Goal: Task Accomplishment & Management: Use online tool/utility

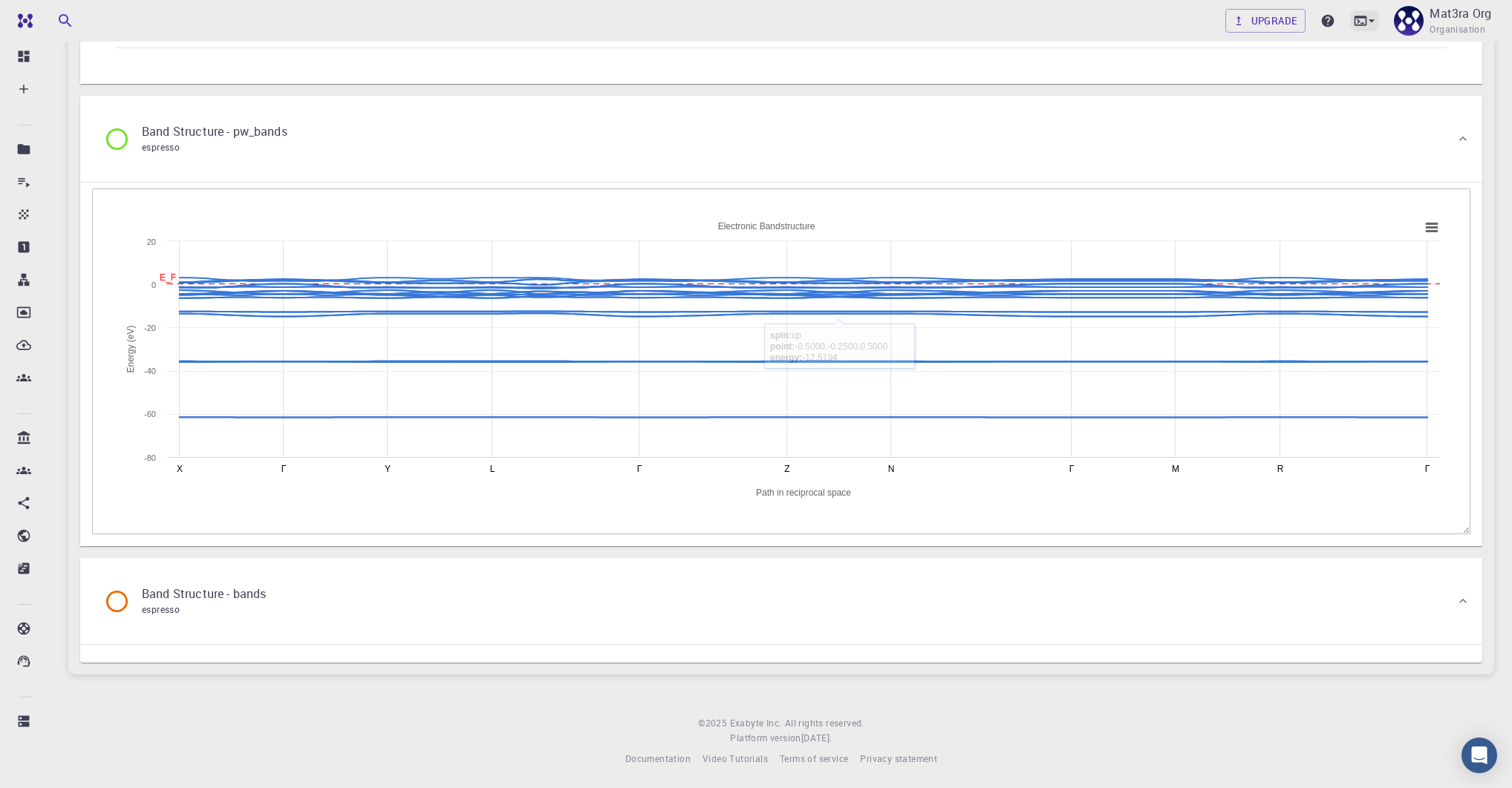
click at [1364, 22] on icon at bounding box center [1372, 20] width 15 height 15
click at [1222, 115] on div "JupyterLite" at bounding box center [1250, 116] width 62 height 18
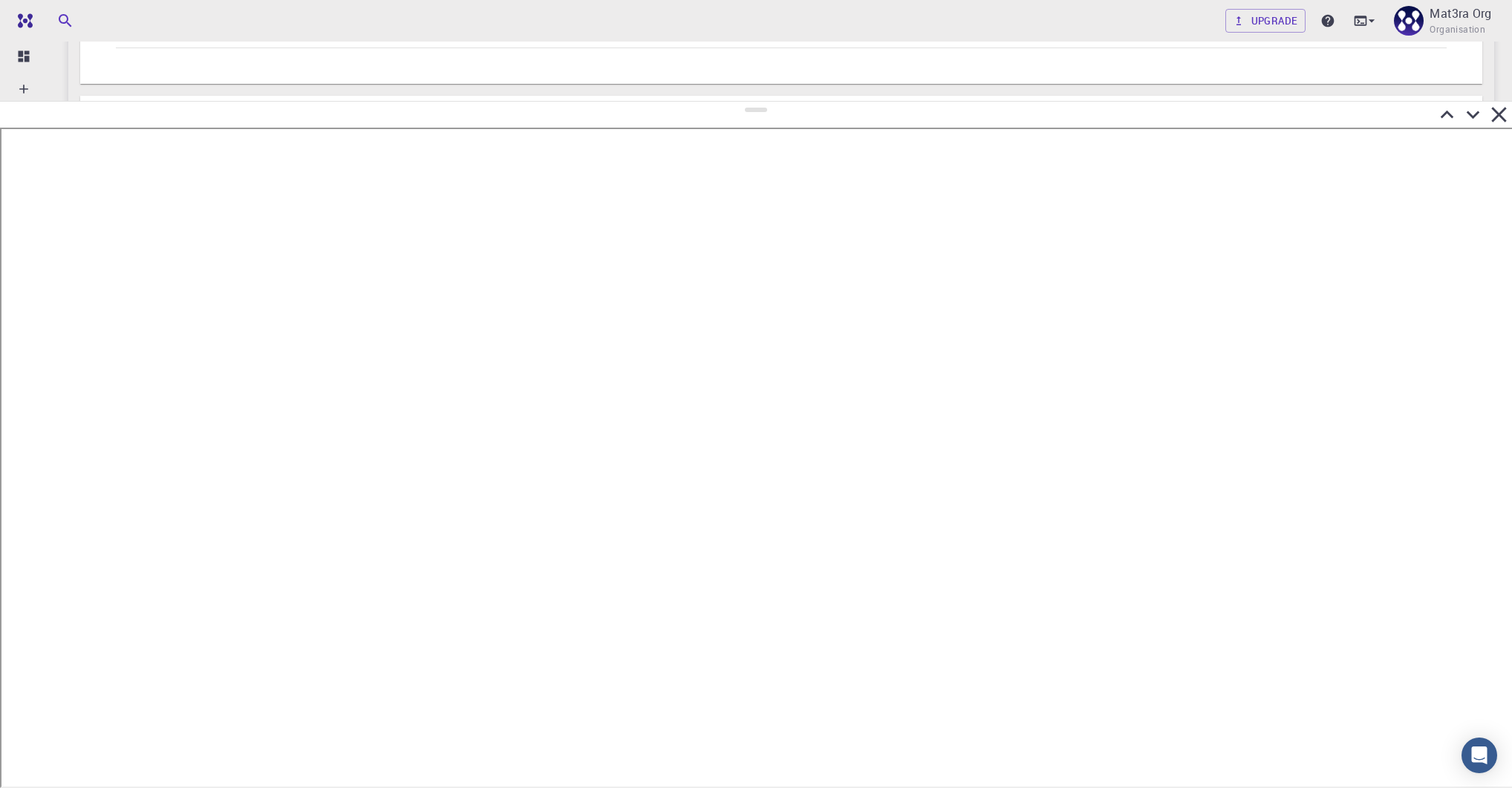
drag, startPoint x: 754, startPoint y: 402, endPoint x: 750, endPoint y: 93, distance: 309.0
click at [750, 101] on div at bounding box center [756, 445] width 1512 height 688
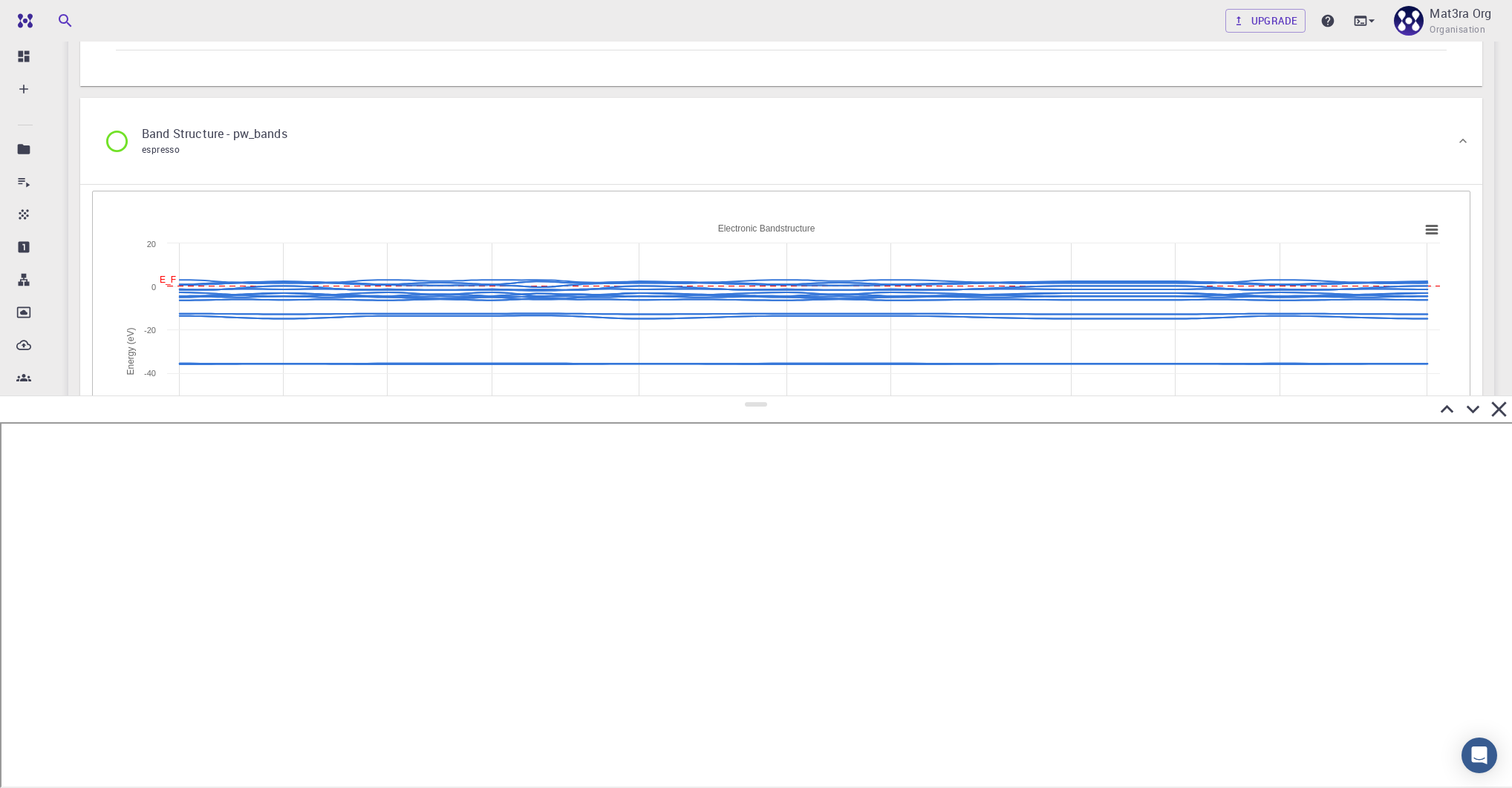
drag, startPoint x: 757, startPoint y: 101, endPoint x: 796, endPoint y: 432, distance: 333.3
click at [796, 432] on div at bounding box center [756, 591] width 1512 height 392
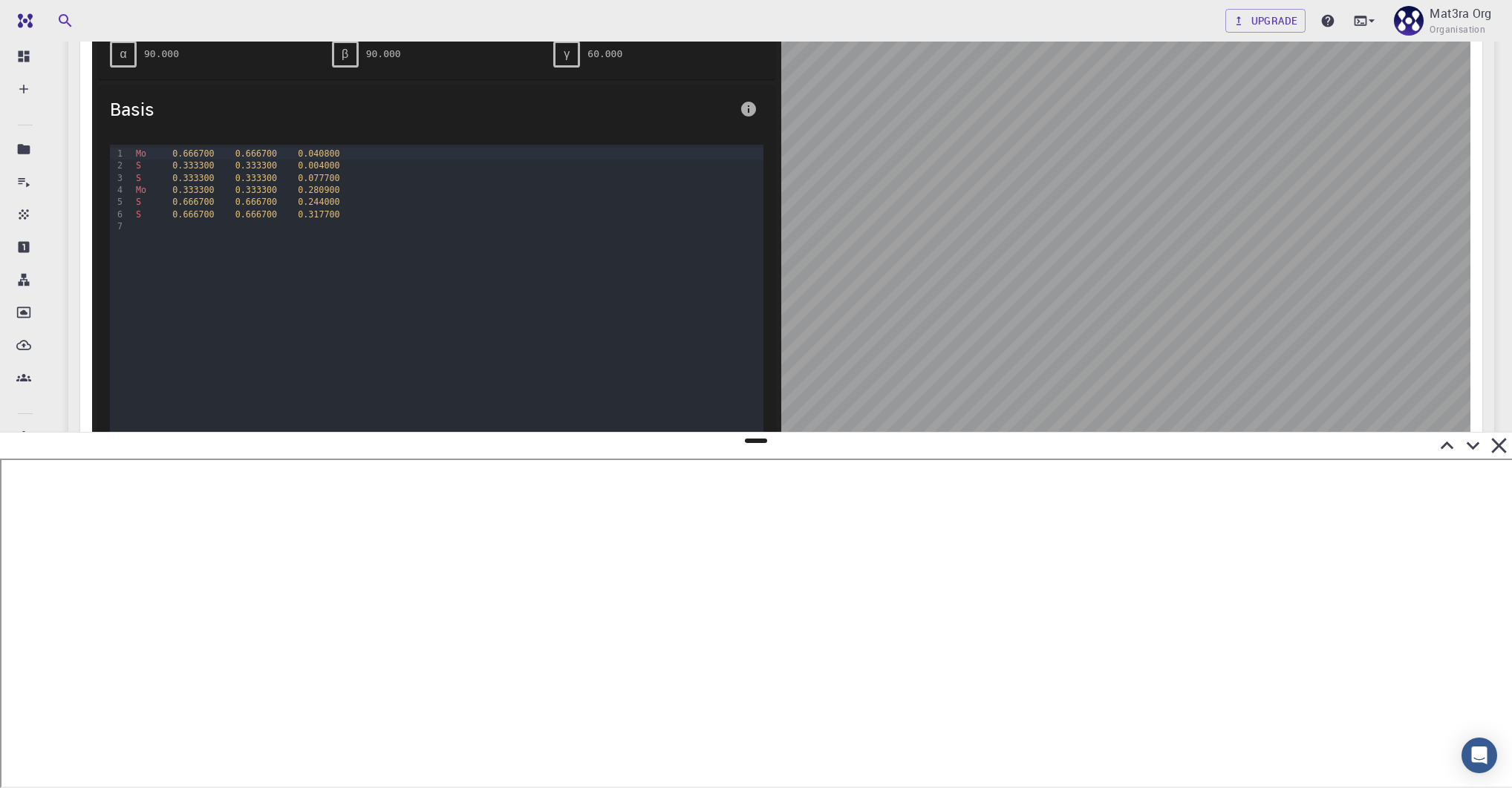
scroll to position [0, 0]
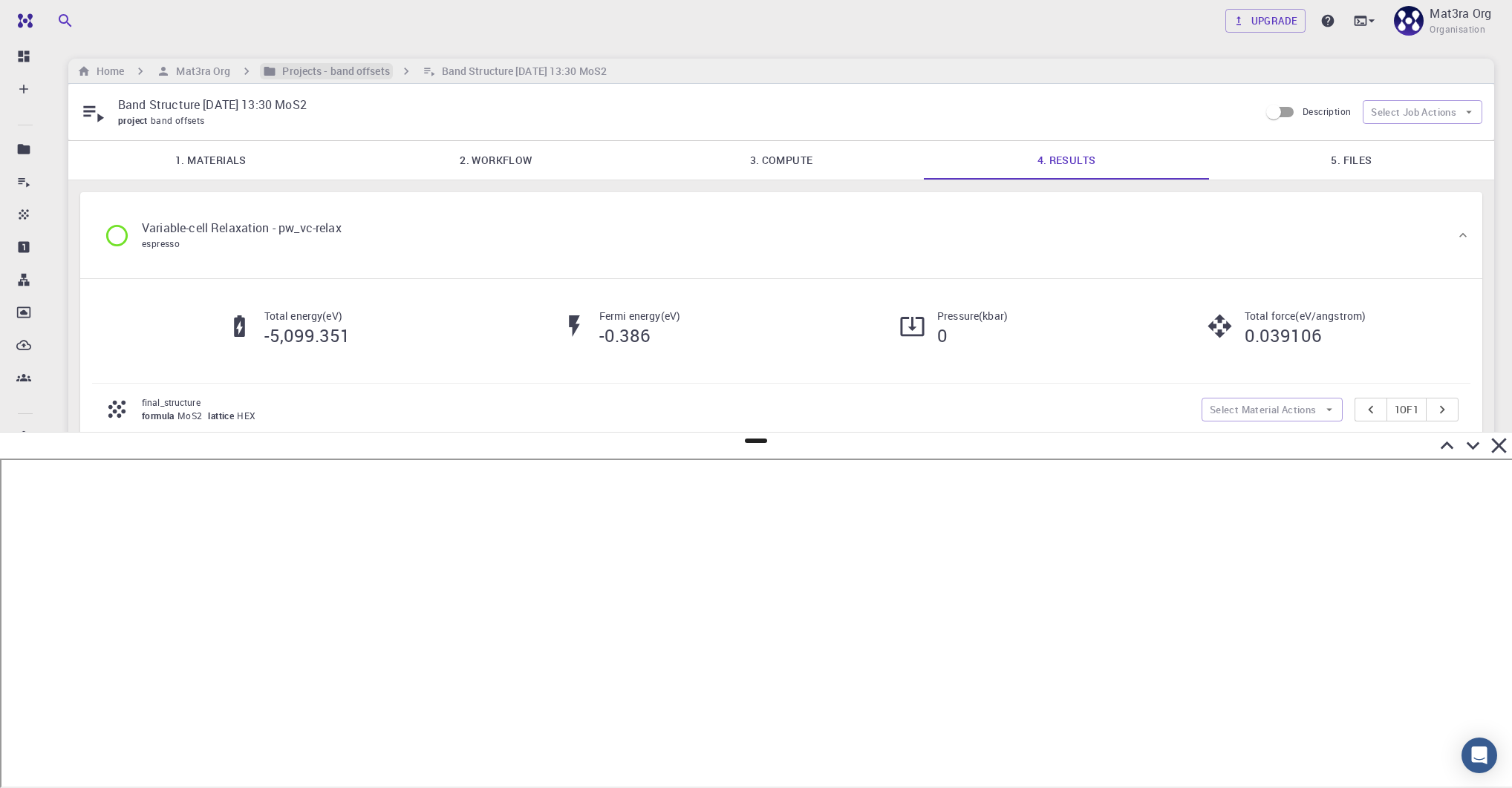
click at [294, 70] on h6 "Projects - band offsets" at bounding box center [332, 71] width 113 height 16
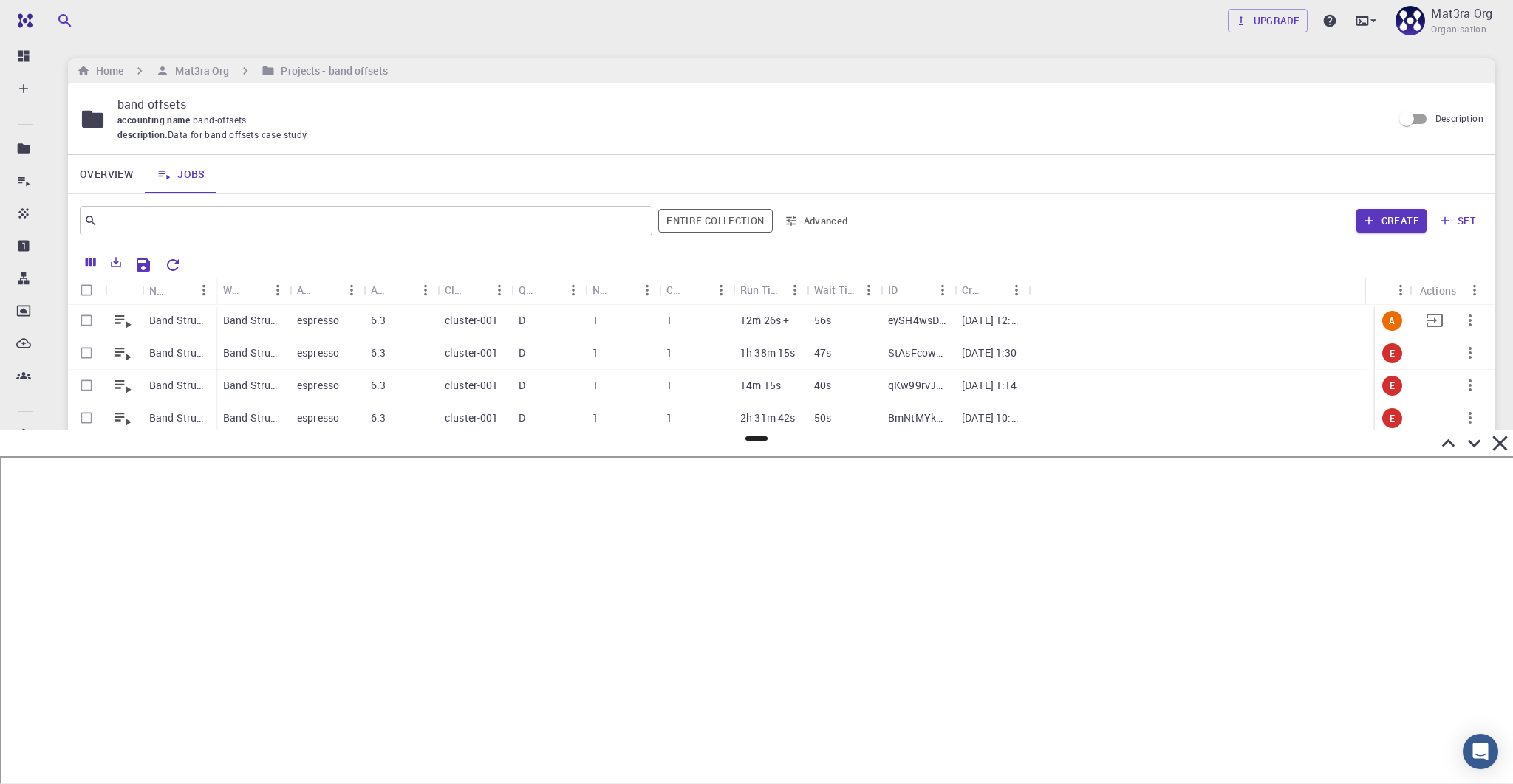
click at [177, 320] on p "Band Structure [DATE] 12:14 MoS2" at bounding box center [179, 321] width 59 height 15
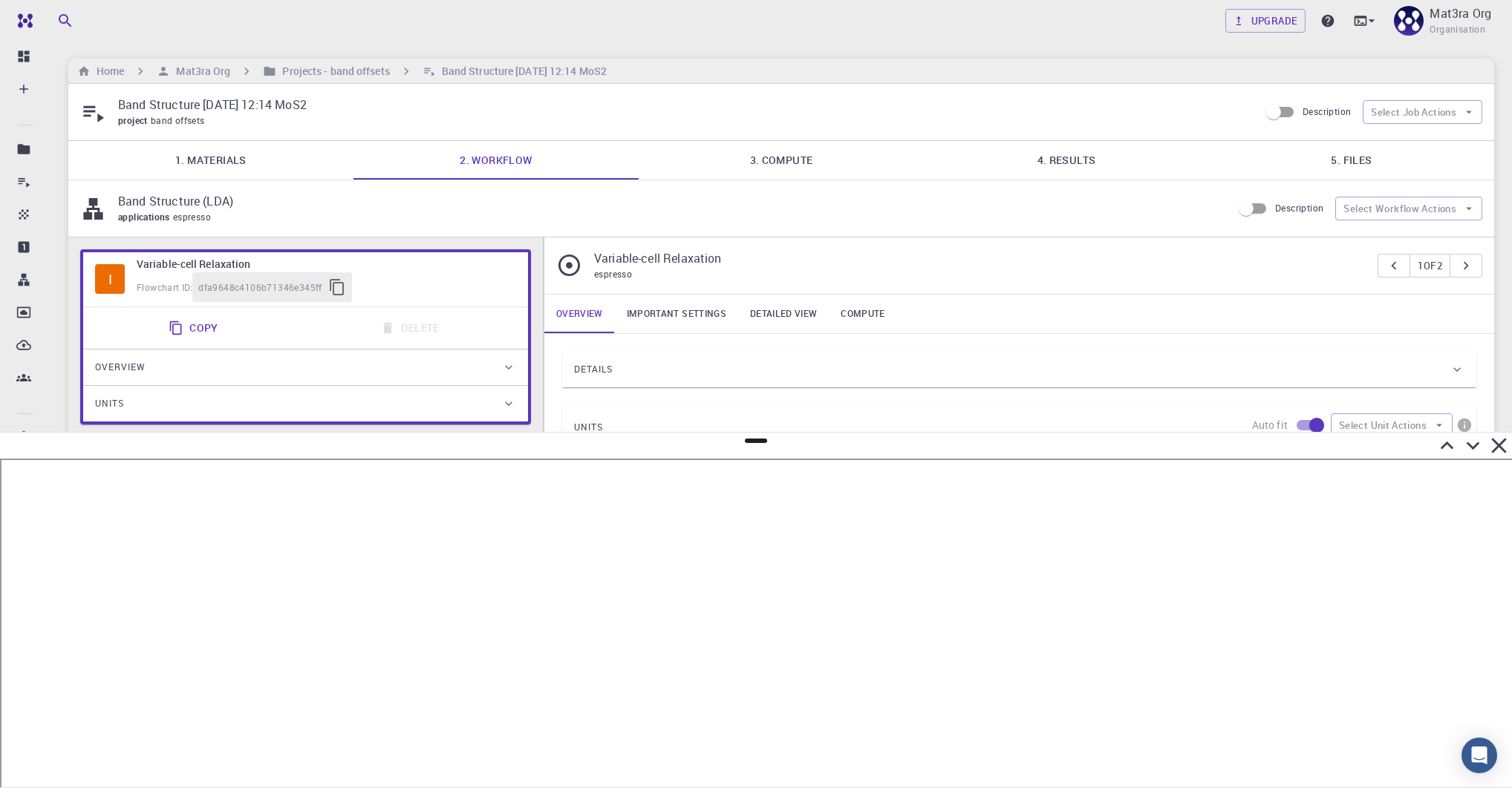
click at [1097, 162] on link "4. Results" at bounding box center [1066, 160] width 285 height 38
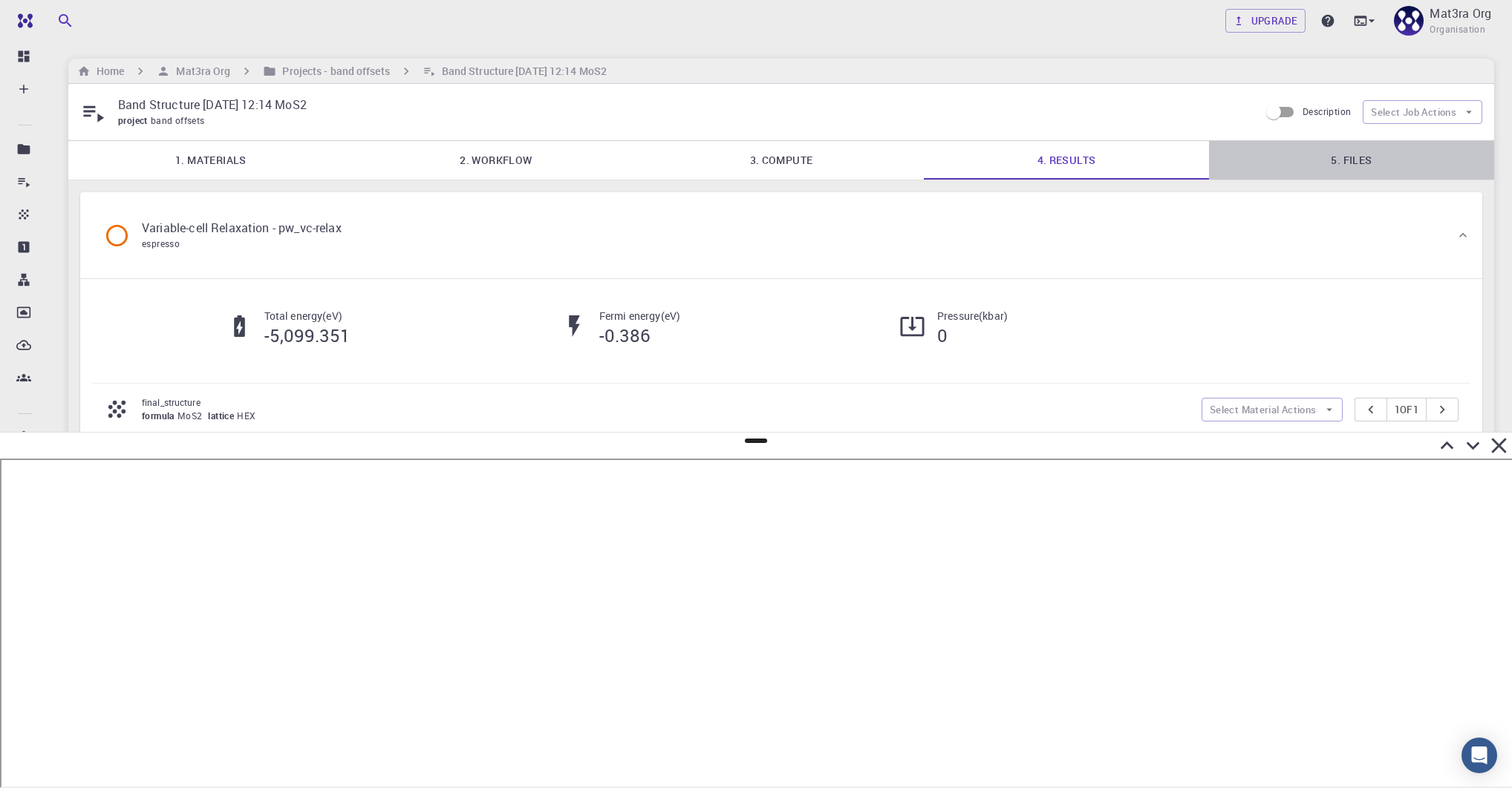
click at [1323, 170] on link "5. Files" at bounding box center [1350, 160] width 285 height 38
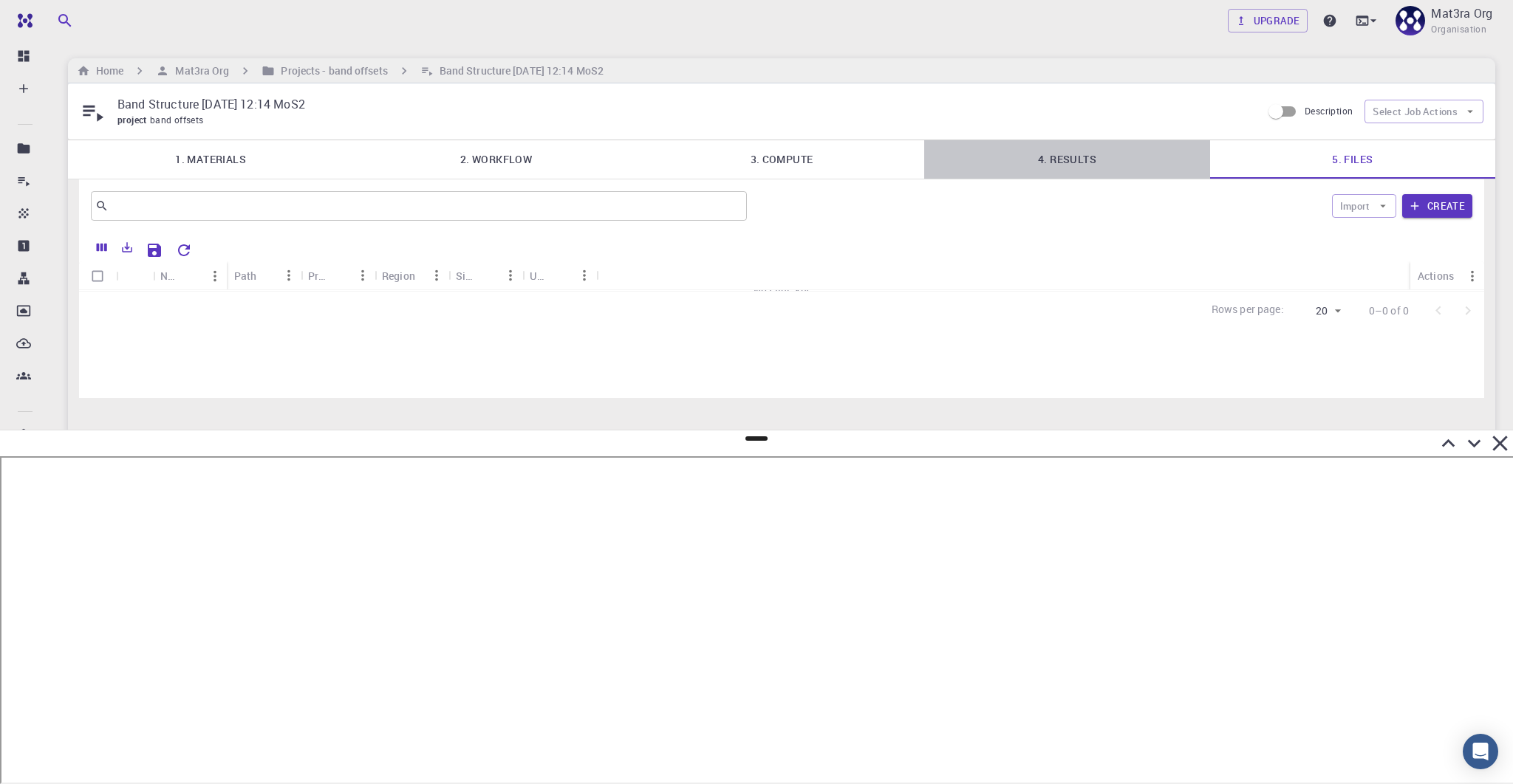
click at [1113, 164] on link "4. Results" at bounding box center [1066, 159] width 285 height 38
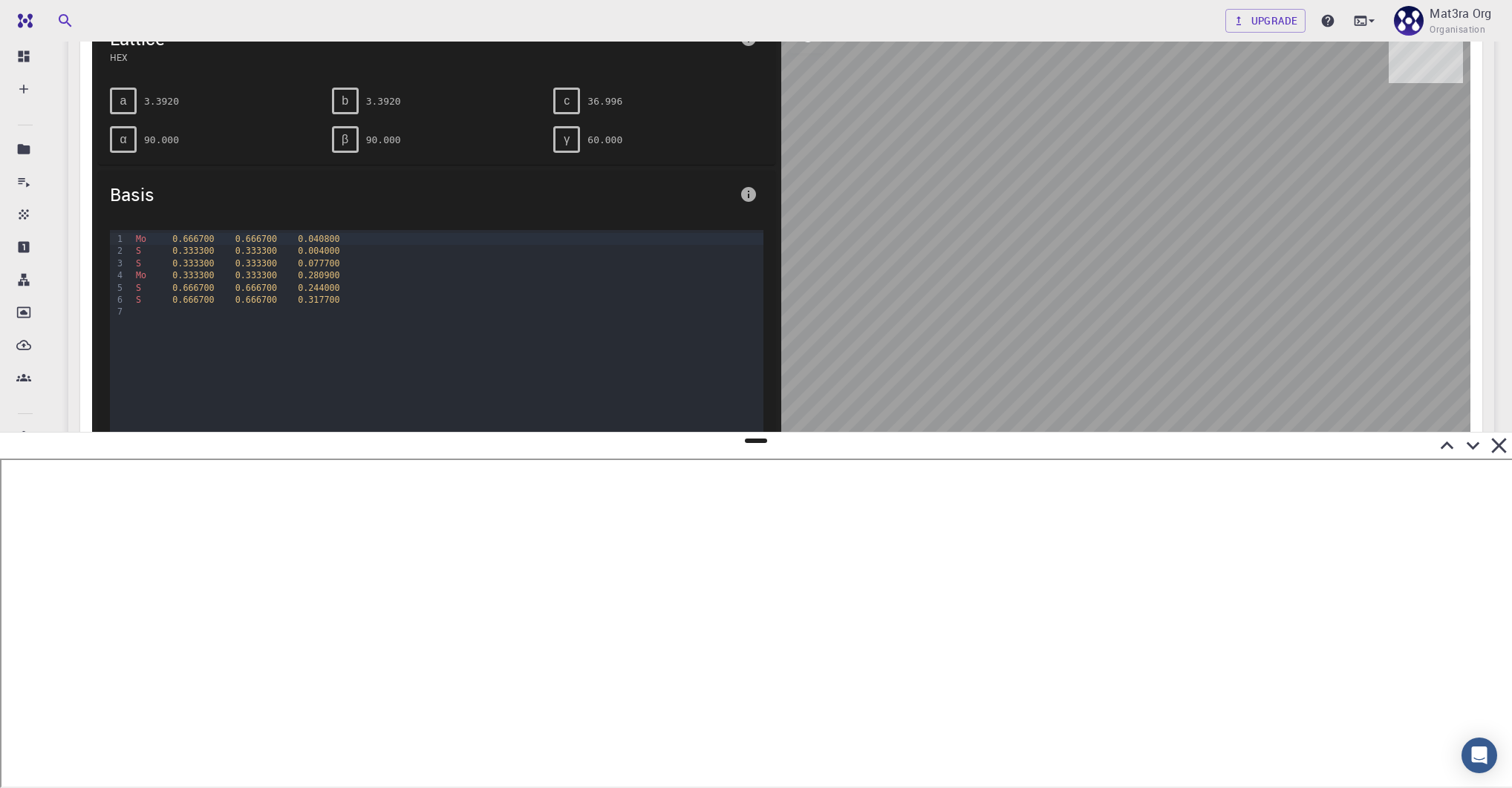
scroll to position [1377, 0]
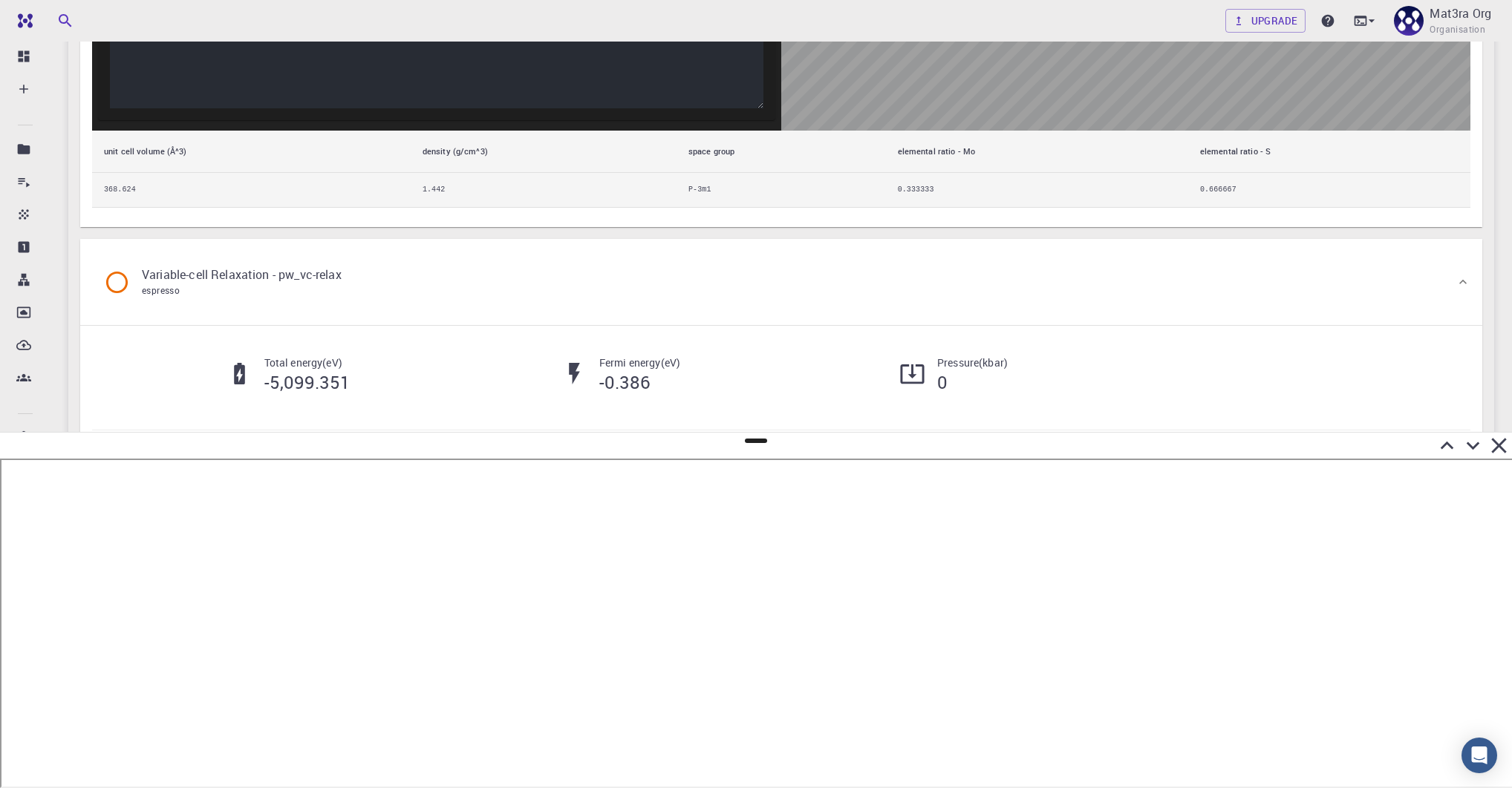
click at [793, 261] on div "Variable-cell Relaxation - pw_vc-relax espresso" at bounding box center [774, 281] width 1363 height 56
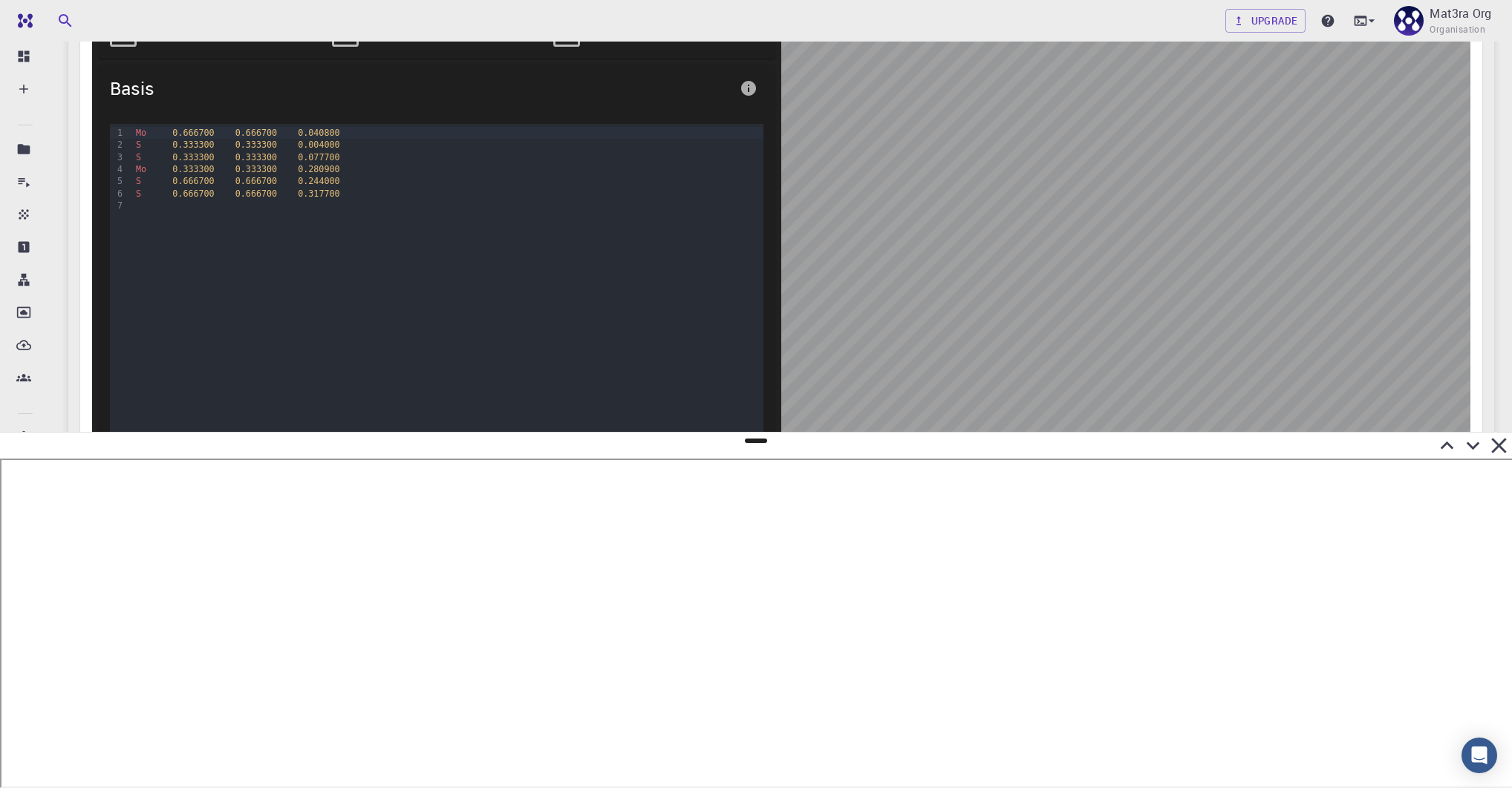
scroll to position [698, 0]
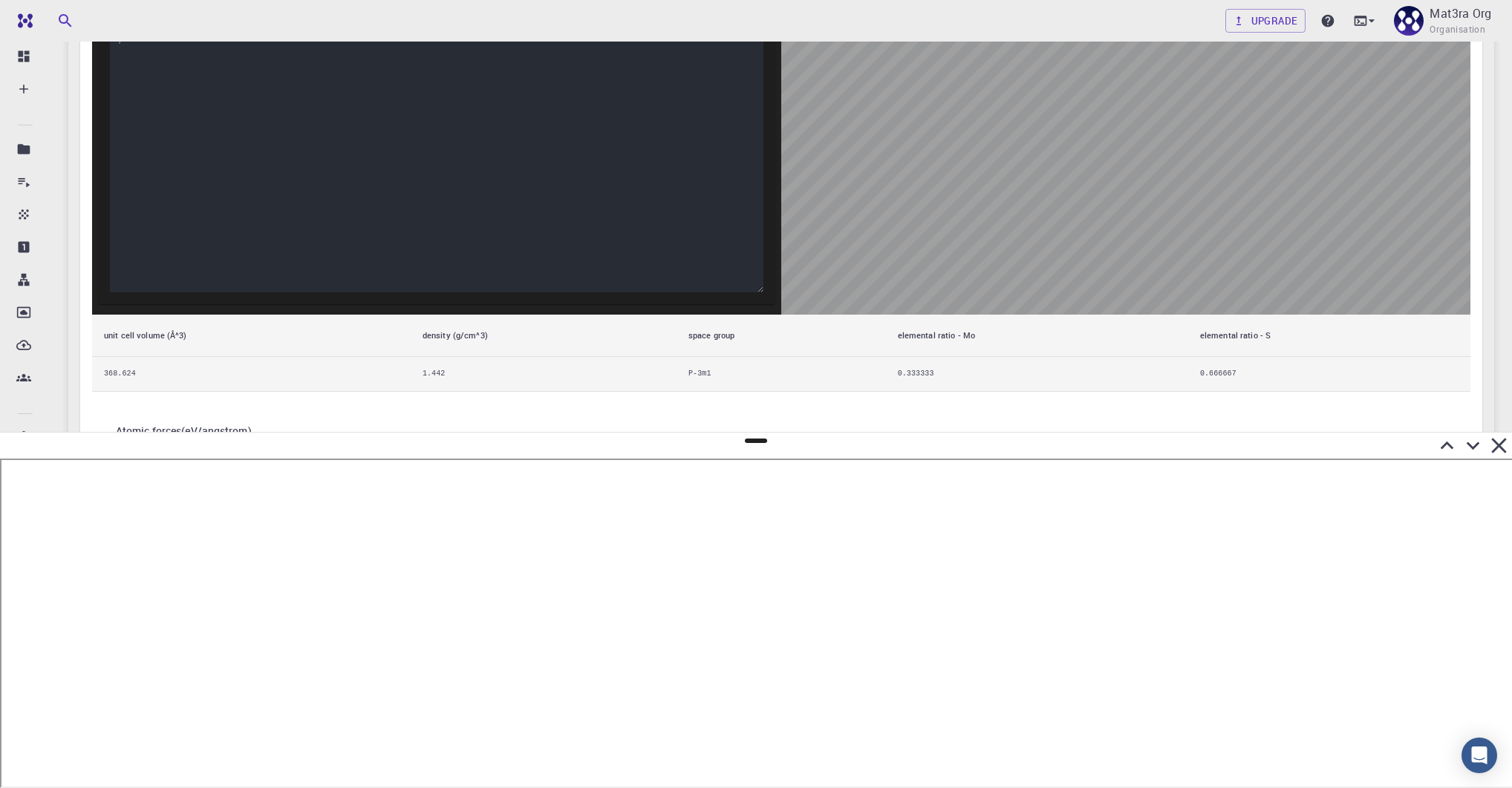
click at [1474, 442] on icon at bounding box center [1473, 445] width 26 height 26
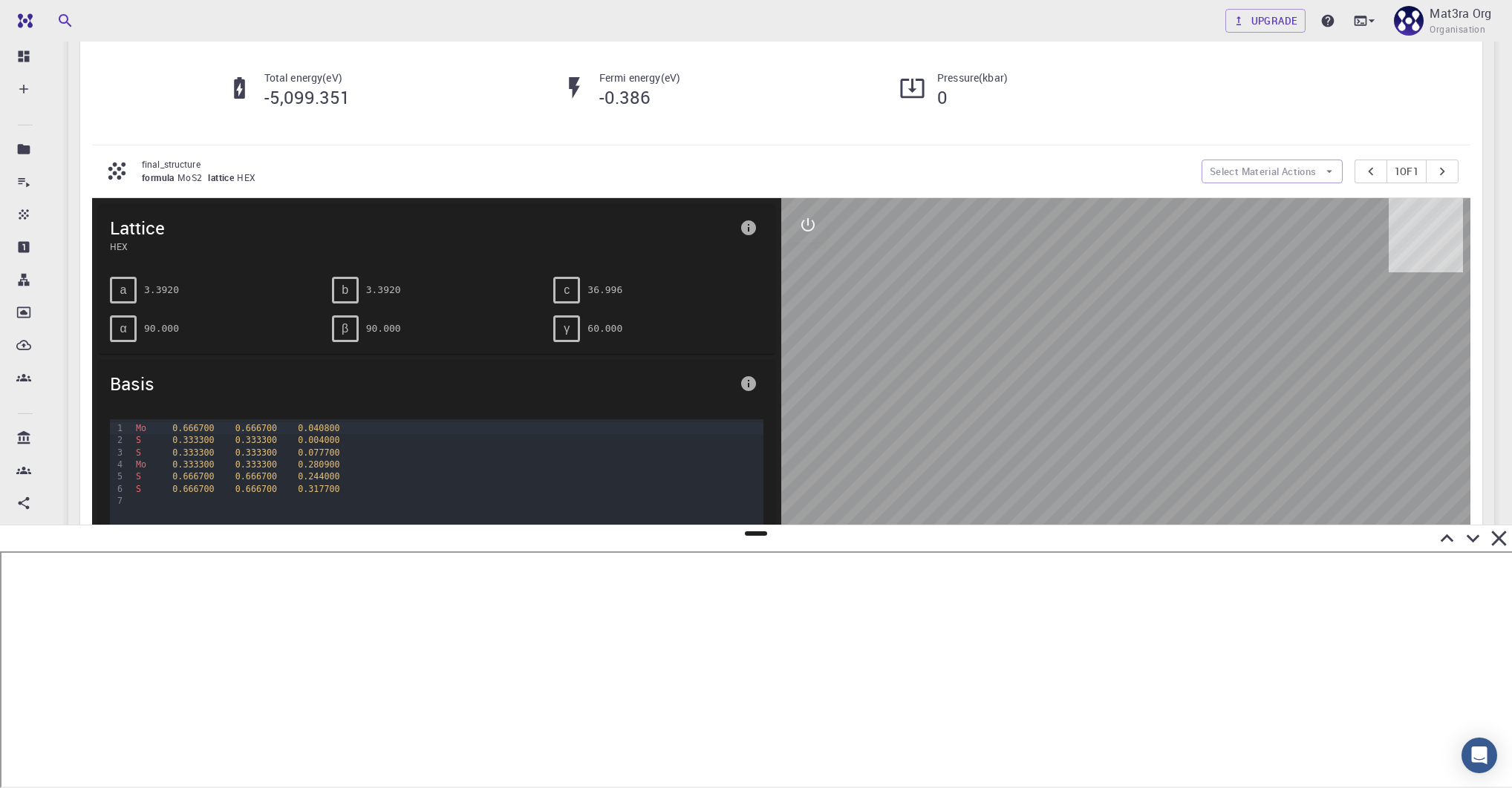
scroll to position [0, 0]
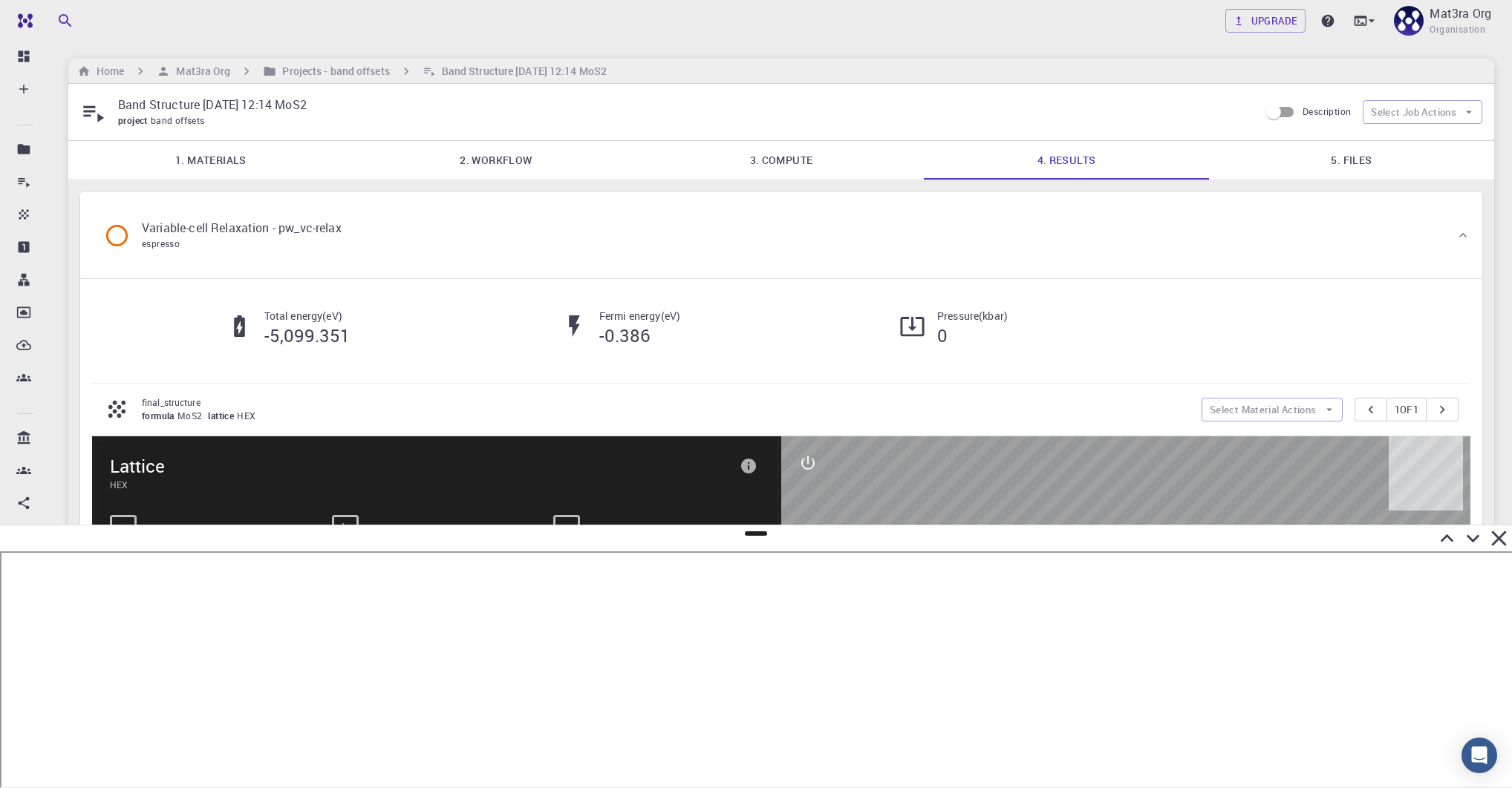
click at [475, 147] on link "2. Workflow" at bounding box center [495, 160] width 285 height 38
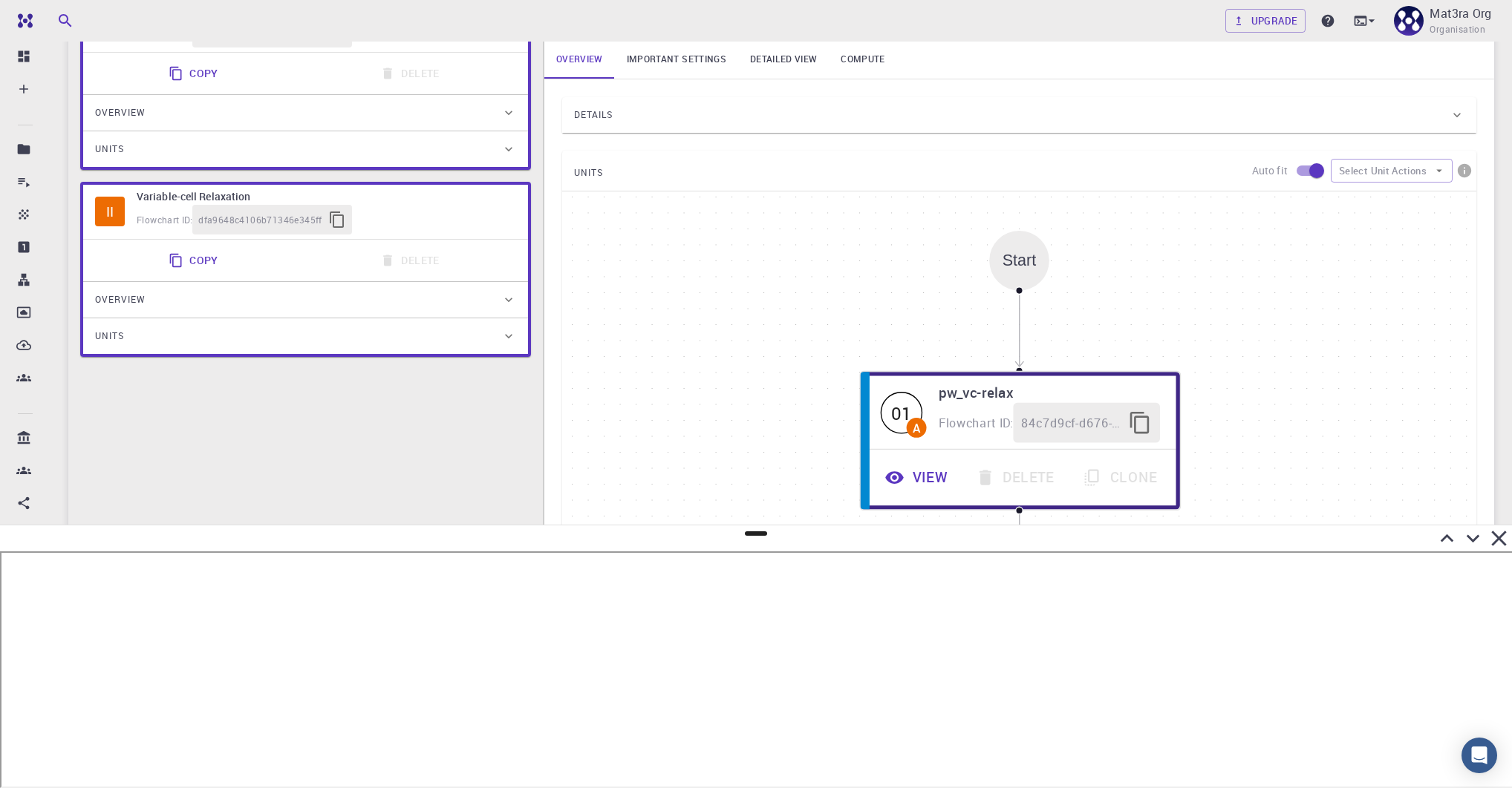
scroll to position [290, 0]
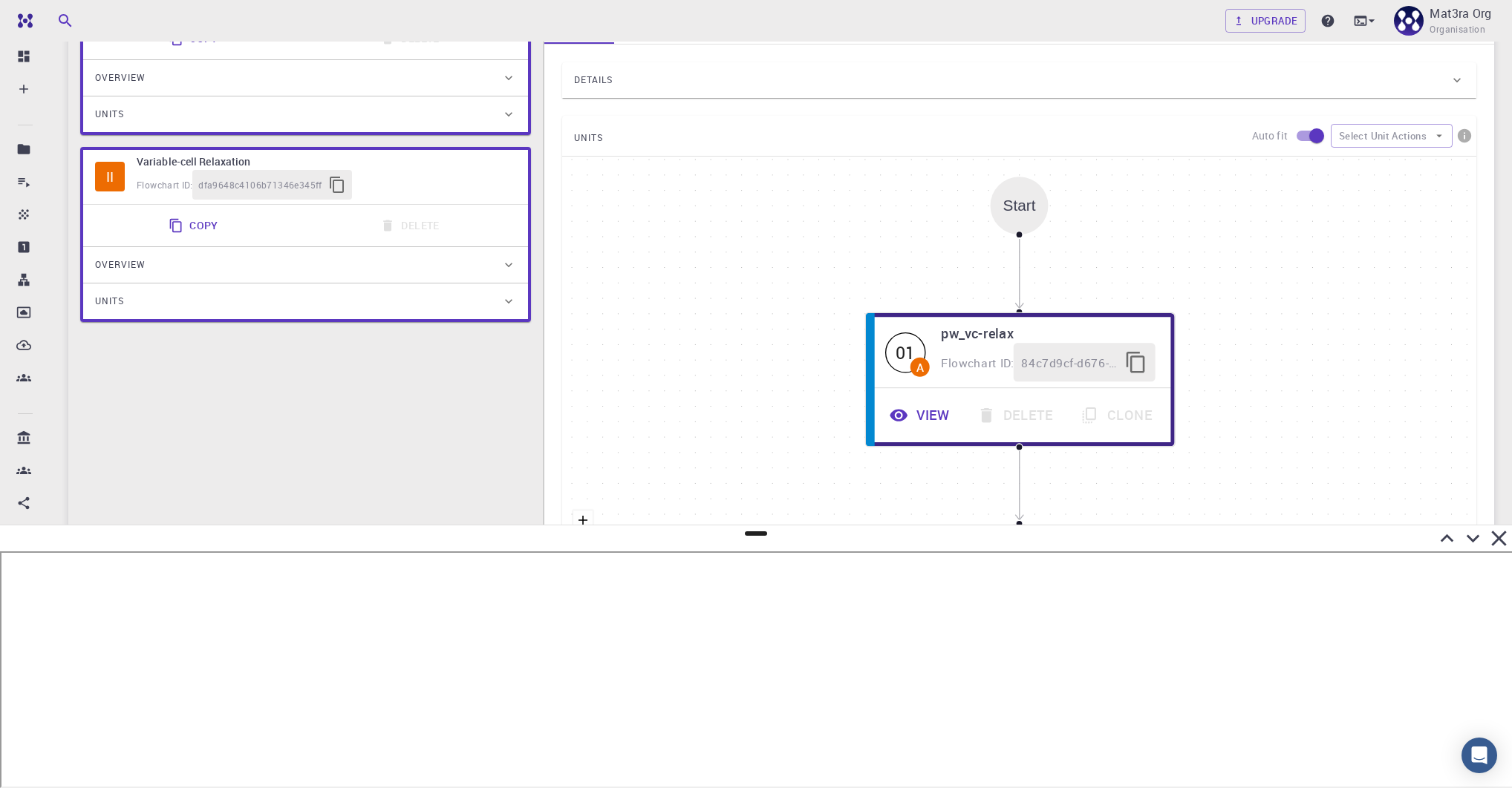
click at [392, 176] on div "Flowchart ID: dfa9648c4106b71346e345ff" at bounding box center [326, 184] width 379 height 29
click at [427, 170] on div "Flowchart ID: dfa9648c4106b71346e345ff" at bounding box center [326, 184] width 379 height 29
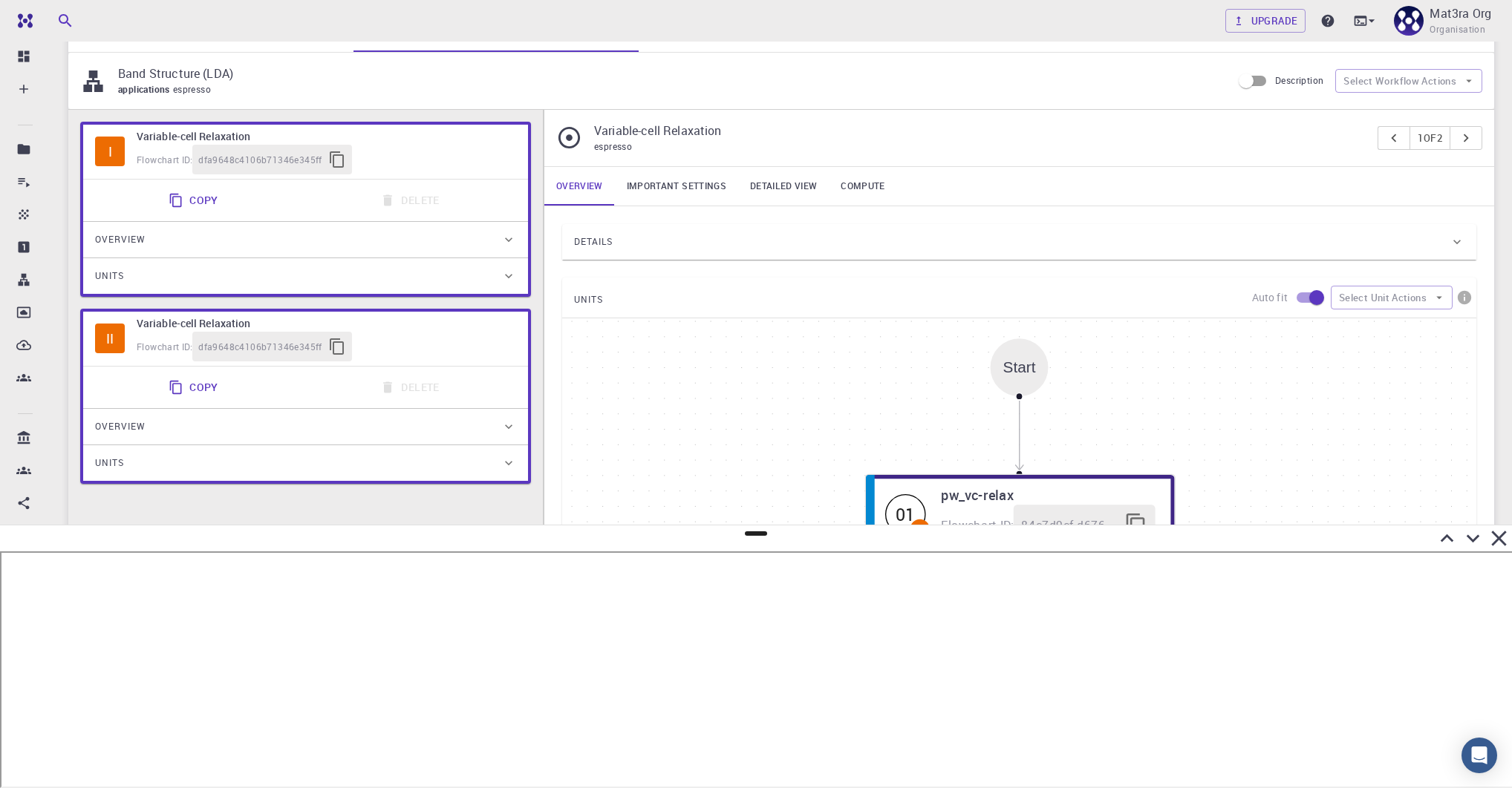
scroll to position [128, 0]
click at [437, 144] on div "Flowchart ID: dfa9648c4106b71346e345ff" at bounding box center [326, 159] width 379 height 29
click at [433, 362] on div "II Variable-cell Relaxation Flowchart ID: dfa9648c4106b71346e345ff" at bounding box center [305, 338] width 445 height 54
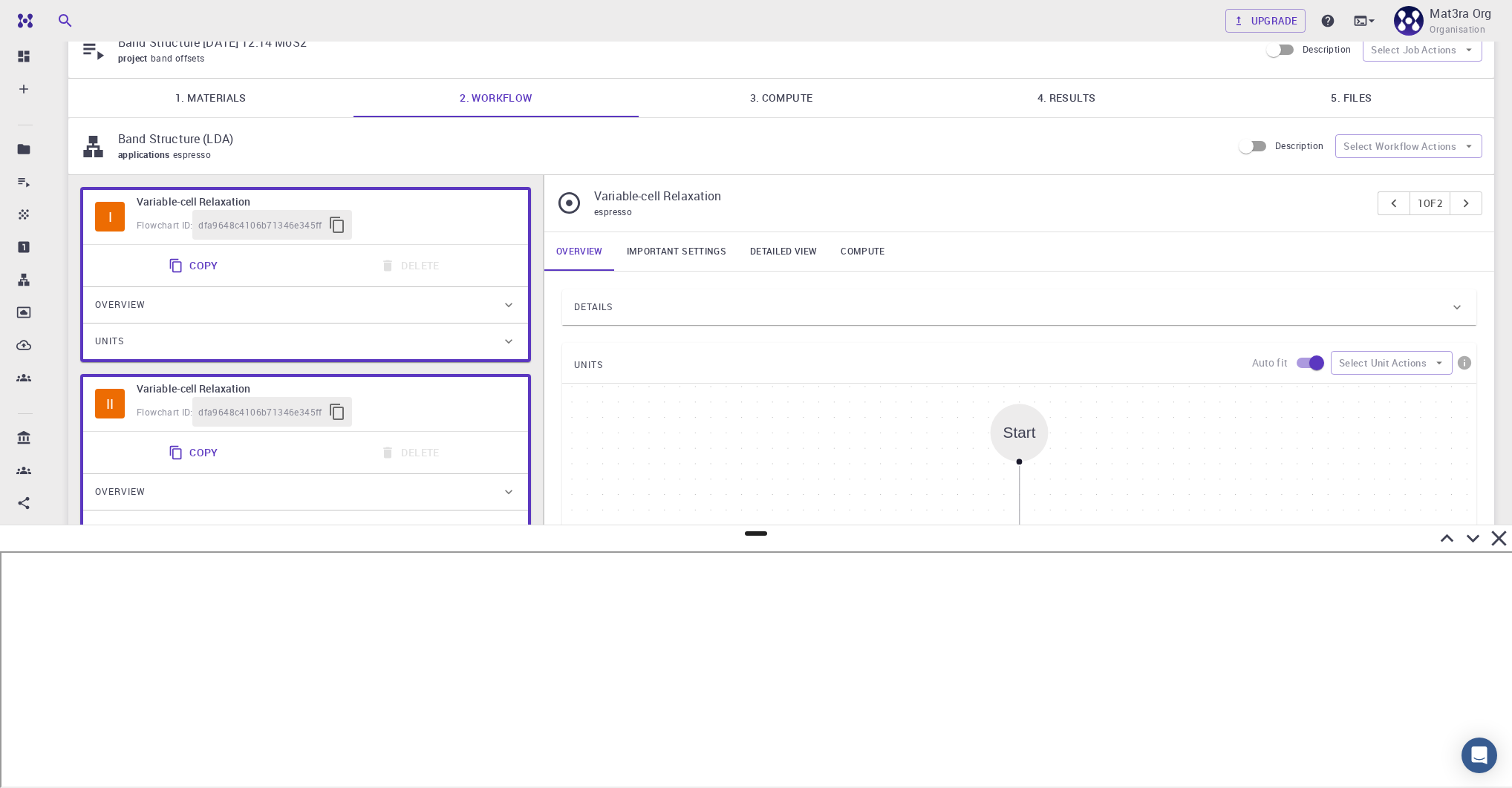
scroll to position [290, 0]
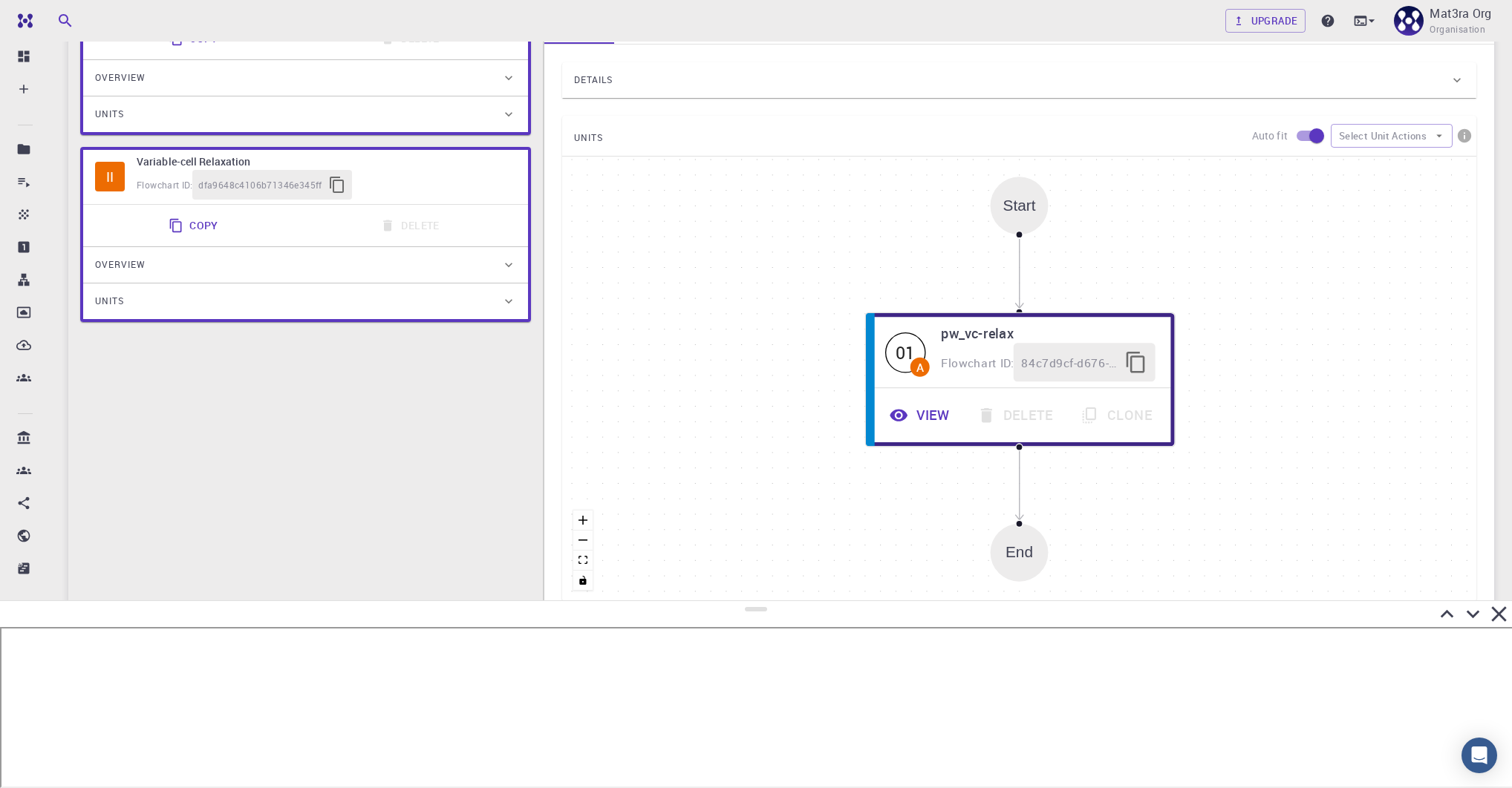
drag, startPoint x: 754, startPoint y: 534, endPoint x: 762, endPoint y: 591, distance: 57.6
click at [762, 600] on div at bounding box center [756, 694] width 1512 height 188
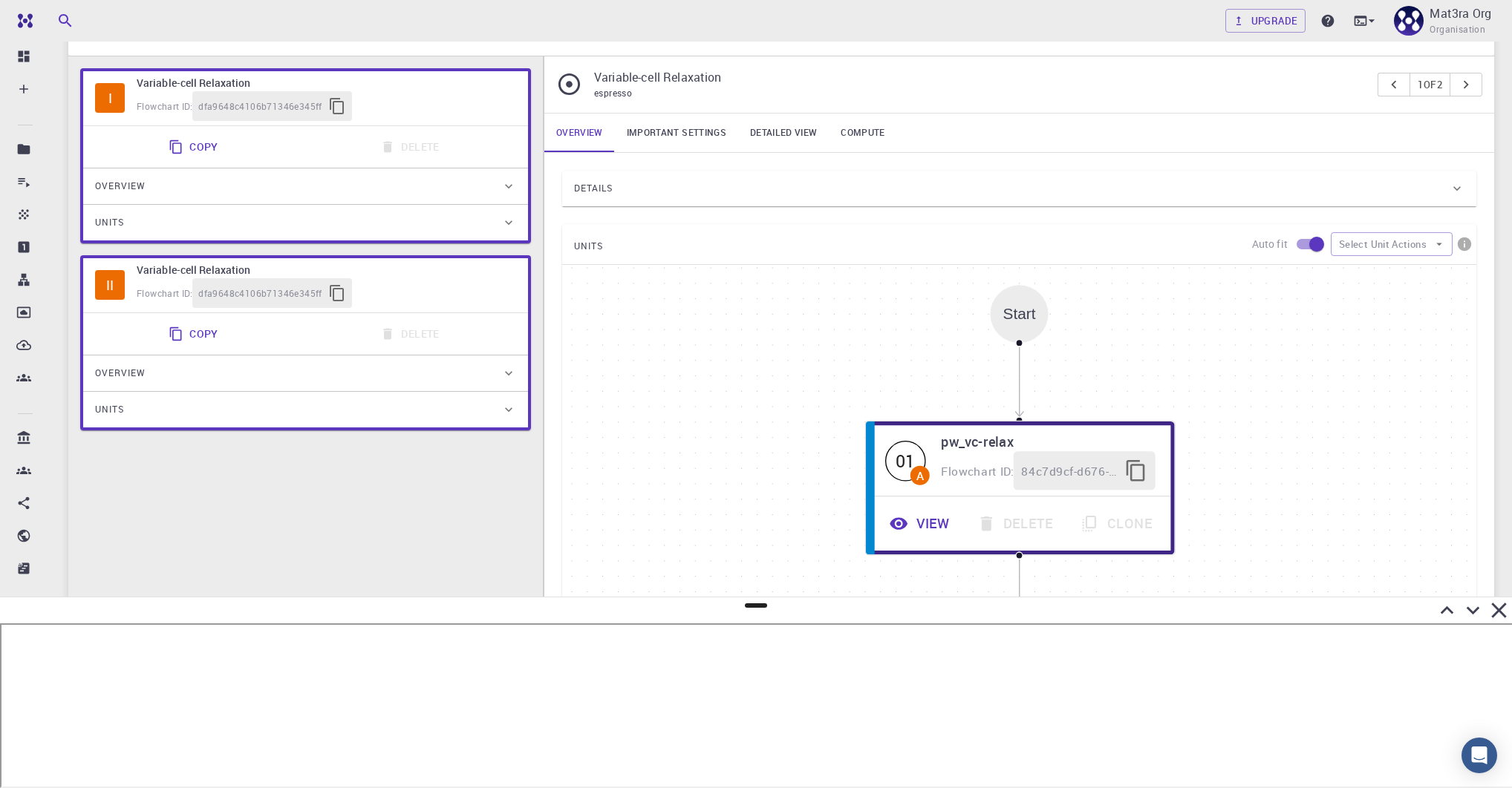
scroll to position [166, 0]
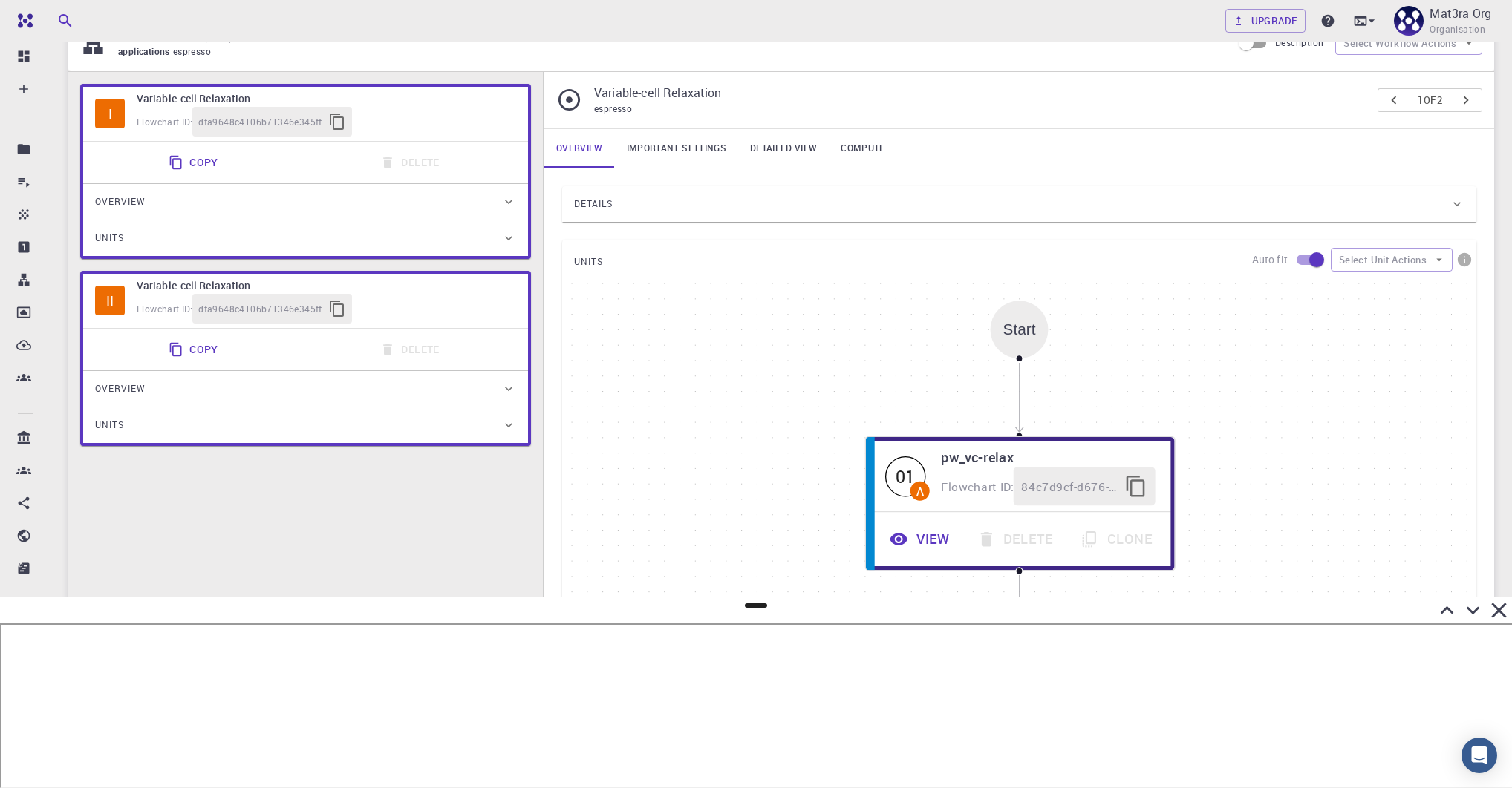
click at [402, 424] on div "Units" at bounding box center [298, 425] width 406 height 24
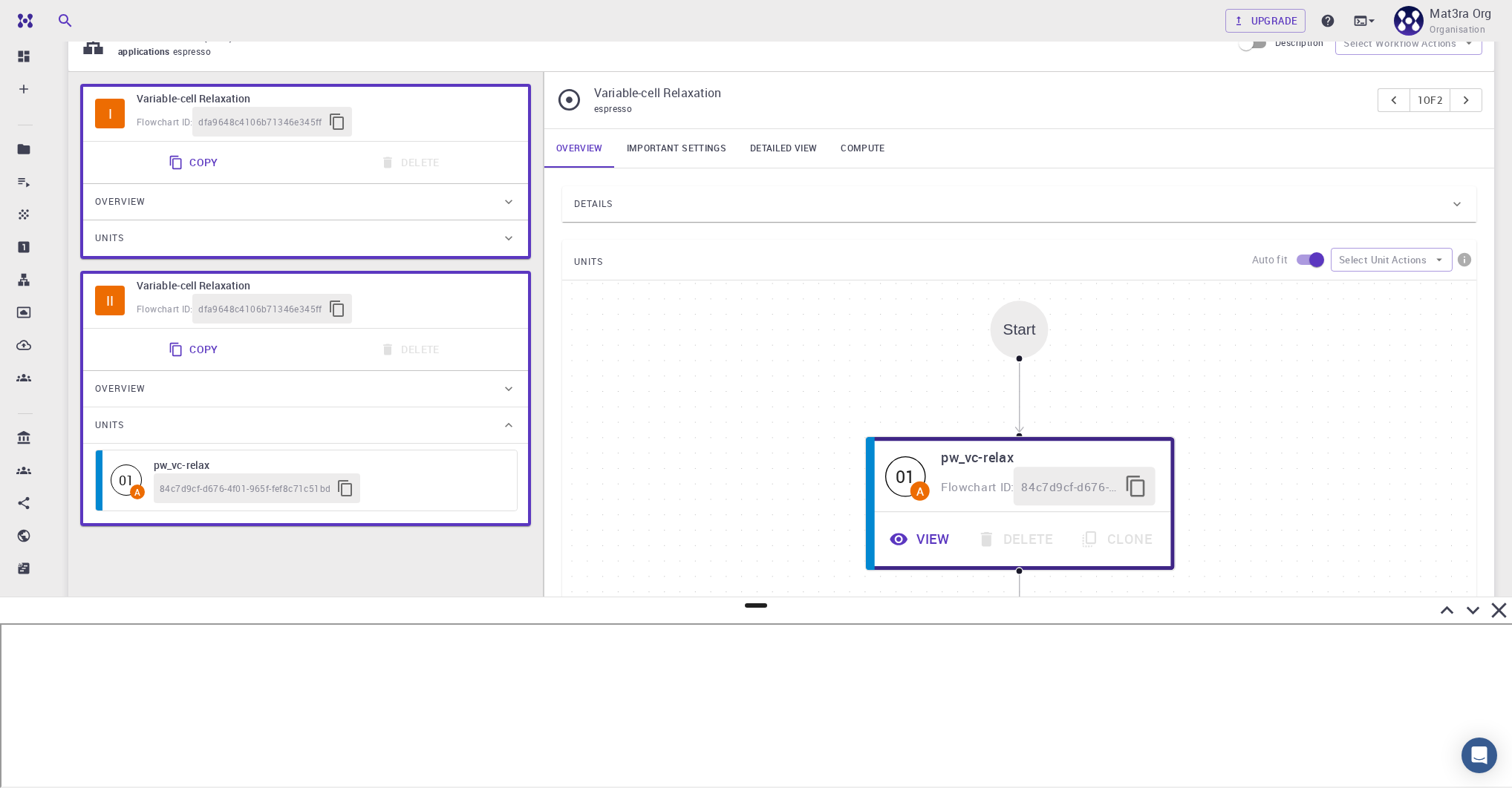
click at [402, 424] on div "Units" at bounding box center [298, 425] width 406 height 24
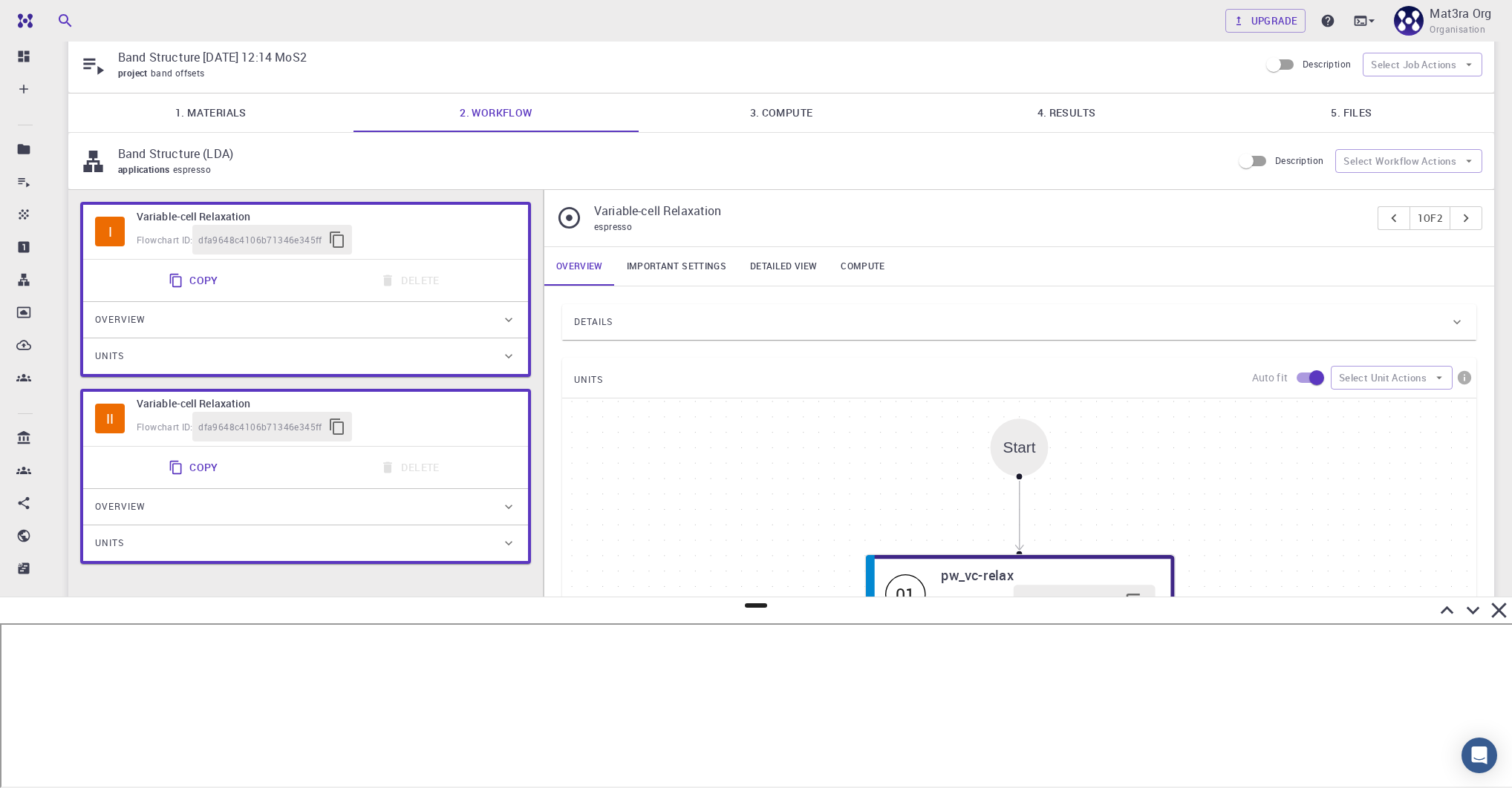
scroll to position [0, 0]
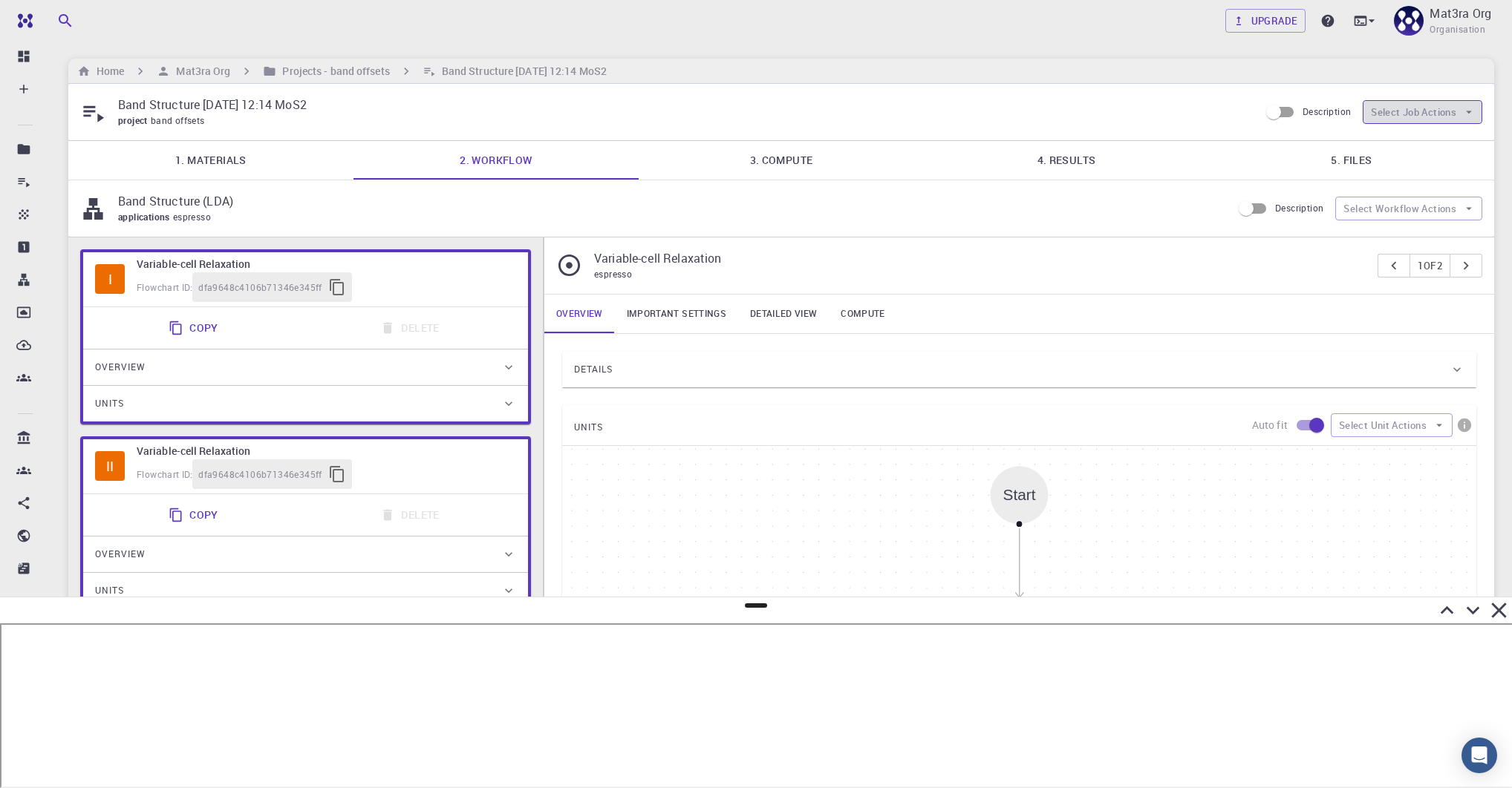
click at [1445, 122] on button "Select Job Actions" at bounding box center [1422, 112] width 119 height 24
click at [1403, 136] on span "Terminate" at bounding box center [1435, 142] width 70 height 15
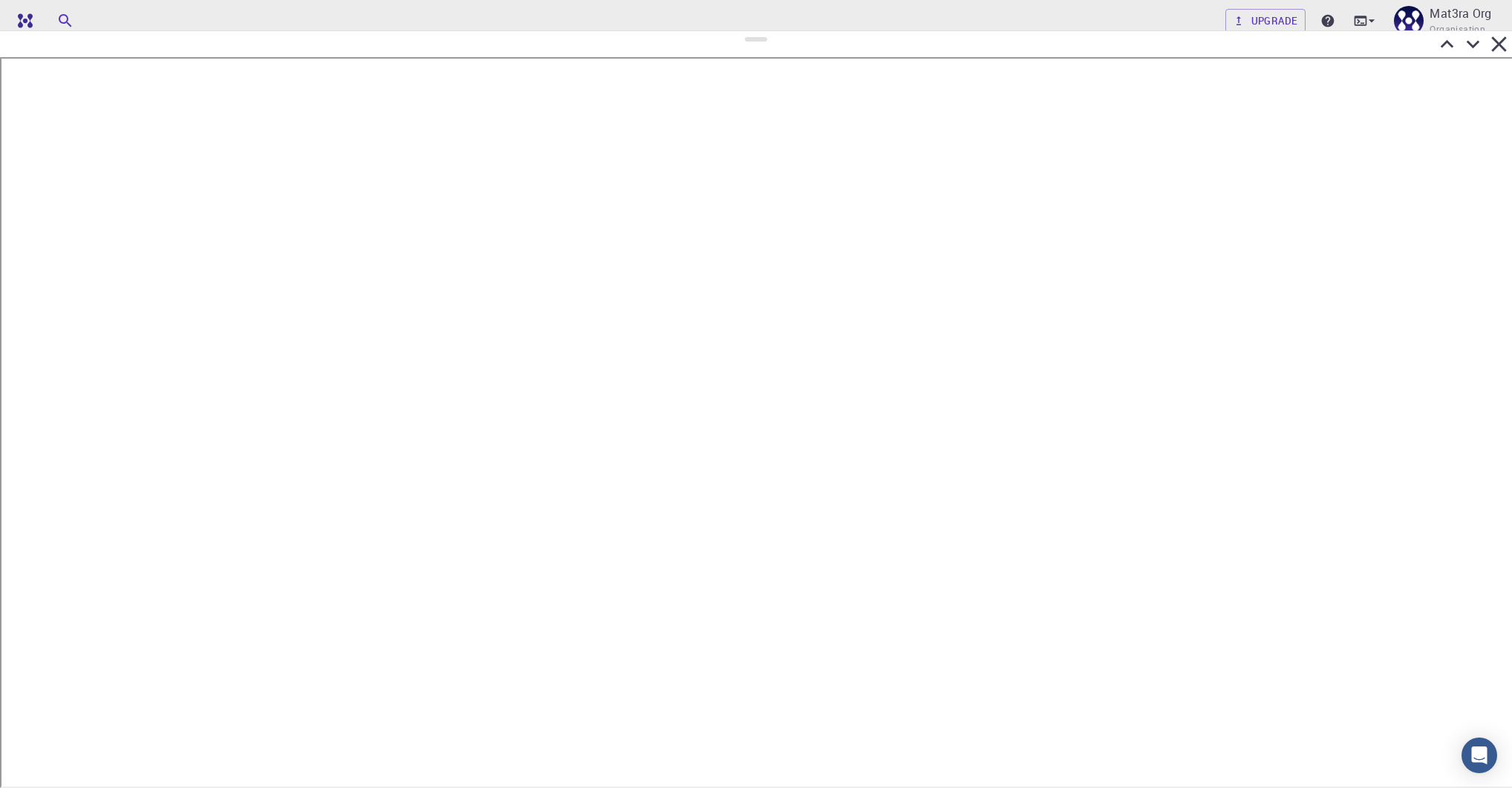
drag, startPoint x: 757, startPoint y: 606, endPoint x: 729, endPoint y: 31, distance: 575.7
click at [729, 31] on div at bounding box center [756, 409] width 1512 height 758
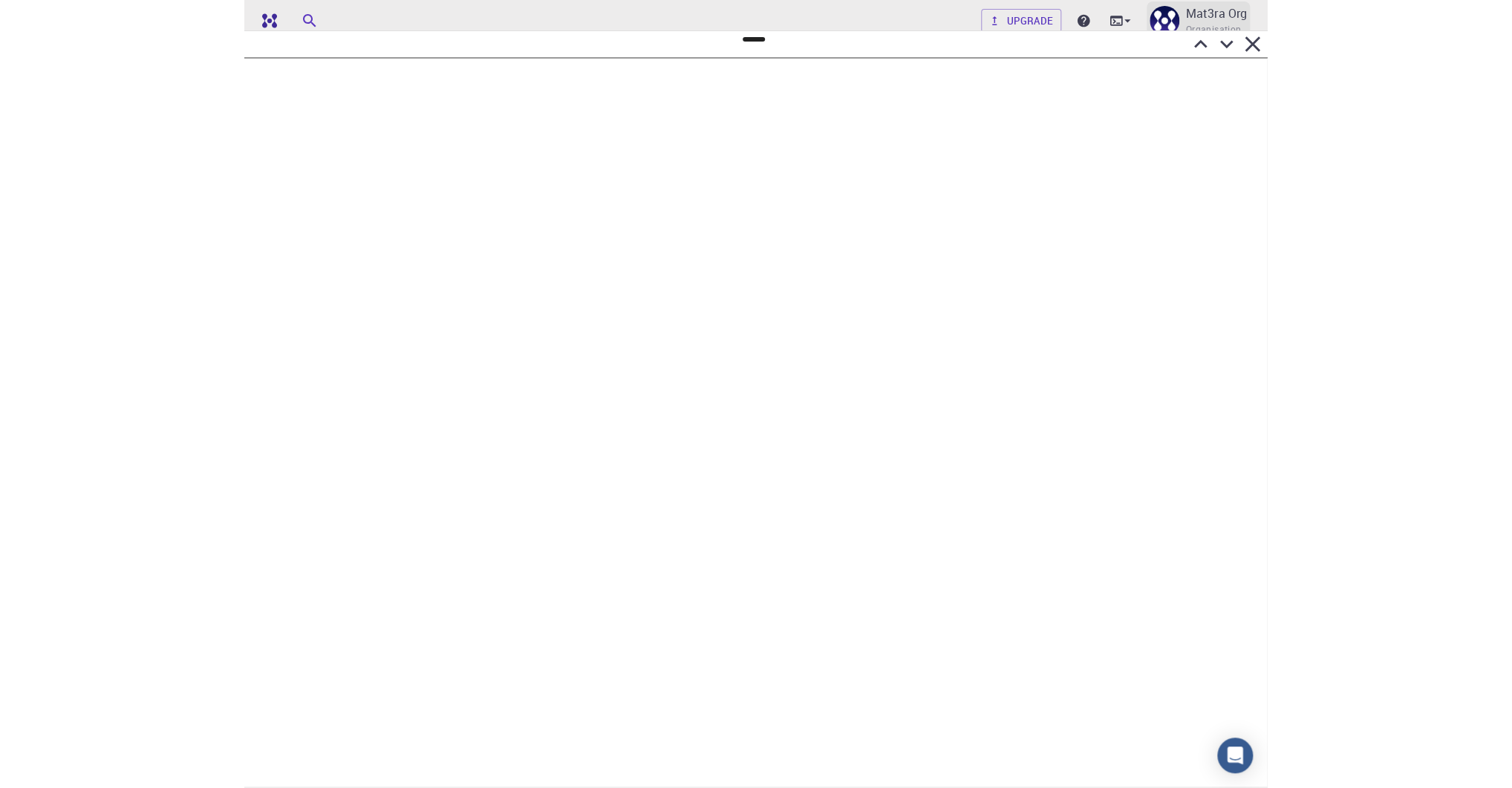
scroll to position [171, 0]
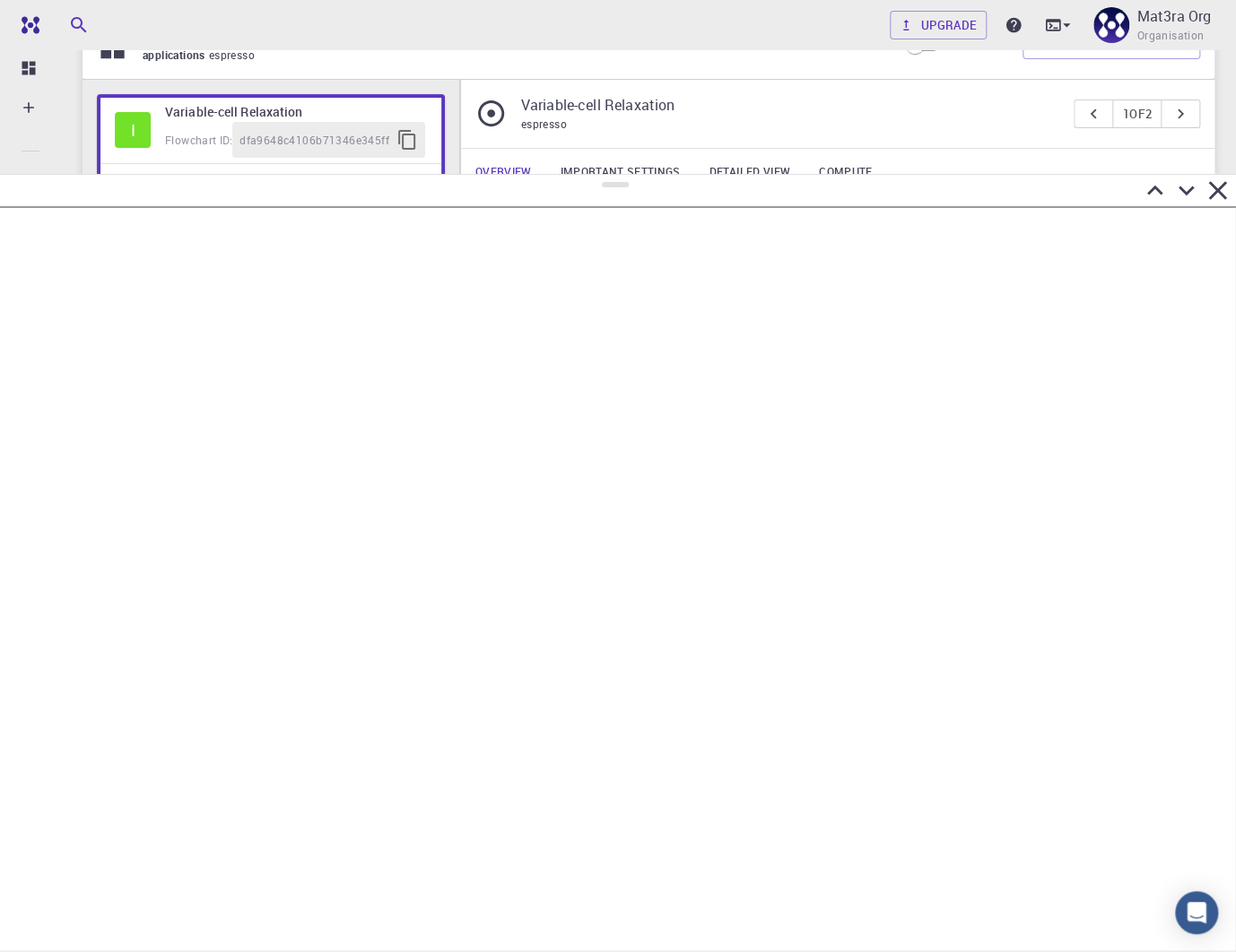
click at [801, 174] on div at bounding box center [615, 190] width 1236 height 32
click at [1188, 194] on icon at bounding box center [1186, 190] width 32 height 32
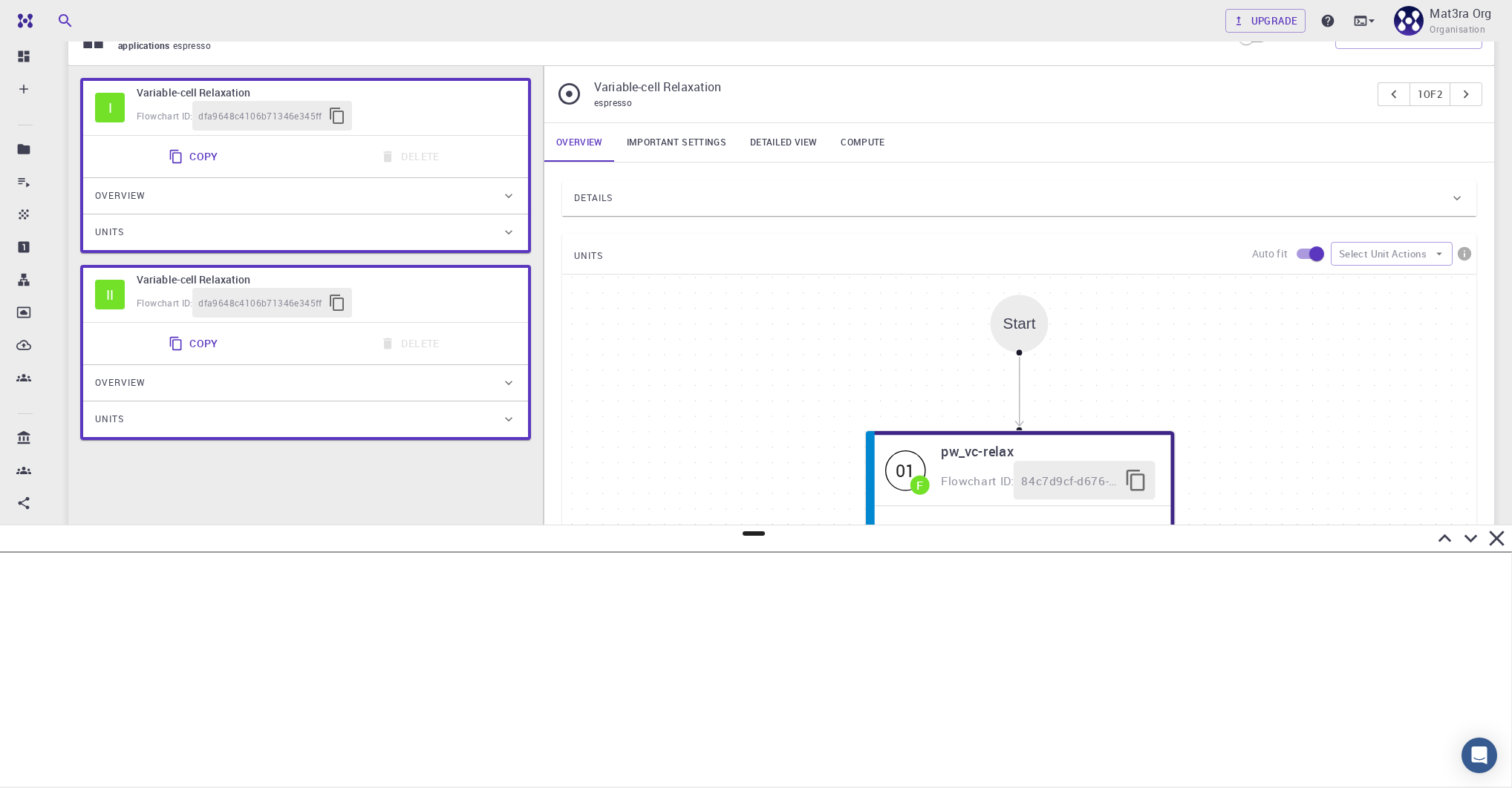
scroll to position [0, 0]
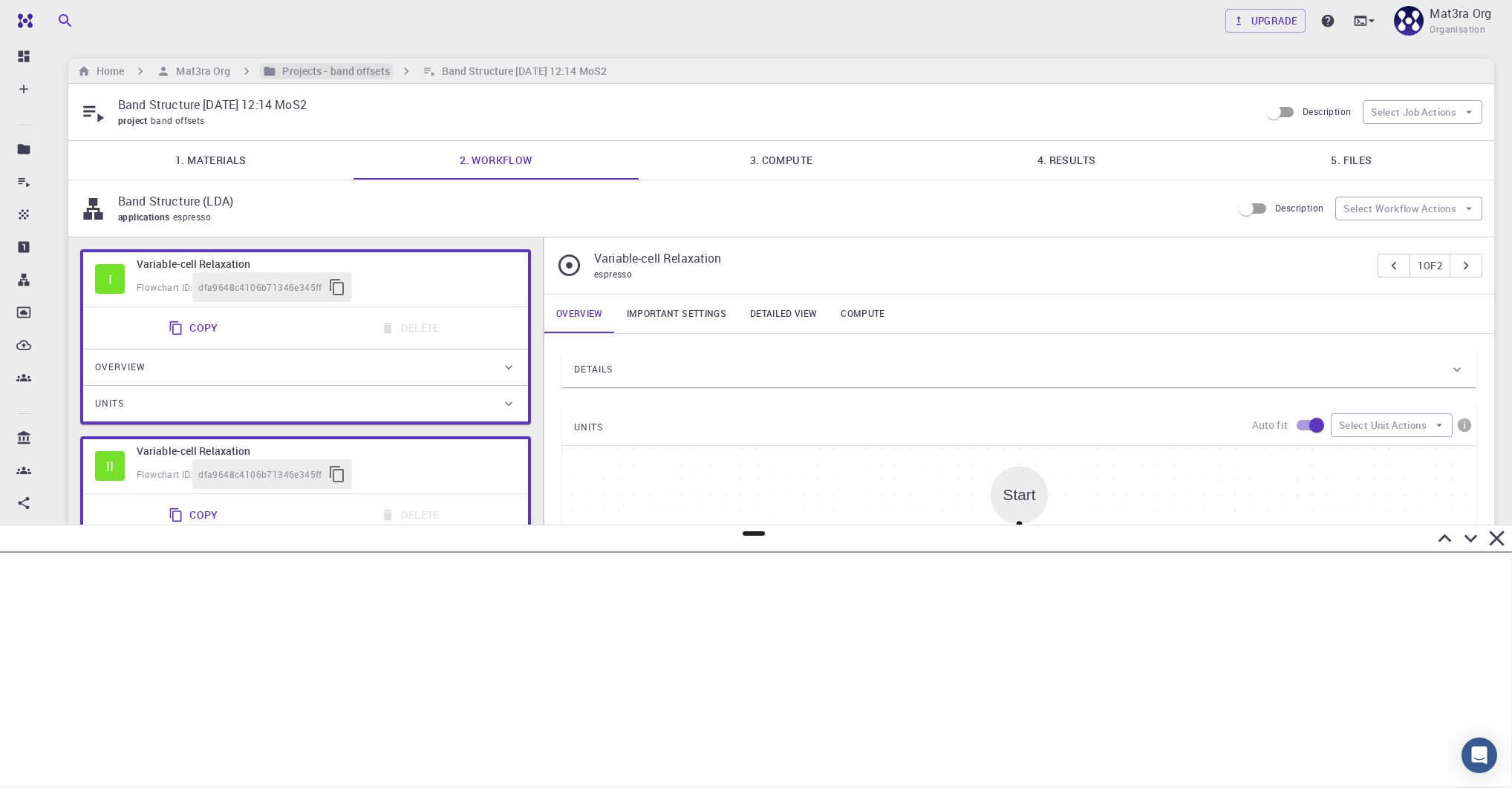
click at [304, 76] on h6 "Projects - band offsets" at bounding box center [332, 71] width 113 height 16
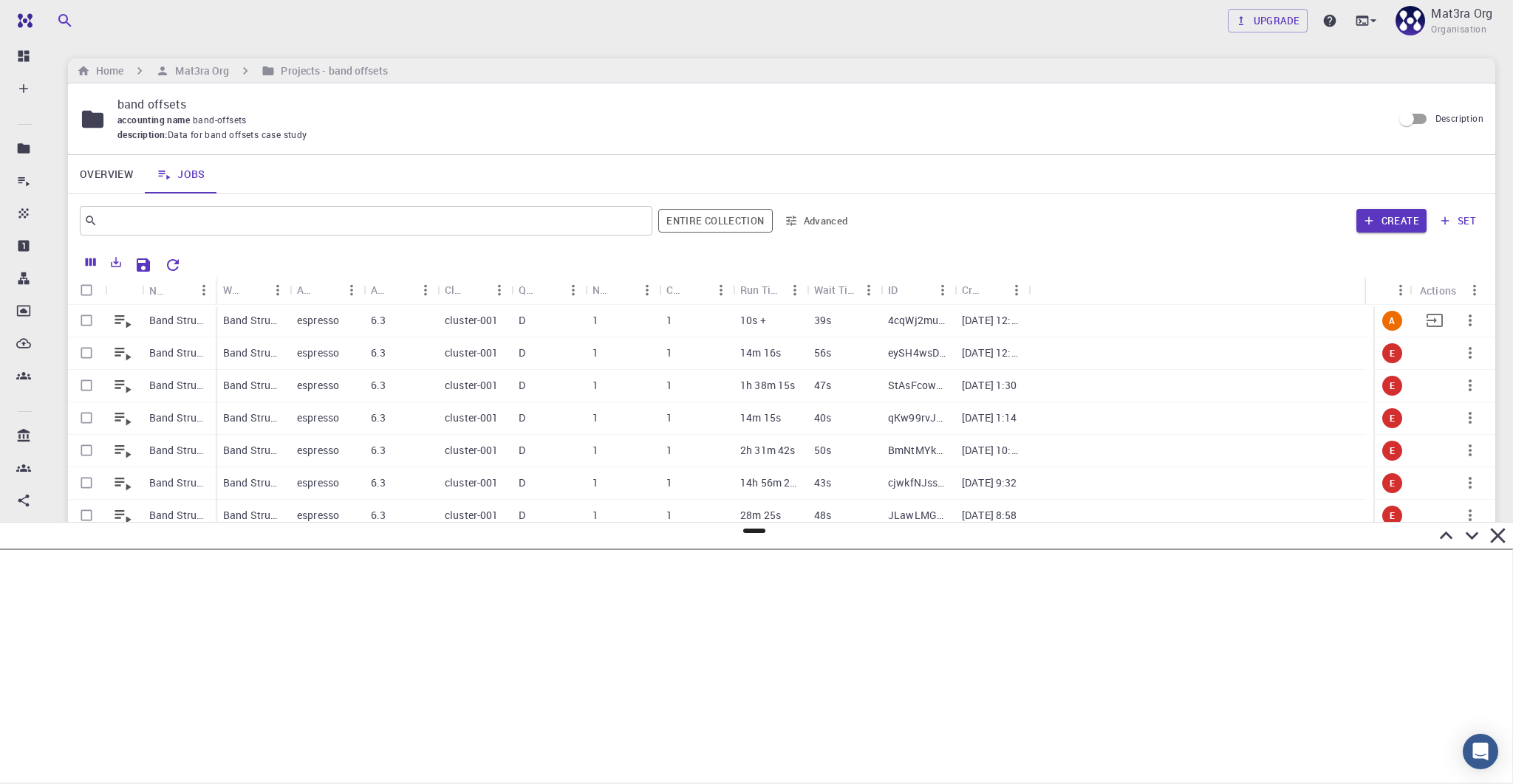
click at [182, 315] on p "Band Structure [DATE] 12:47 MoS2" at bounding box center [179, 321] width 59 height 15
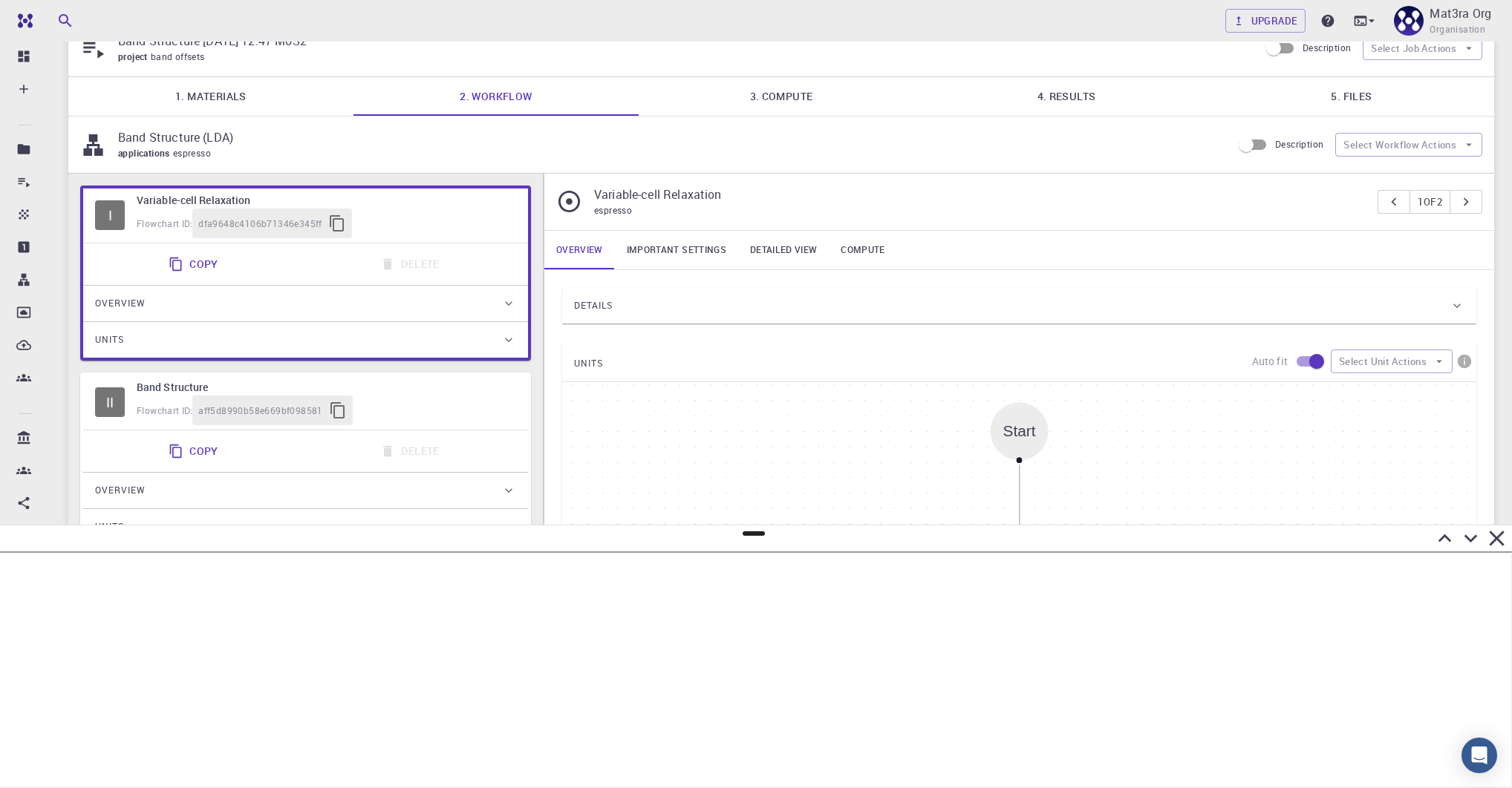
click at [443, 396] on div "Flowchart ID: aff5d8990b58e669bf098581" at bounding box center [326, 410] width 379 height 29
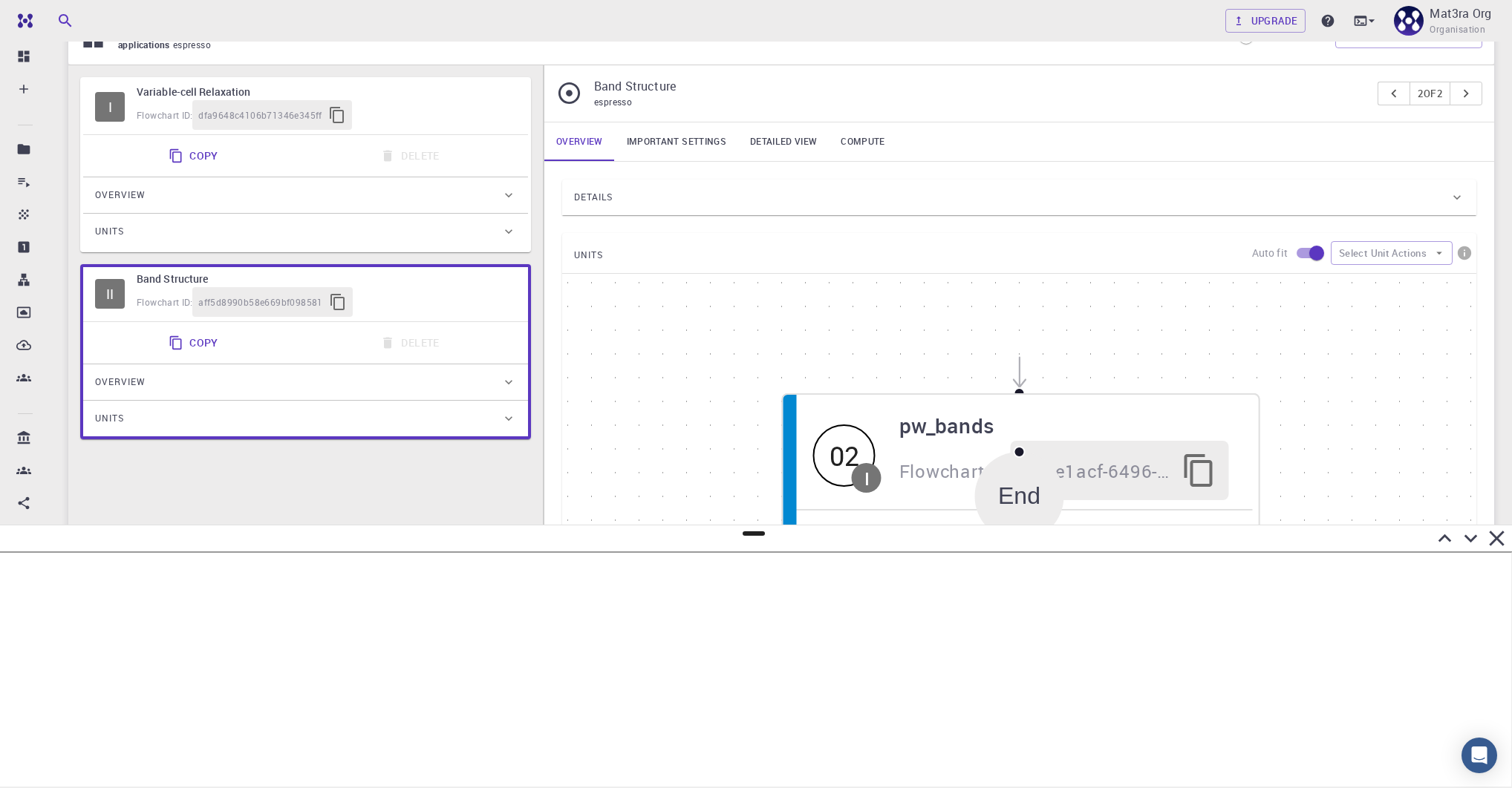
scroll to position [290, 0]
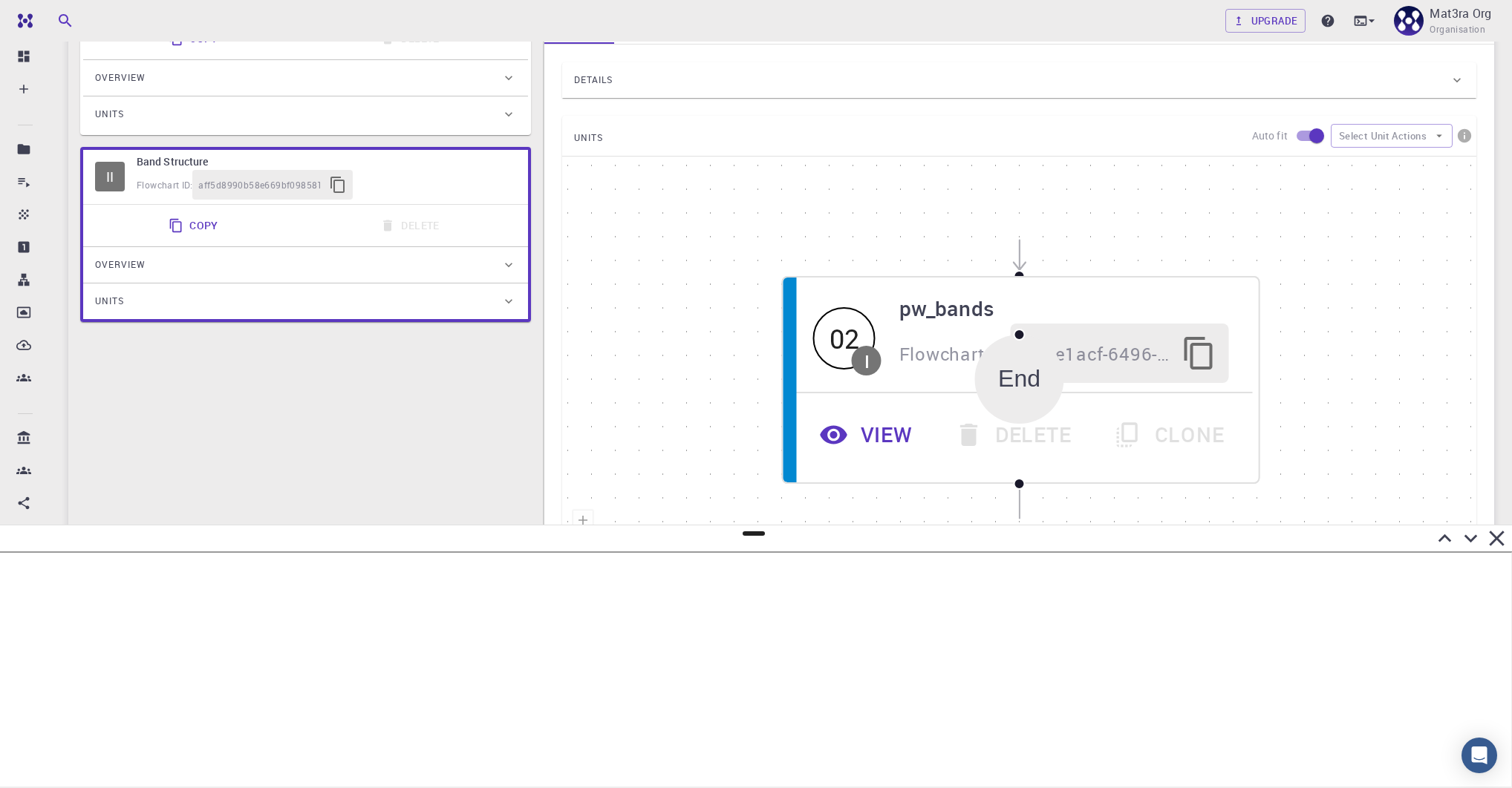
click at [750, 384] on div "Start 01 I pw_scf Flowchart ID: 8412a5be-d20e-4199-a757-9c6130376316 View Delet…" at bounding box center [1019, 379] width 914 height 445
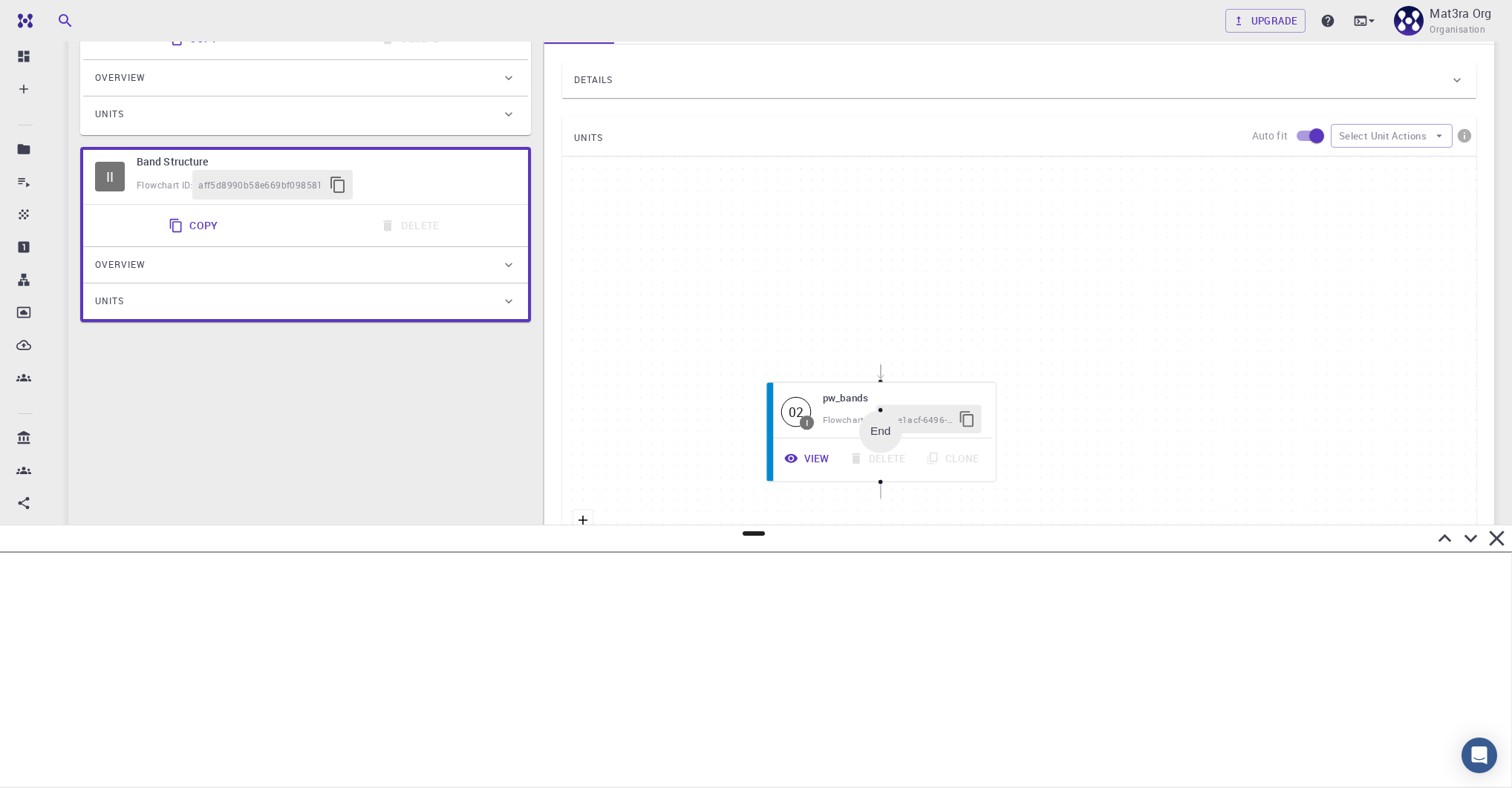
drag, startPoint x: 823, startPoint y: 258, endPoint x: 824, endPoint y: 306, distance: 48.0
click at [824, 306] on div "Start 01 I pw_scf Flowchart ID: 8412a5be-d20e-4199-a757-9c6130376316 View Delet…" at bounding box center [1019, 379] width 914 height 445
click at [429, 135] on div "I Variable-cell Relaxation Flowchart ID: dfa9648c4106b71346e345ff Copy Delete O…" at bounding box center [305, 141] width 450 height 362
click at [429, 110] on div "Units" at bounding box center [298, 114] width 406 height 24
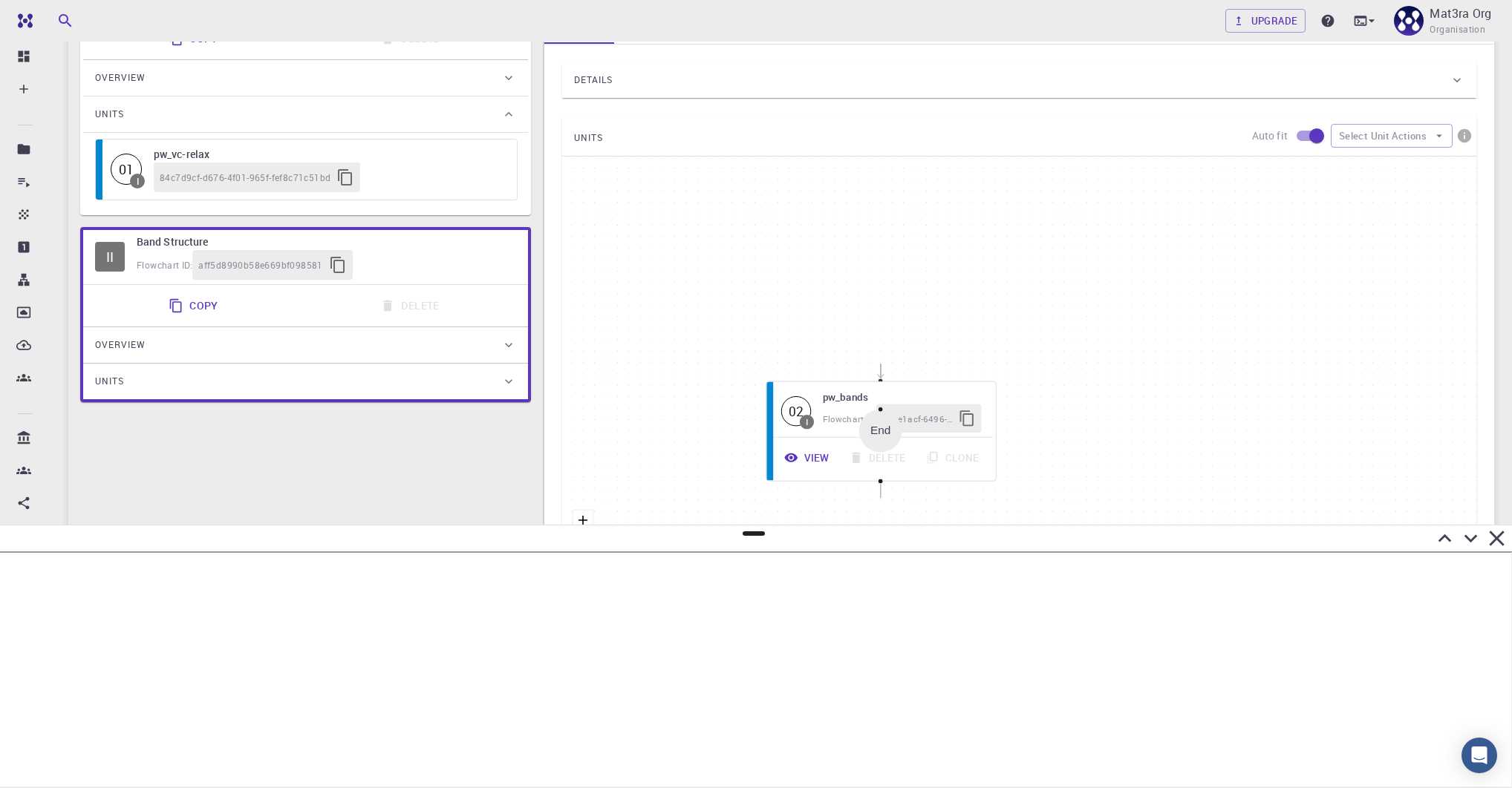
click at [426, 234] on h6 "Band Structure" at bounding box center [326, 242] width 379 height 16
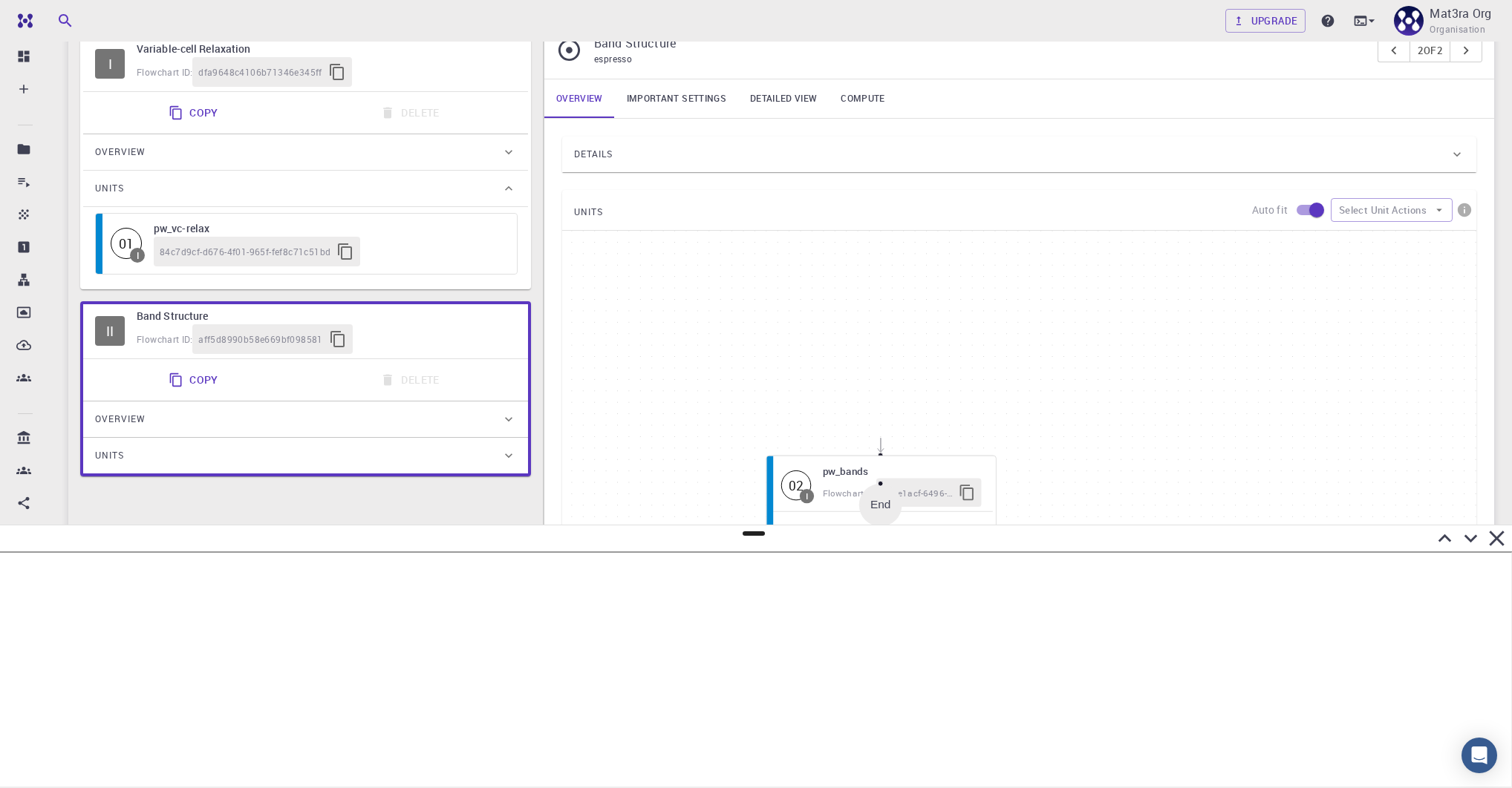
scroll to position [192, 0]
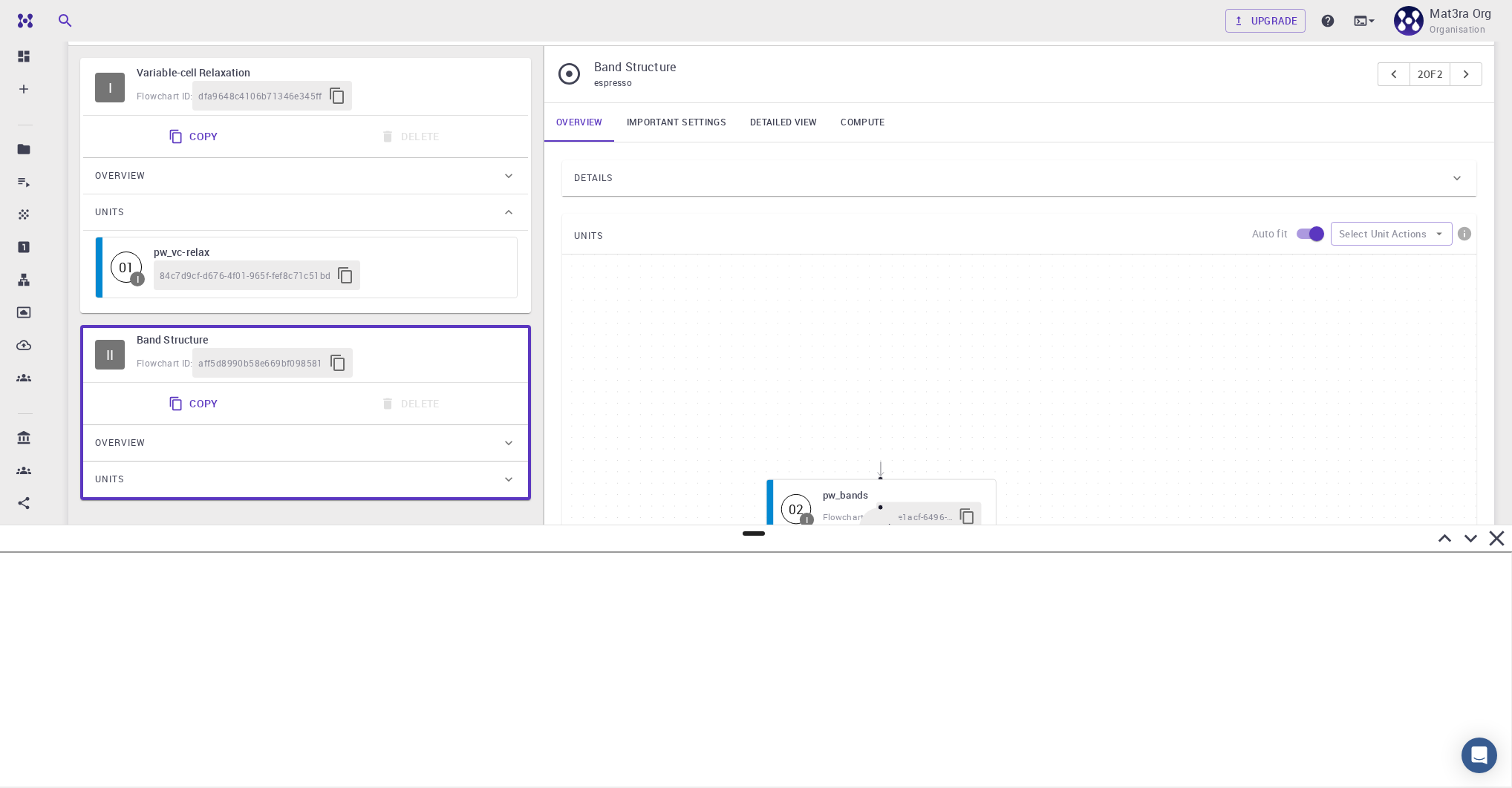
click at [450, 81] on div "Flowchart ID: dfa9648c4106b71346e345ff" at bounding box center [326, 95] width 379 height 29
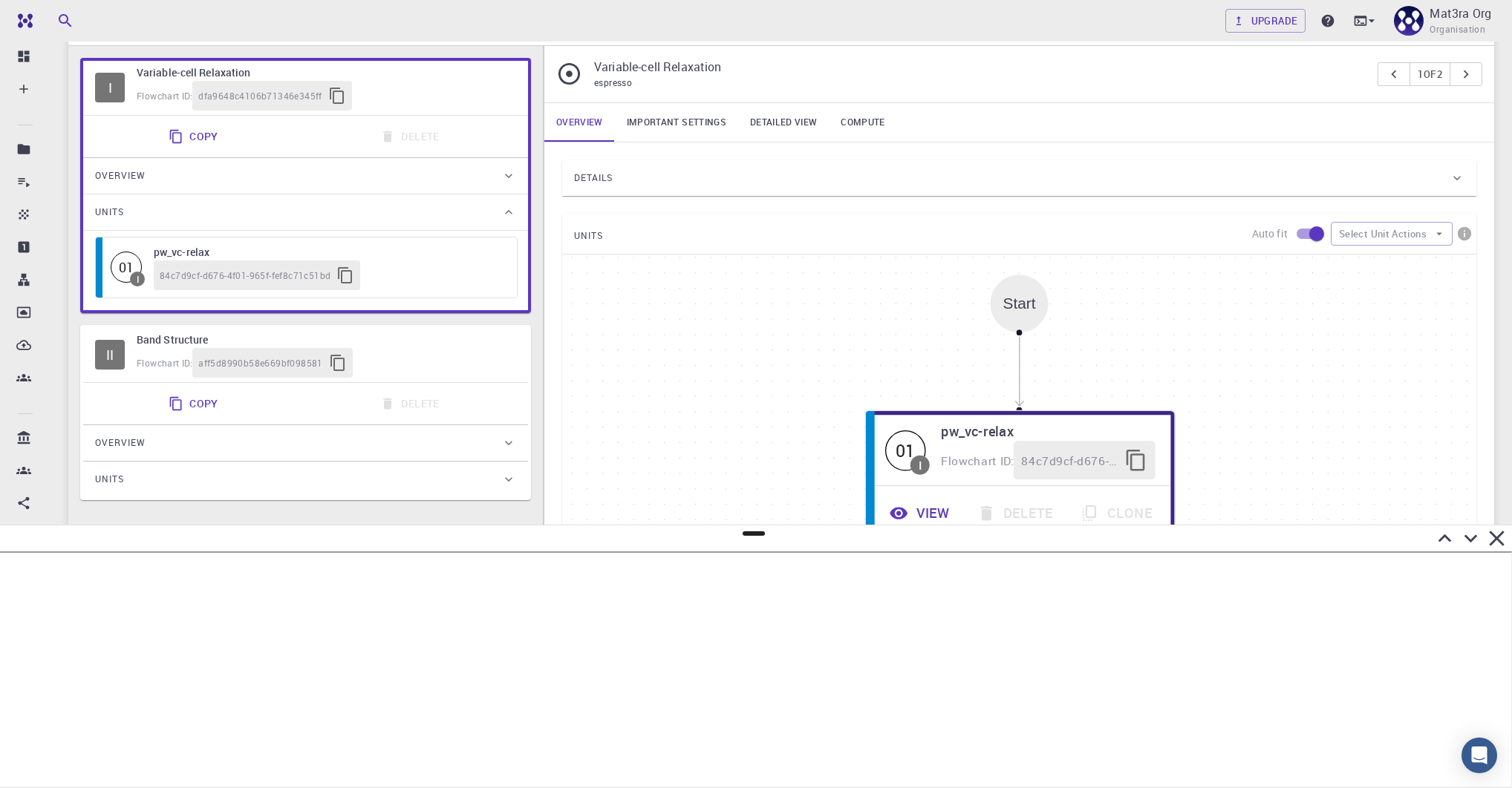
scroll to position [290, 0]
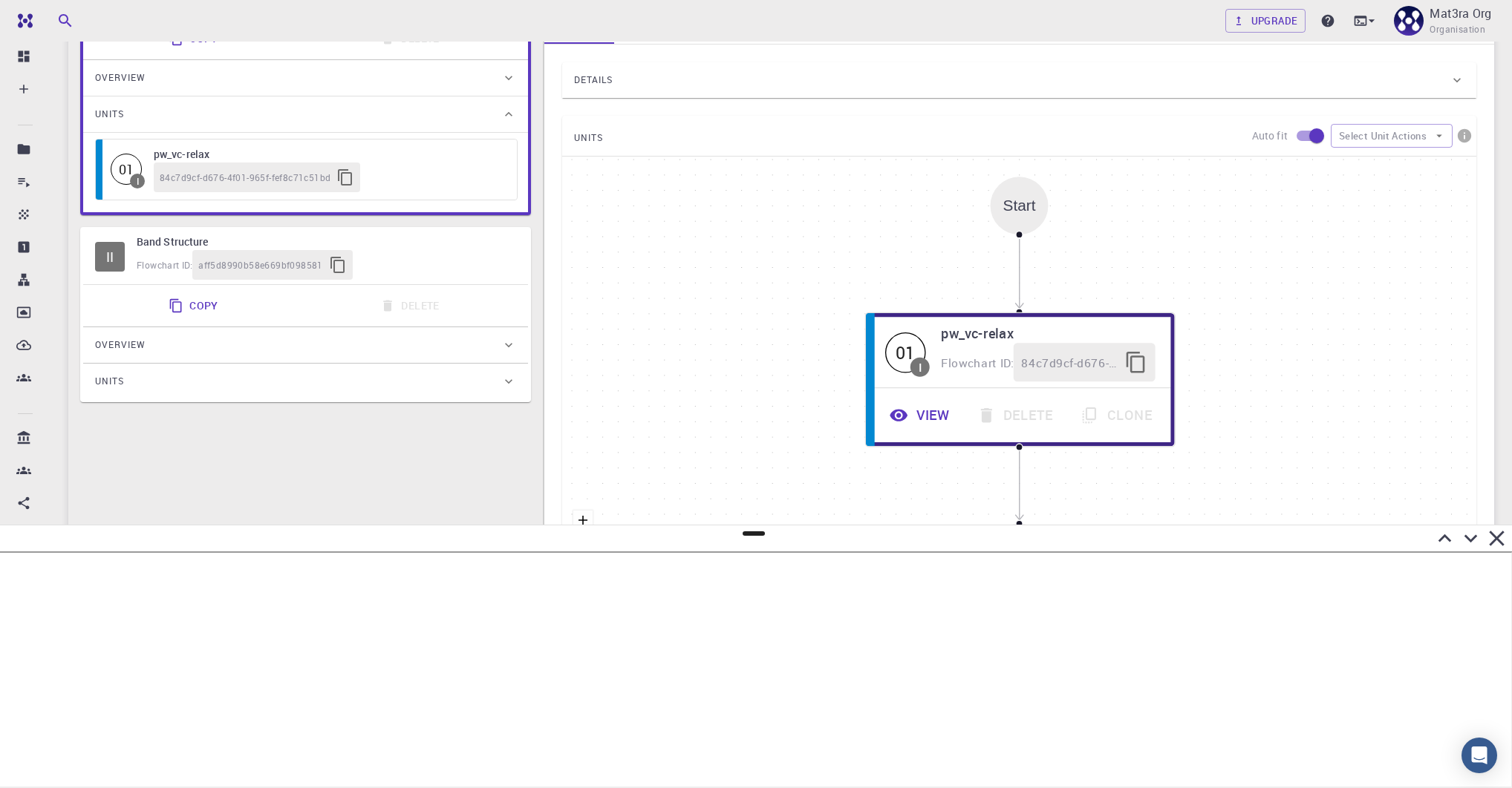
click at [399, 240] on h6 "Band Structure" at bounding box center [326, 242] width 379 height 16
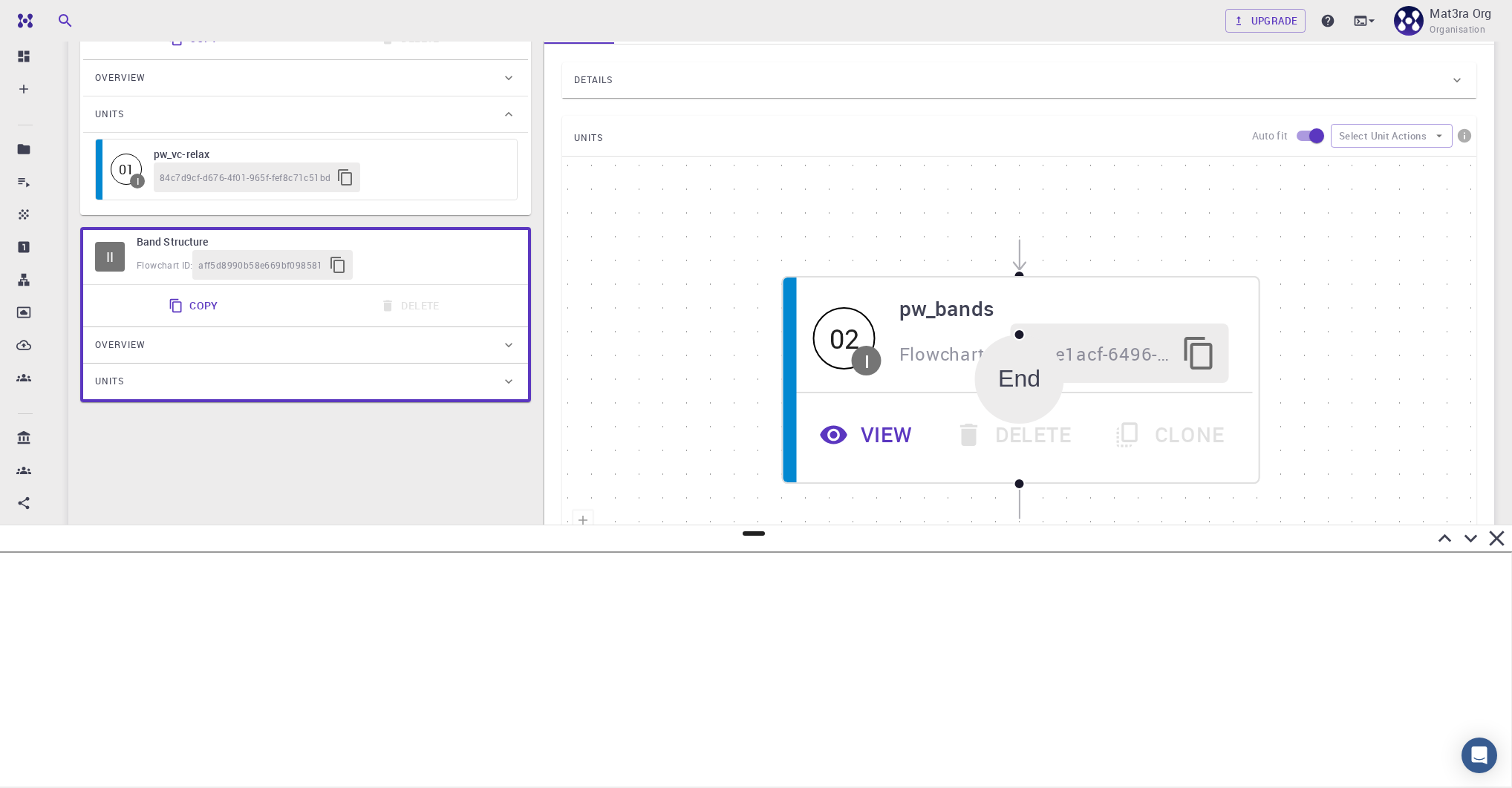
click at [1317, 304] on div "Start 01 I pw_scf Flowchart ID: 8412a5be-d20e-4199-a757-9c6130376316 View Delet…" at bounding box center [1019, 379] width 914 height 445
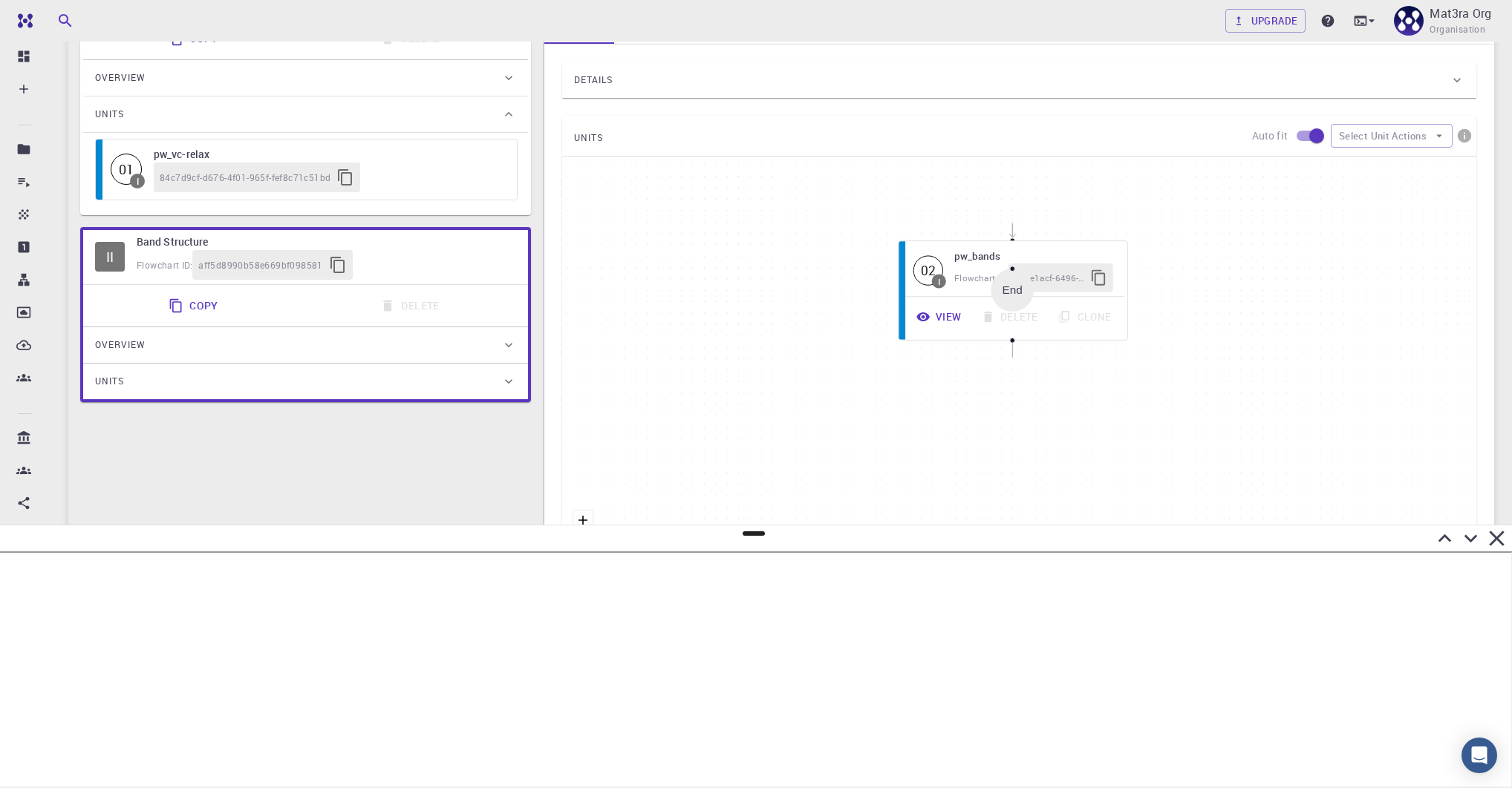
drag, startPoint x: 1328, startPoint y: 304, endPoint x: 1150, endPoint y: 290, distance: 178.5
click at [1150, 290] on div "Start 01 I pw_scf Flowchart ID: 8412a5be-d20e-4199-a757-9c6130376316 View Delet…" at bounding box center [1019, 379] width 914 height 445
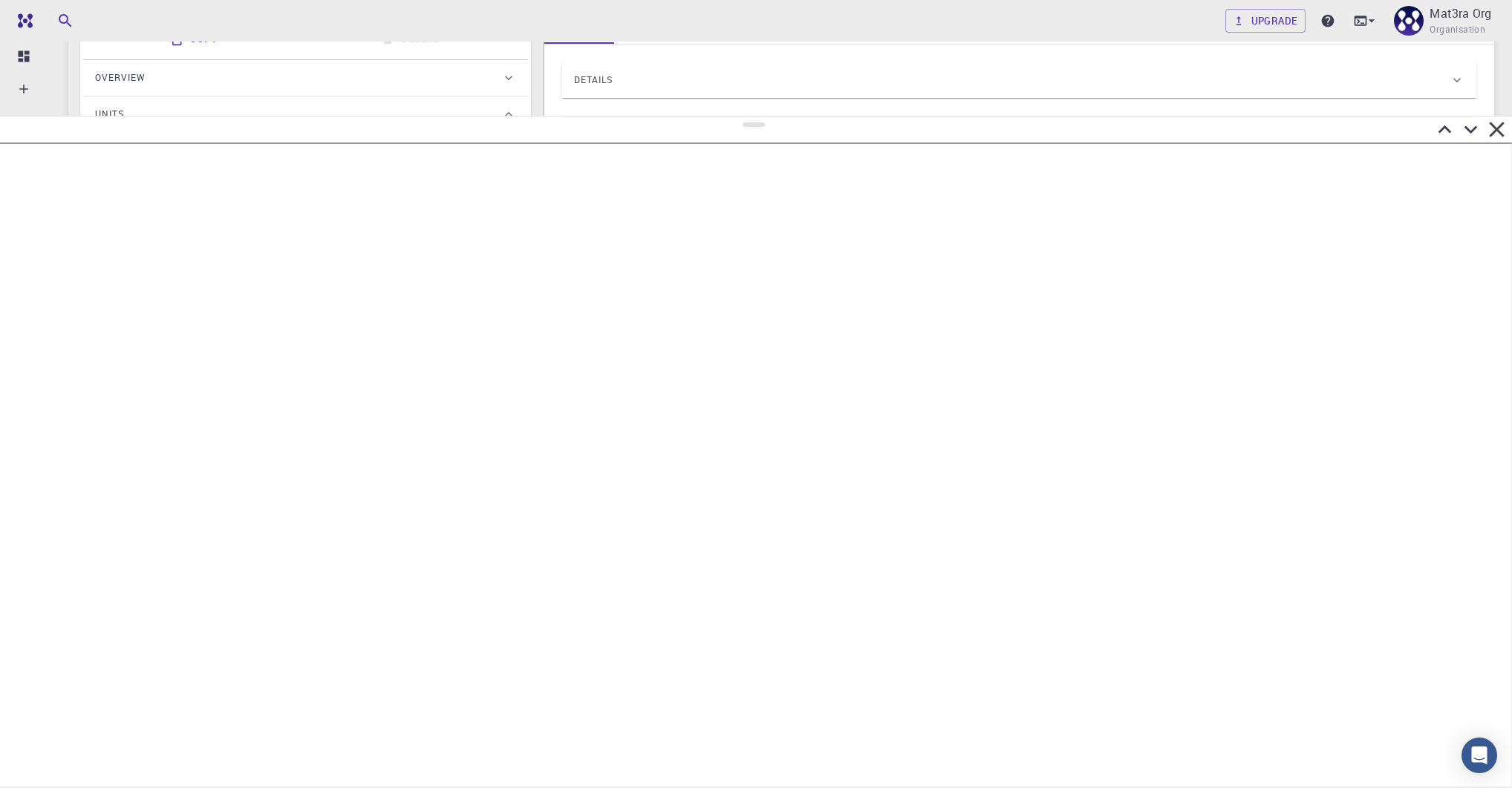
drag, startPoint x: 752, startPoint y: 532, endPoint x: 766, endPoint y: 113, distance: 419.2
click at [769, 116] on div at bounding box center [756, 452] width 1512 height 672
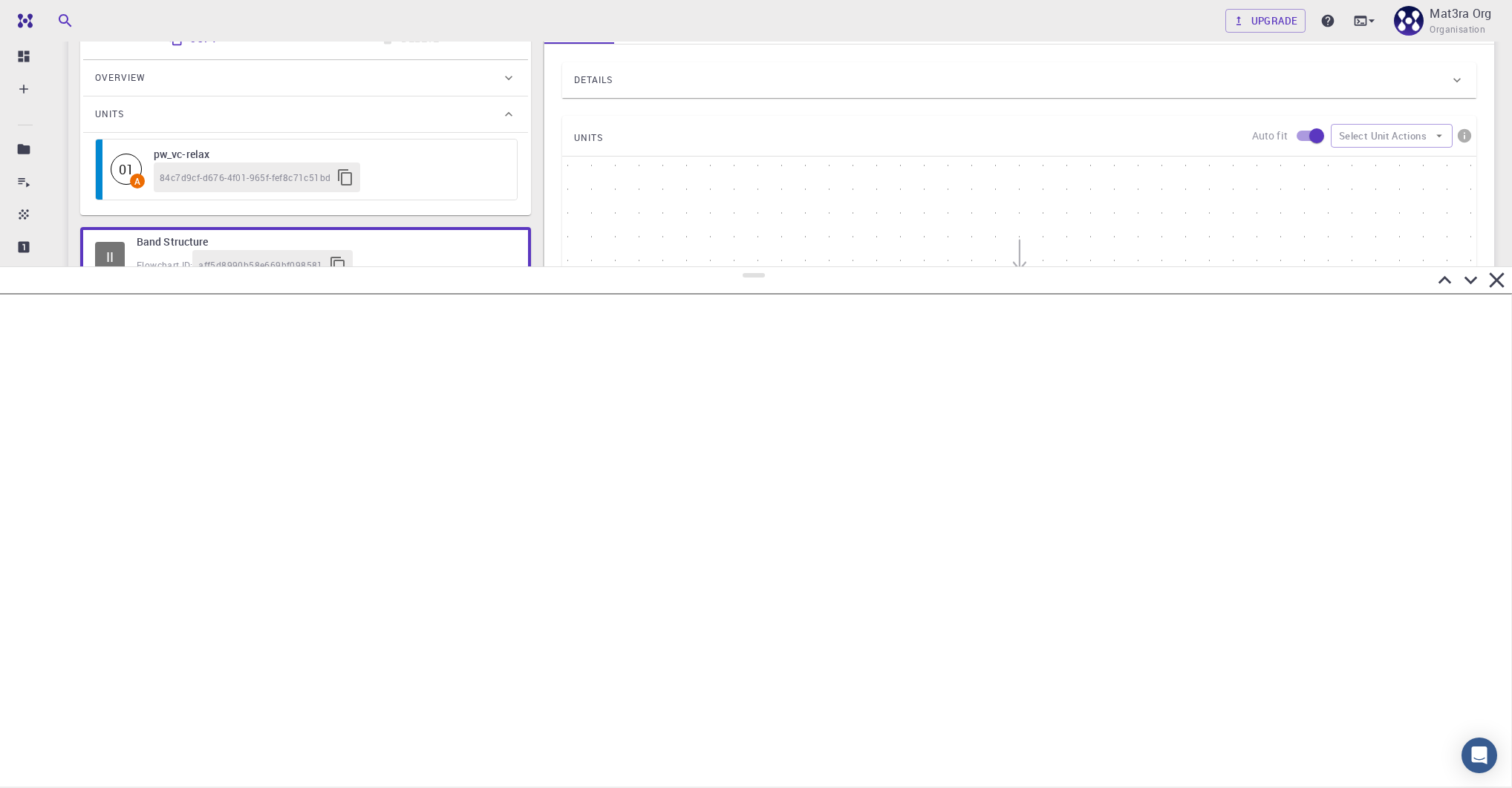
drag, startPoint x: 743, startPoint y: 123, endPoint x: 728, endPoint y: 267, distance: 144.8
click at [729, 268] on div at bounding box center [756, 528] width 1512 height 522
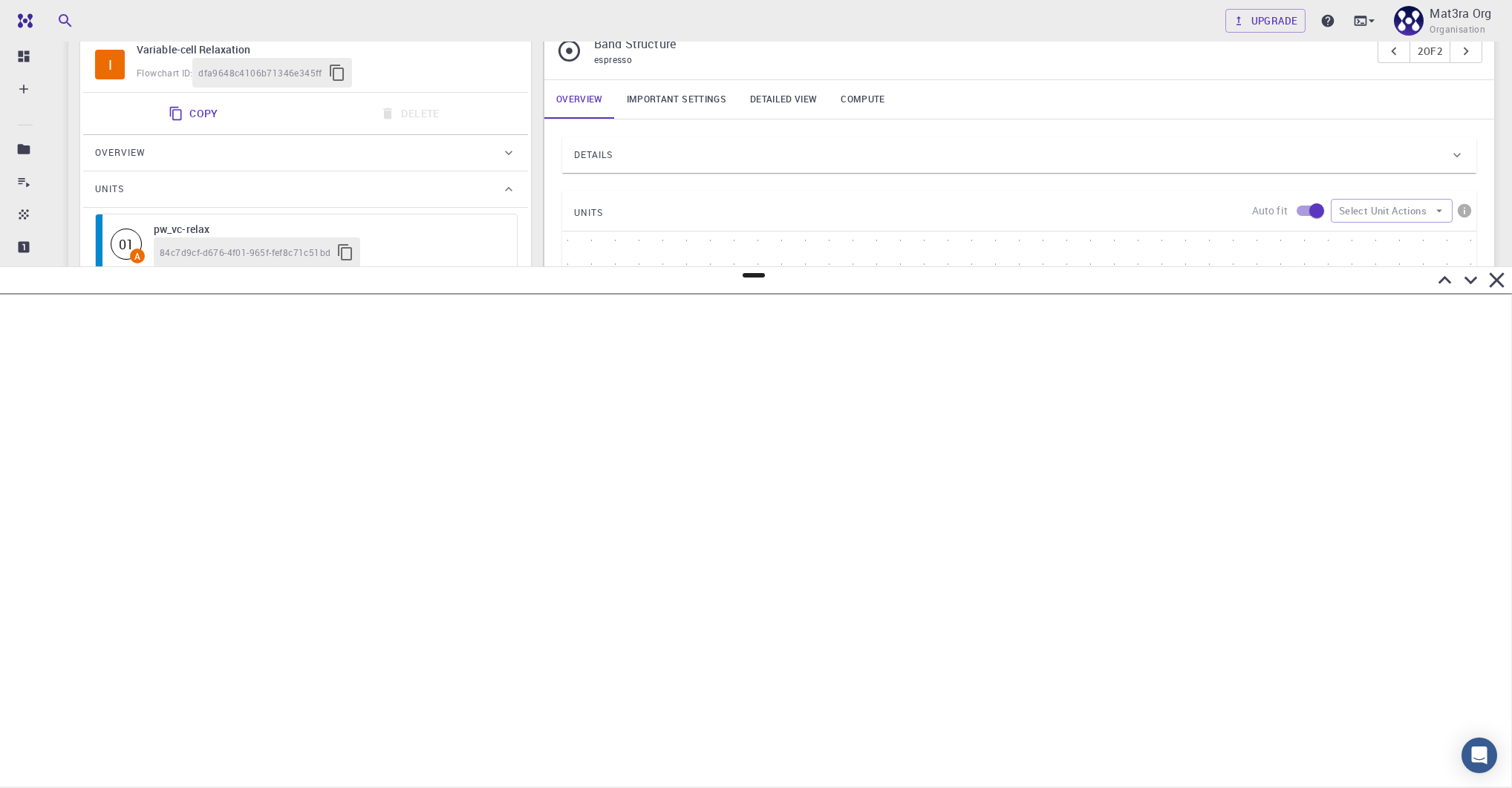
scroll to position [0, 0]
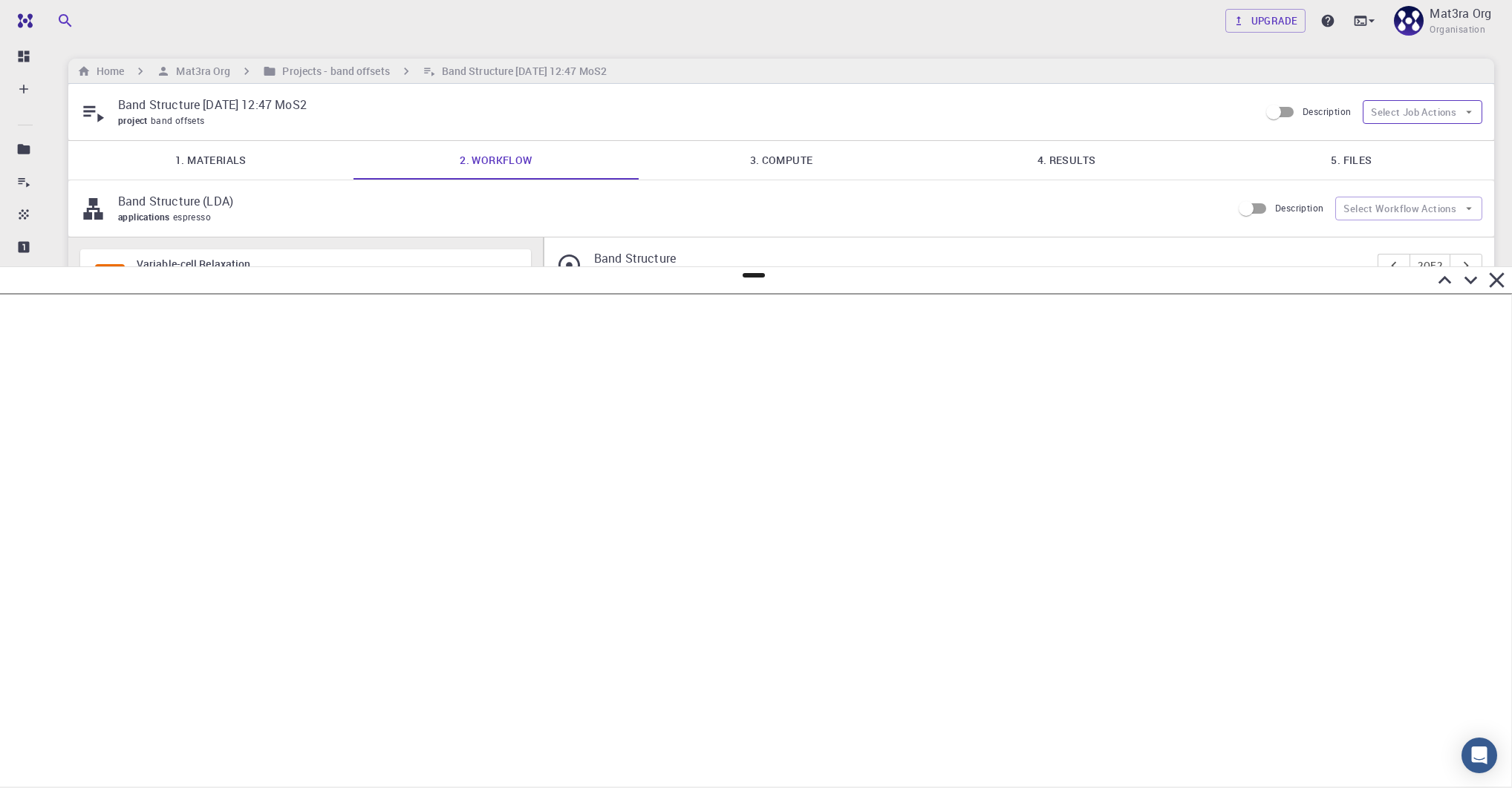
click at [1390, 103] on button "Select Job Actions" at bounding box center [1422, 112] width 119 height 24
click at [1381, 136] on icon at bounding box center [1380, 142] width 12 height 12
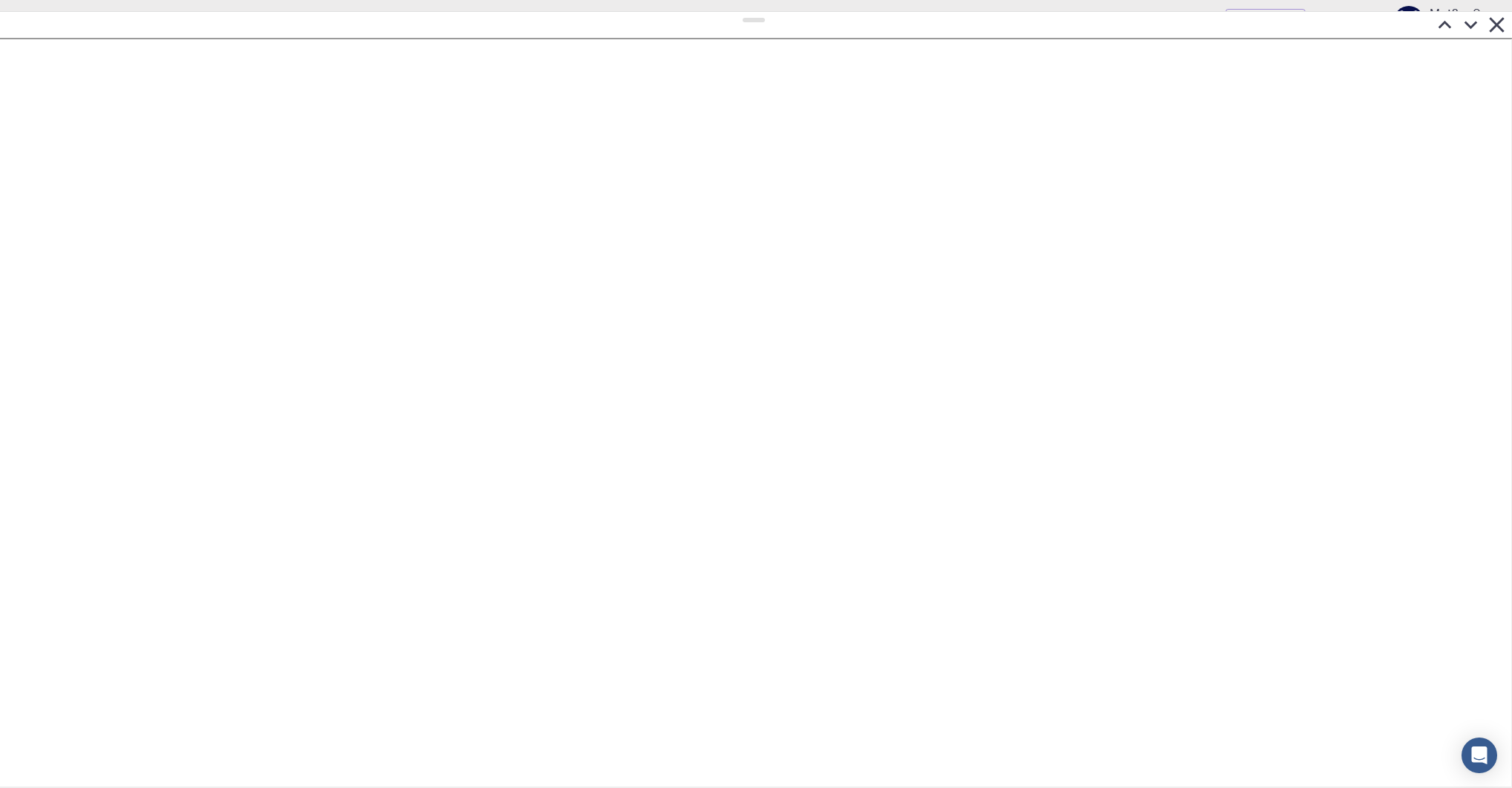
drag, startPoint x: 749, startPoint y: 276, endPoint x: 818, endPoint y: 38, distance: 247.8
click at [778, 12] on div at bounding box center [756, 400] width 1512 height 777
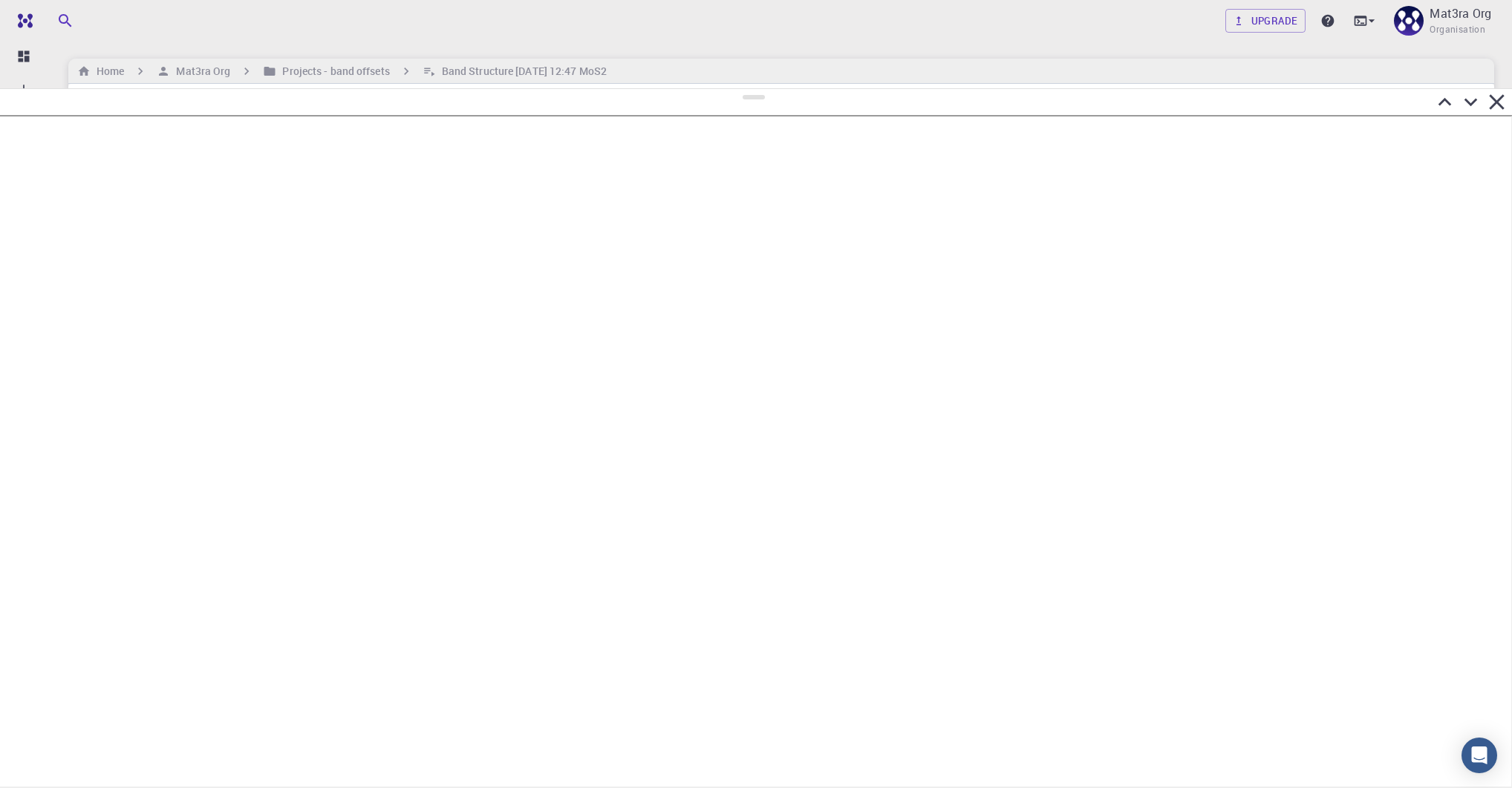
drag, startPoint x: 757, startPoint y: 18, endPoint x: 785, endPoint y: 89, distance: 76.3
click at [785, 89] on div at bounding box center [756, 438] width 1512 height 700
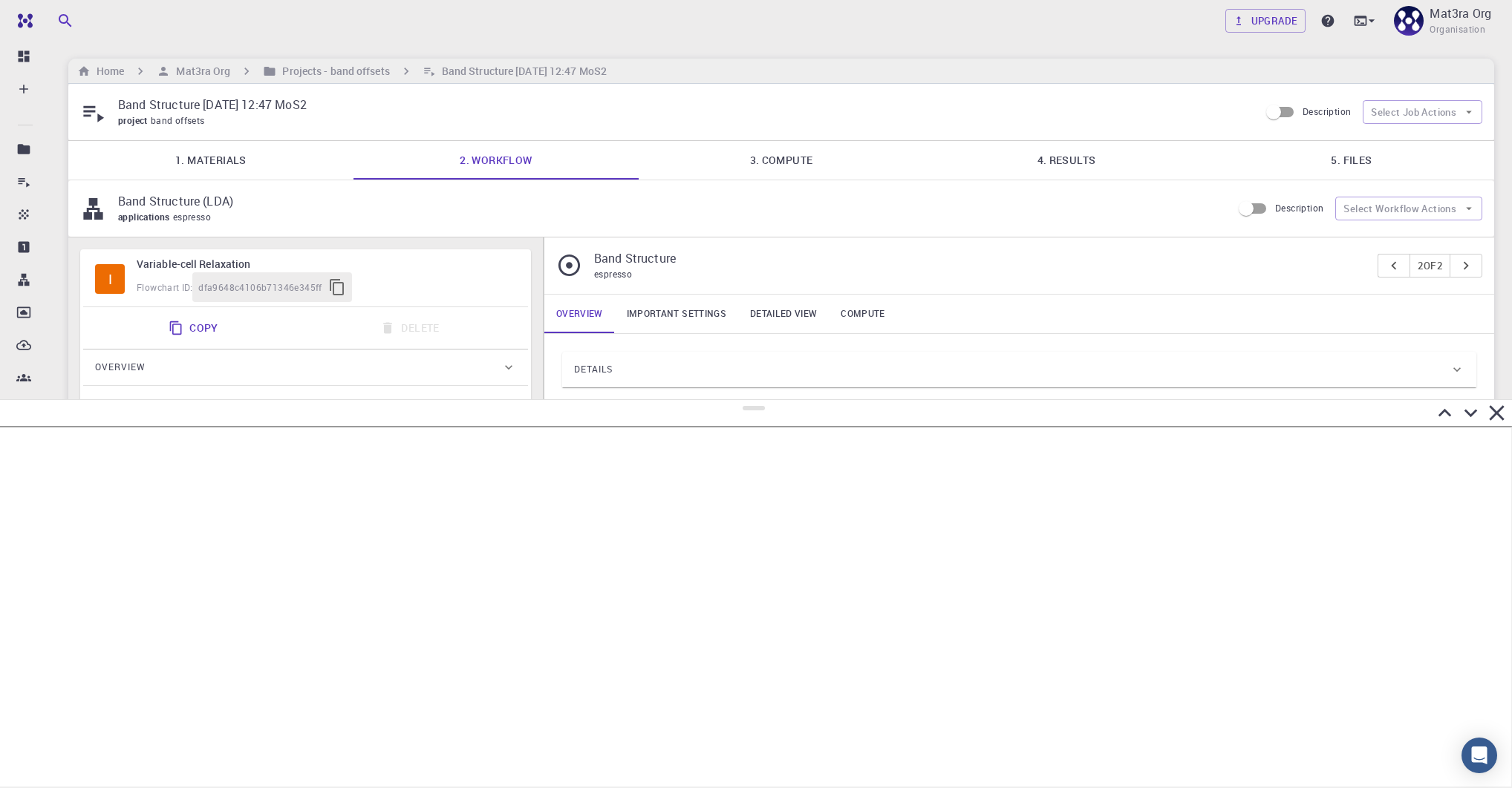
drag, startPoint x: 754, startPoint y: 98, endPoint x: 827, endPoint y: 400, distance: 310.7
click at [827, 400] on div at bounding box center [756, 594] width 1512 height 389
click at [313, 69] on h6 "Projects - band offsets" at bounding box center [332, 71] width 113 height 16
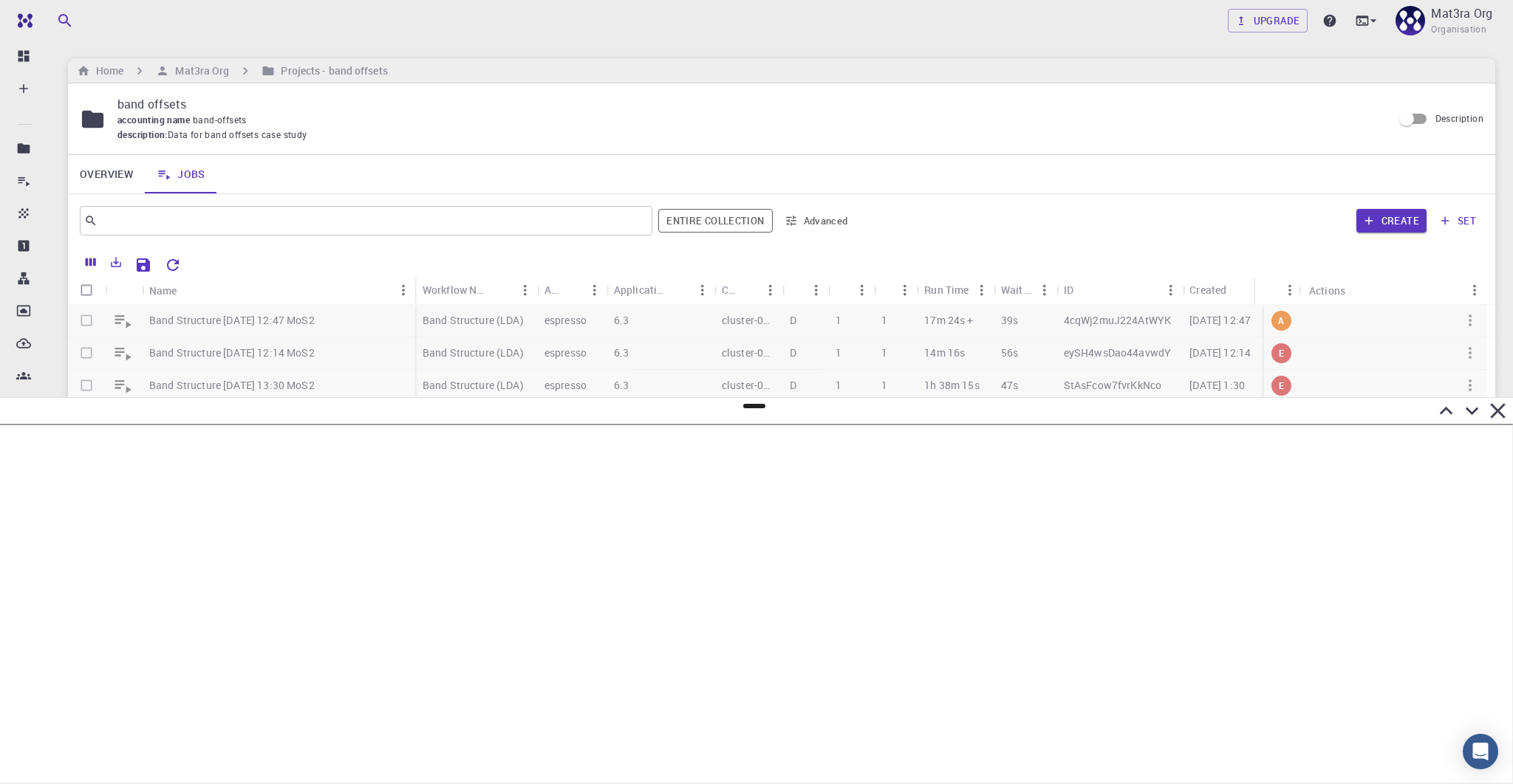
click at [172, 320] on div at bounding box center [777, 461] width 1418 height 312
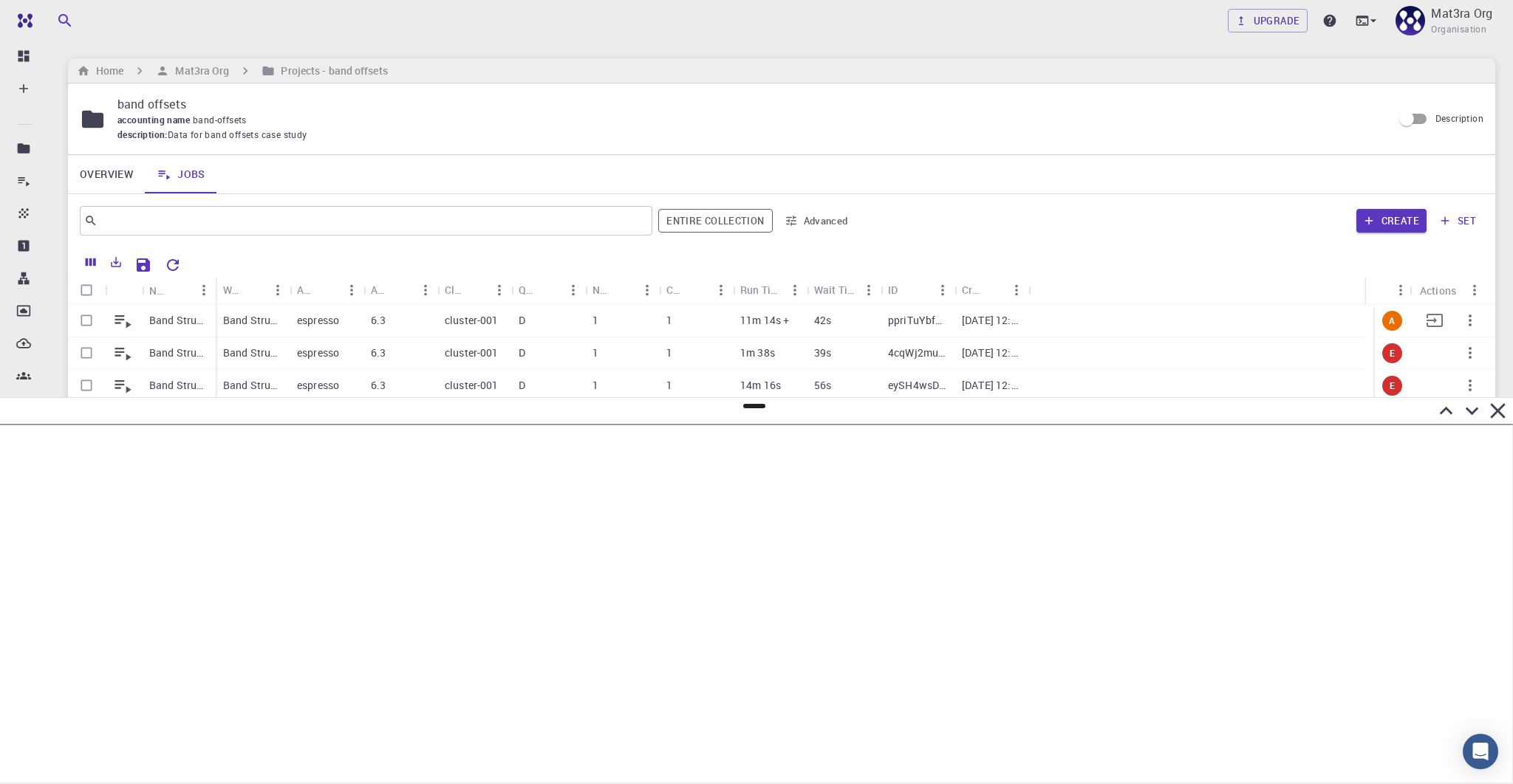
click at [163, 317] on p "Band Structure [DATE] 12:53 MoS2" at bounding box center [179, 321] width 59 height 15
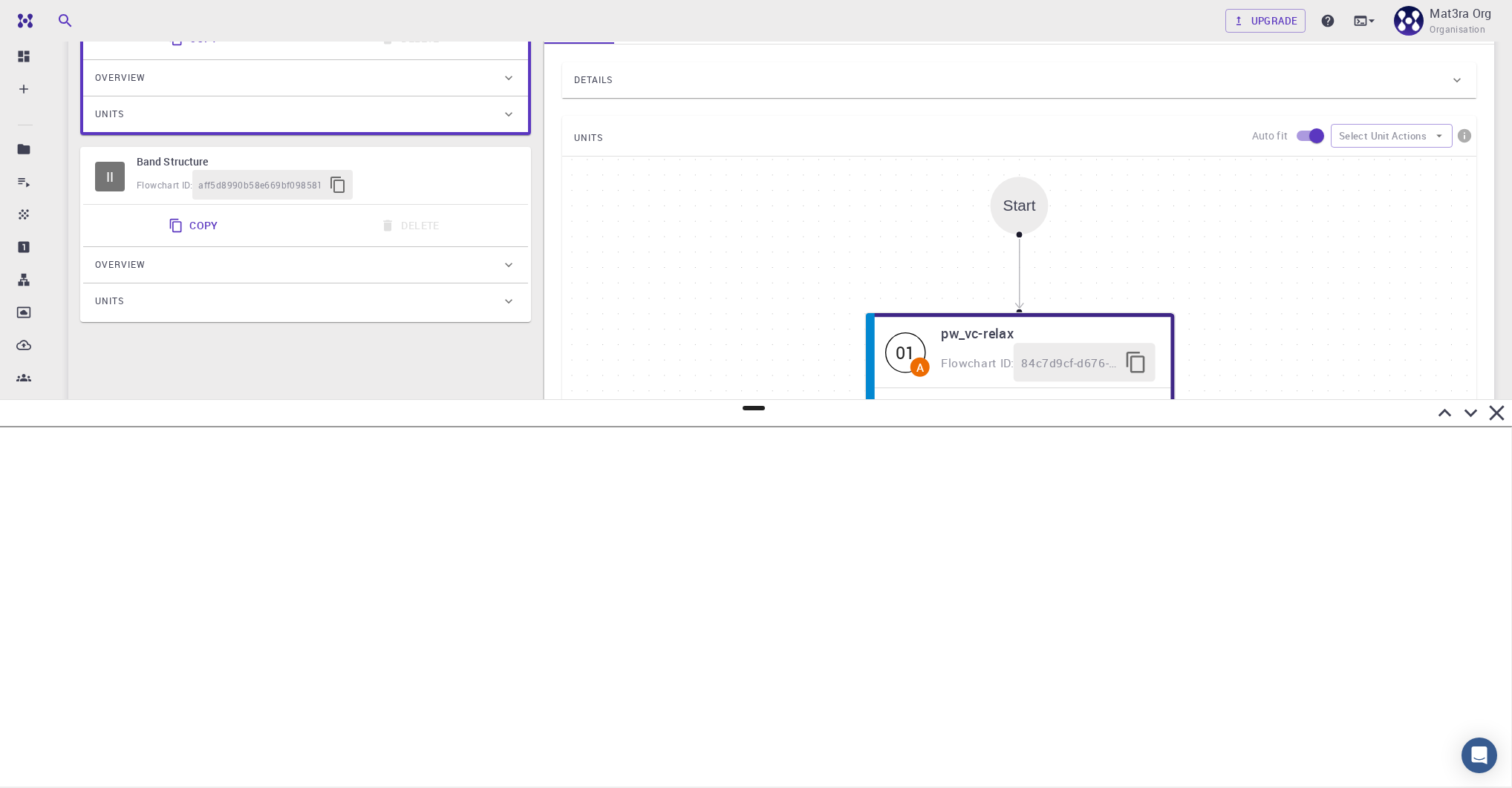
scroll to position [239, 0]
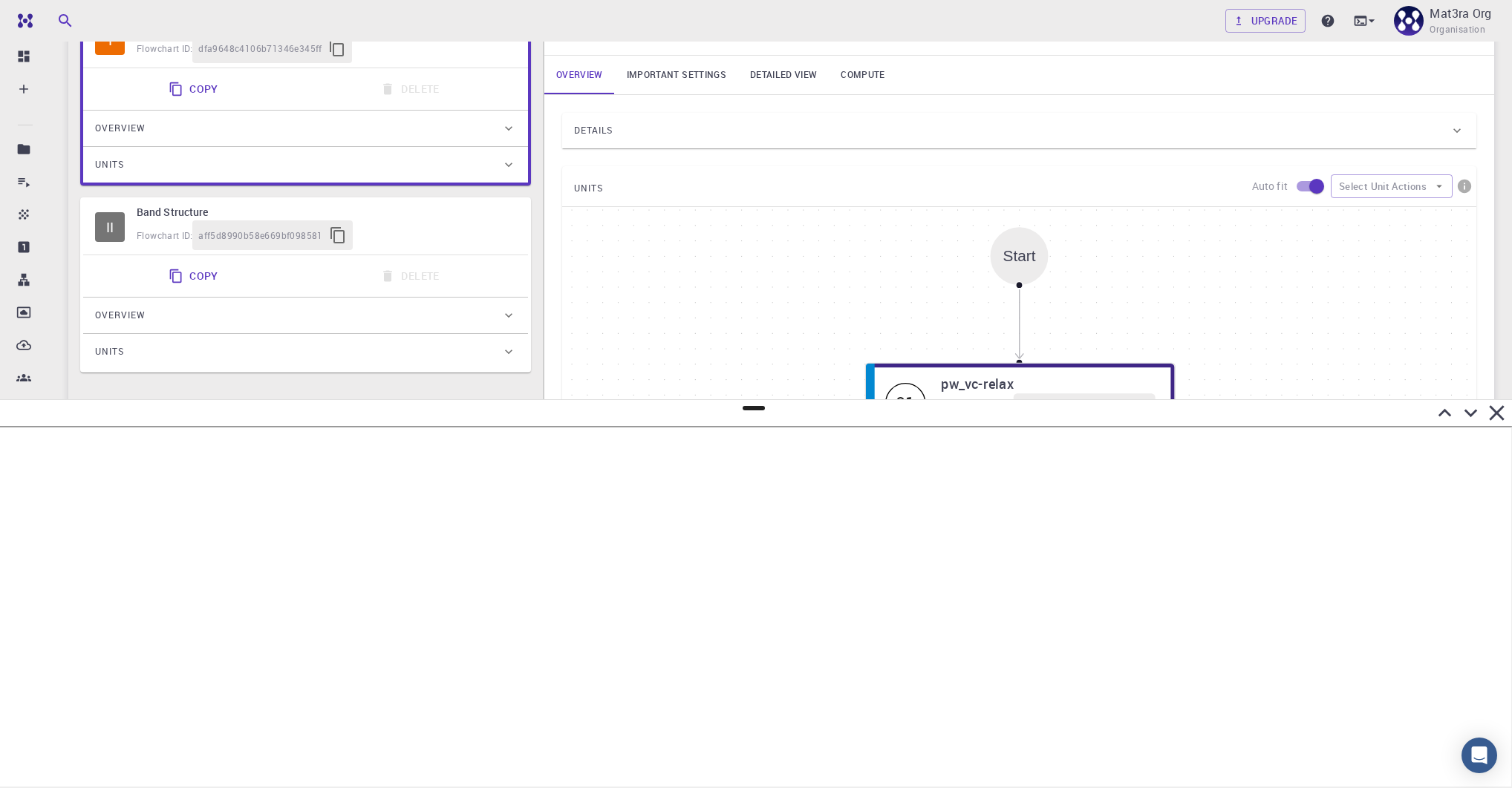
click at [438, 228] on div "Flowchart ID: aff5d8990b58e669bf098581" at bounding box center [326, 235] width 379 height 29
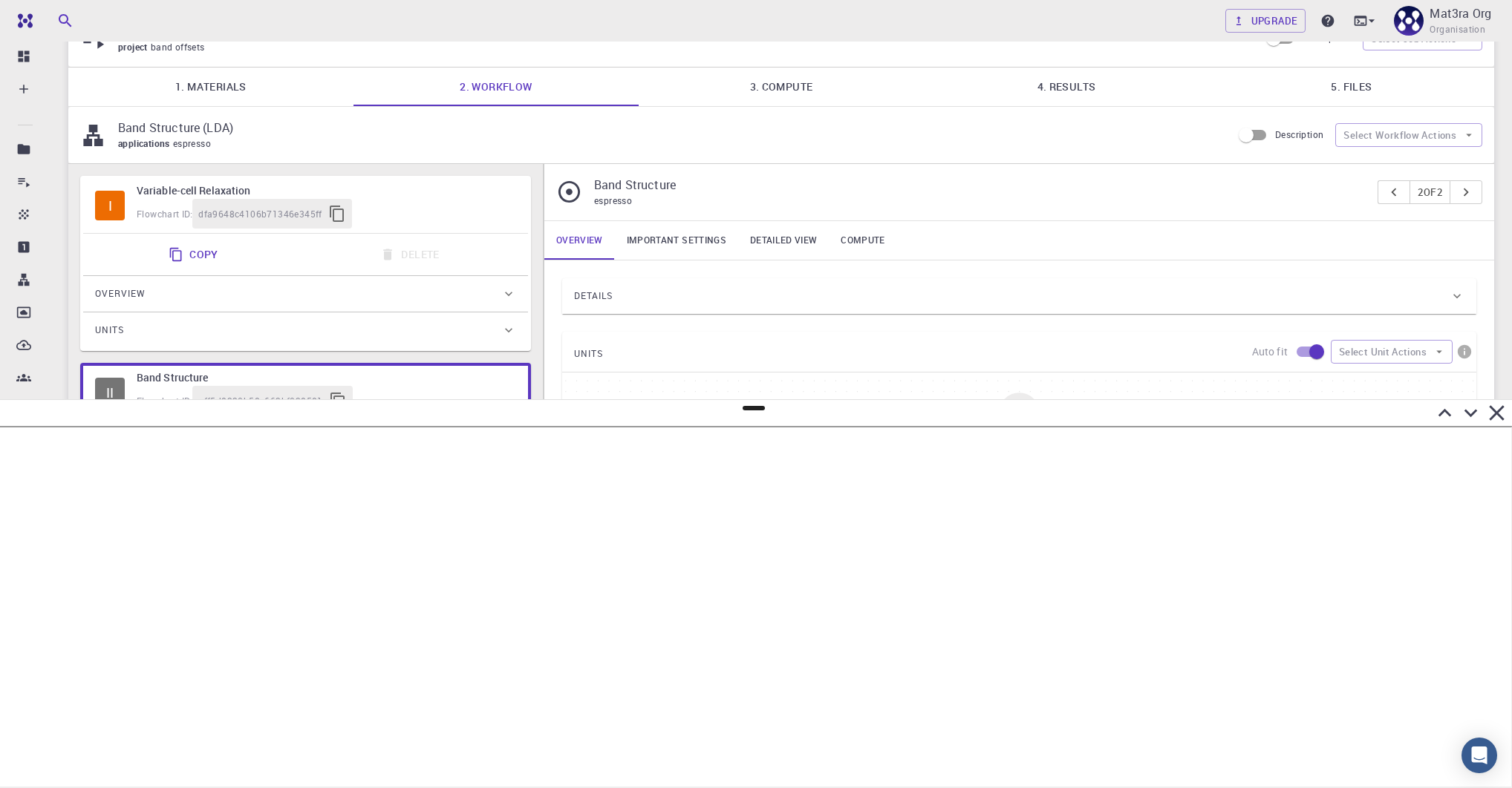
scroll to position [0, 0]
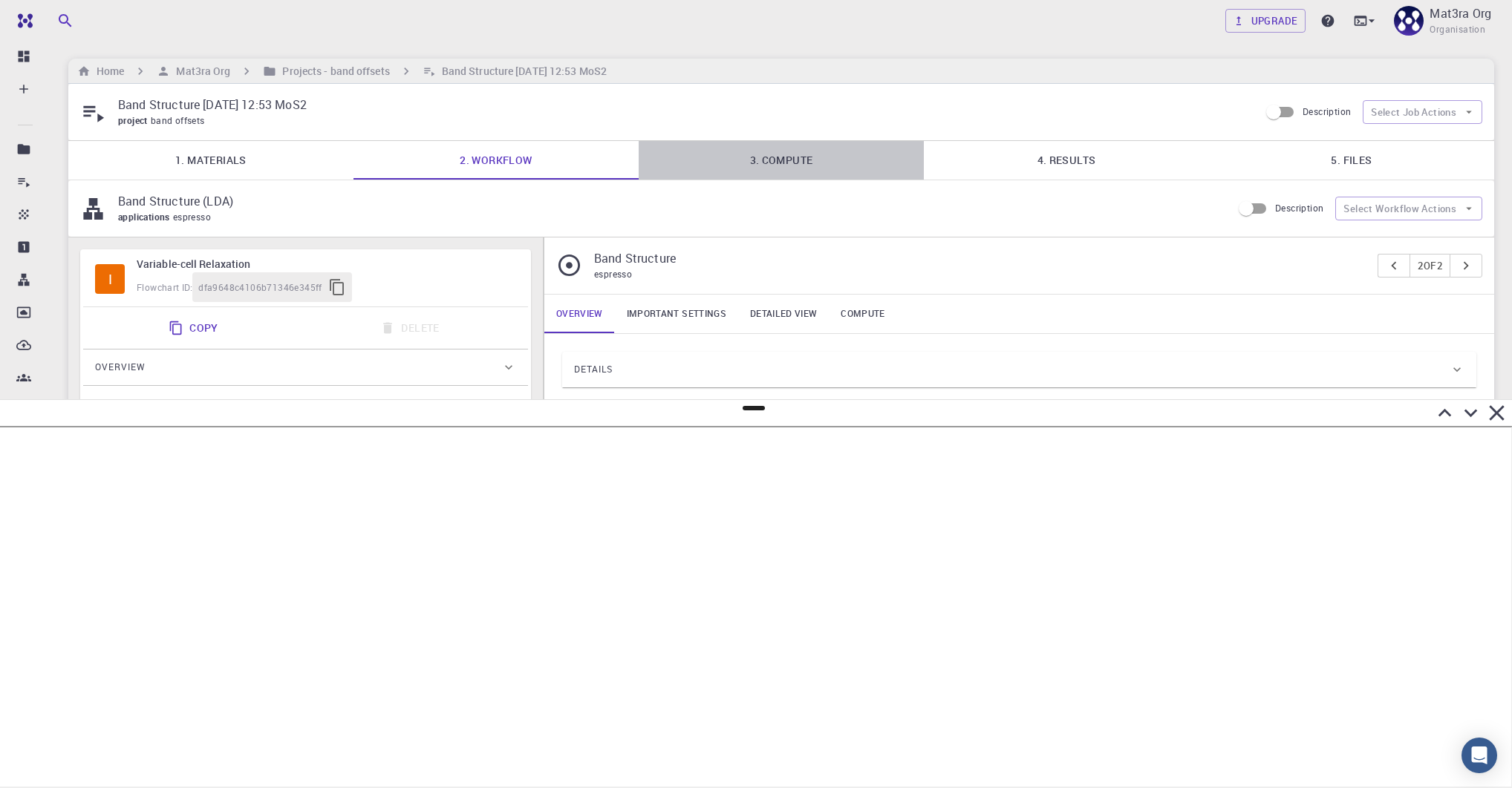
click at [770, 148] on link "3. Compute" at bounding box center [781, 160] width 285 height 38
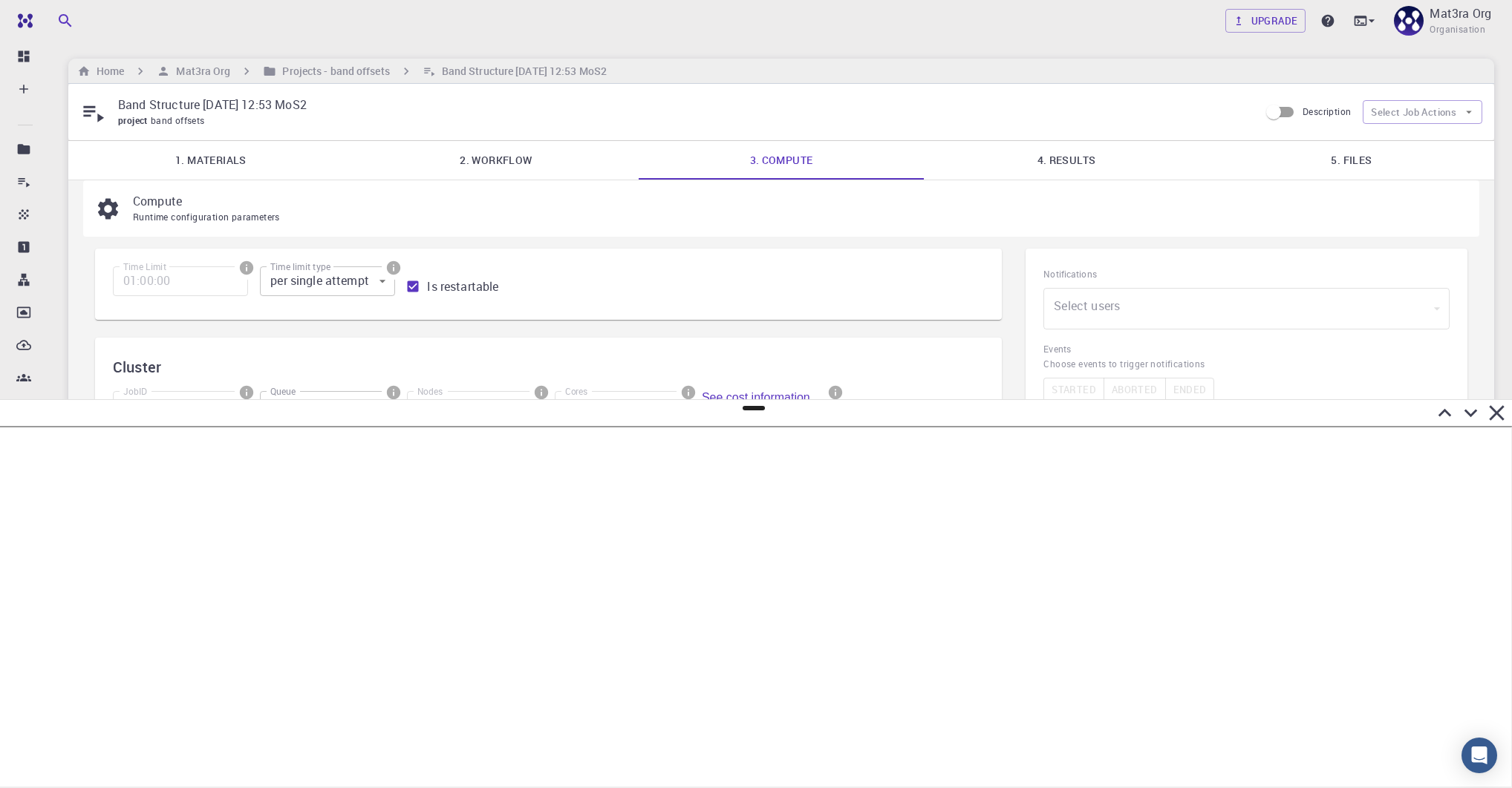
click at [1040, 150] on link "4. Results" at bounding box center [1066, 160] width 285 height 38
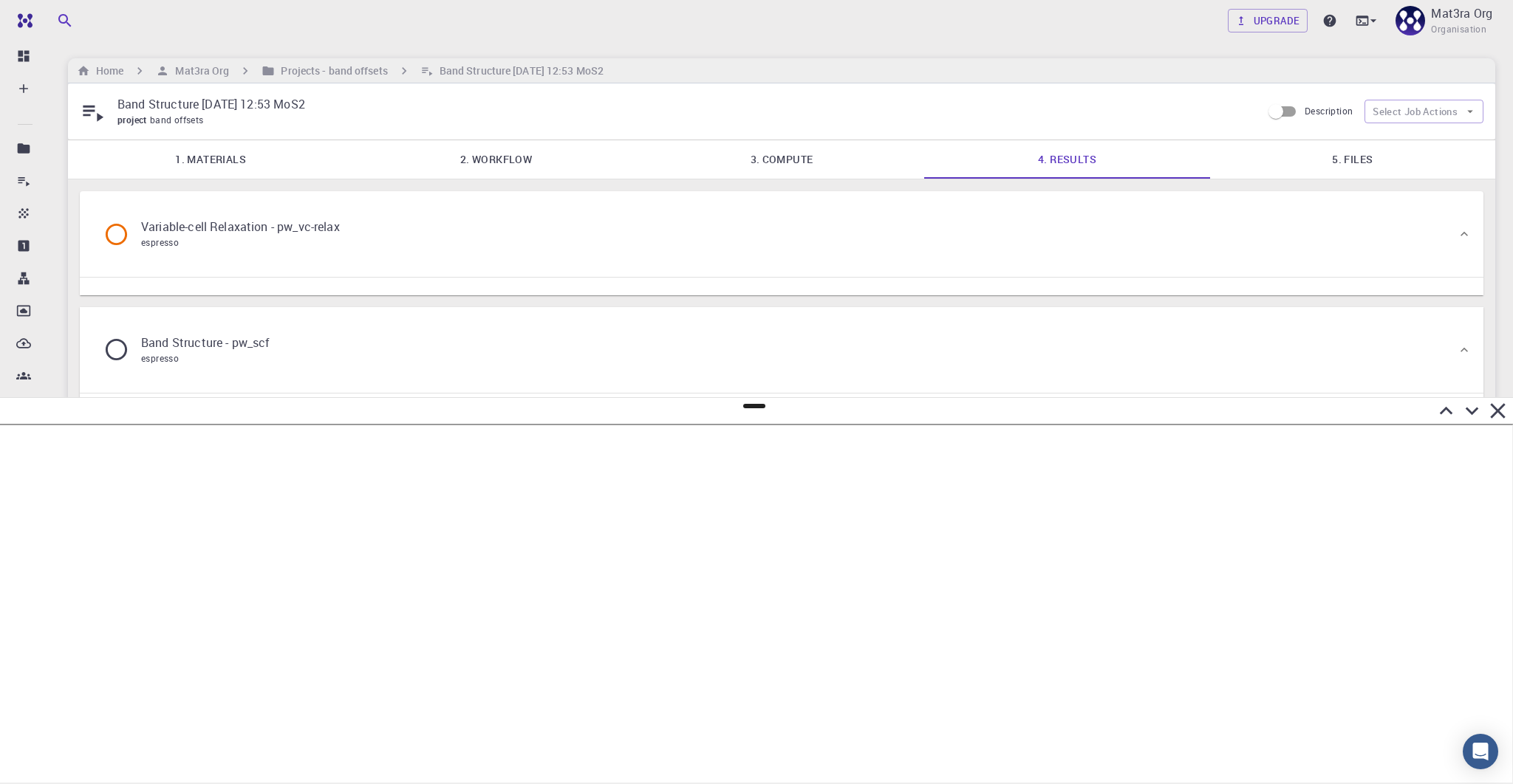
click at [829, 347] on div "Band Structure - pw_scf espresso" at bounding box center [774, 350] width 1365 height 56
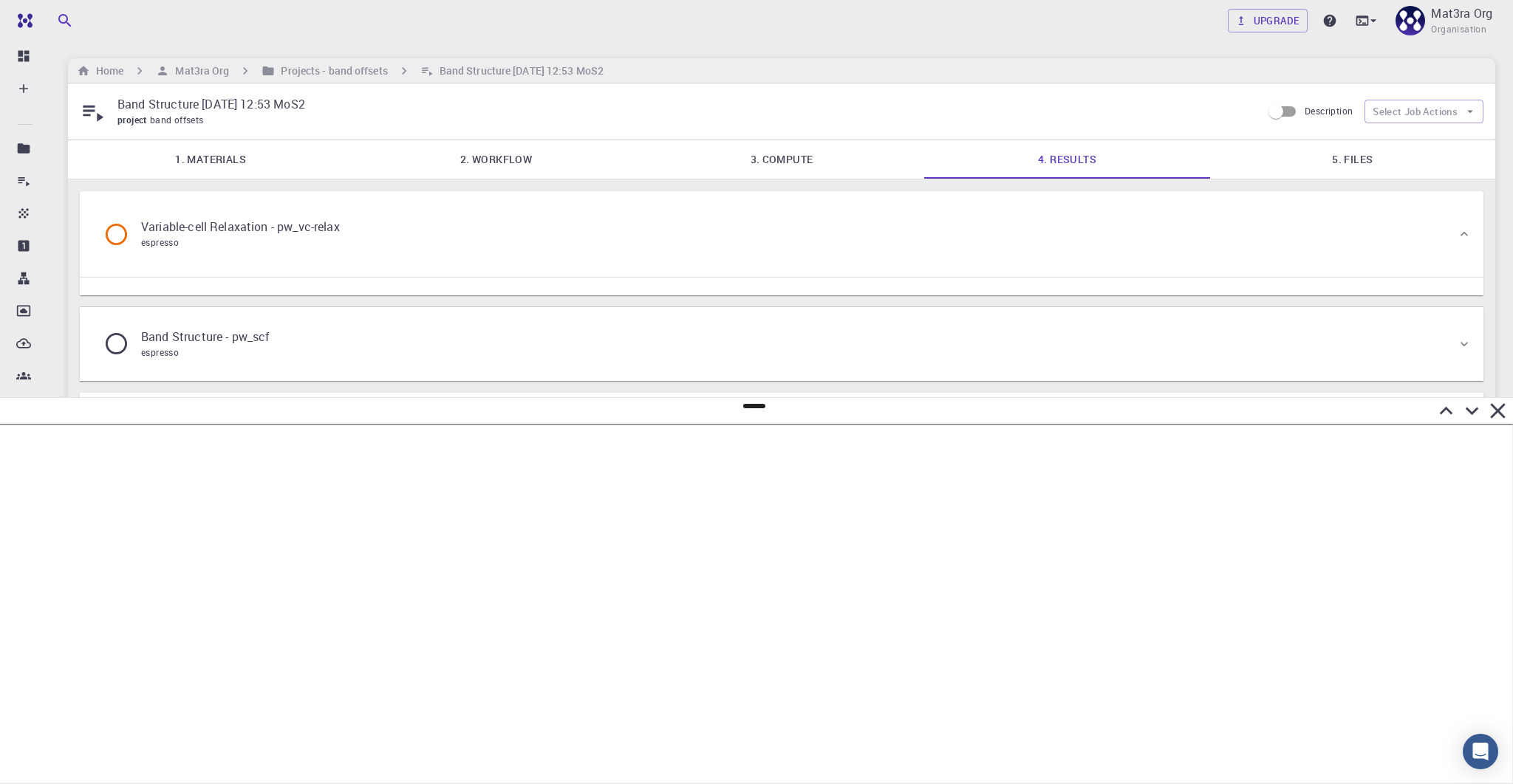
click at [835, 339] on div "Band Structure - pw_scf espresso" at bounding box center [774, 343] width 1365 height 56
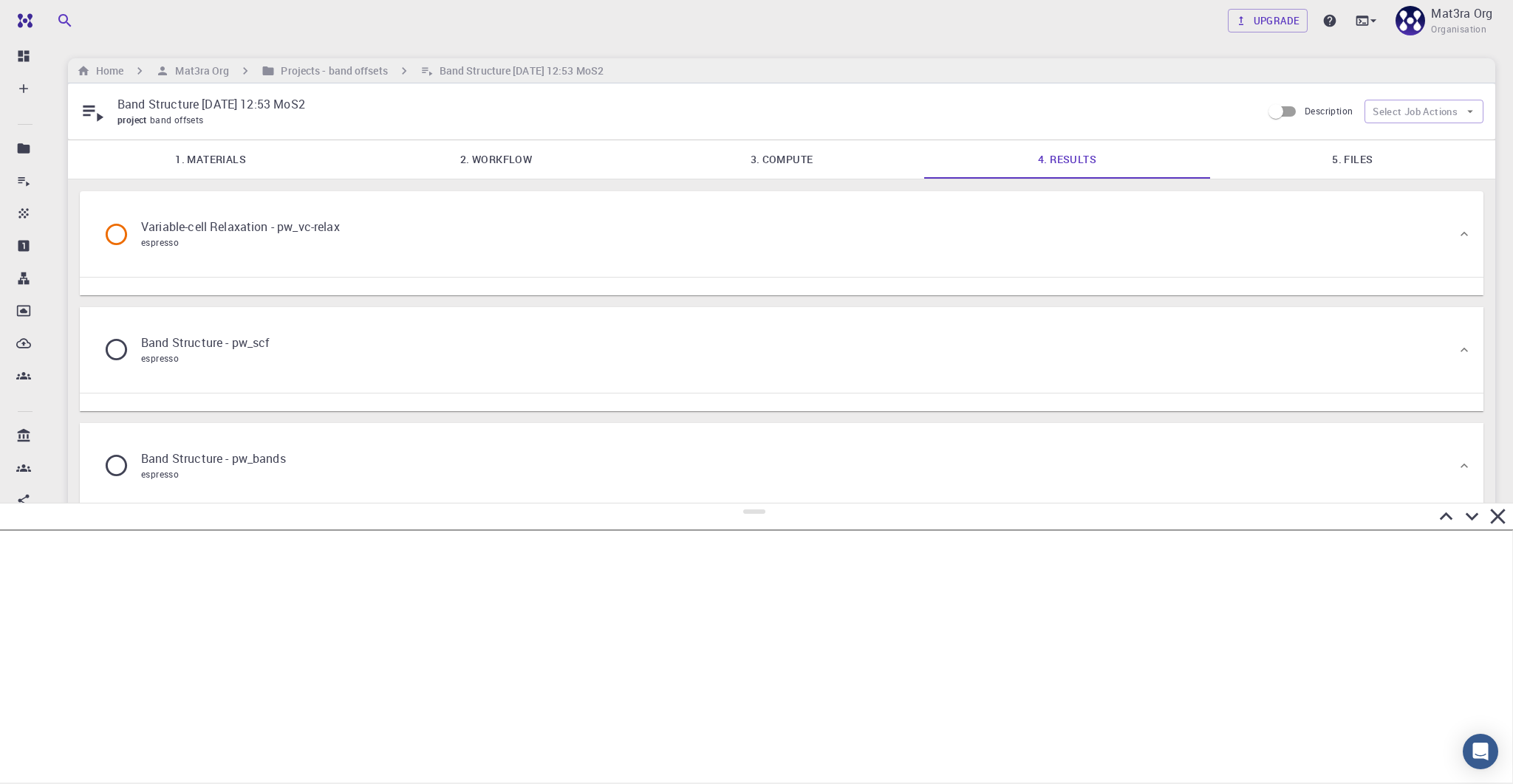
drag, startPoint x: 750, startPoint y: 406, endPoint x: 804, endPoint y: 515, distance: 121.6
click at [804, 515] on div at bounding box center [756, 644] width 1513 height 282
click at [759, 456] on div "Band Structure - pw_bands espresso" at bounding box center [774, 466] width 1365 height 56
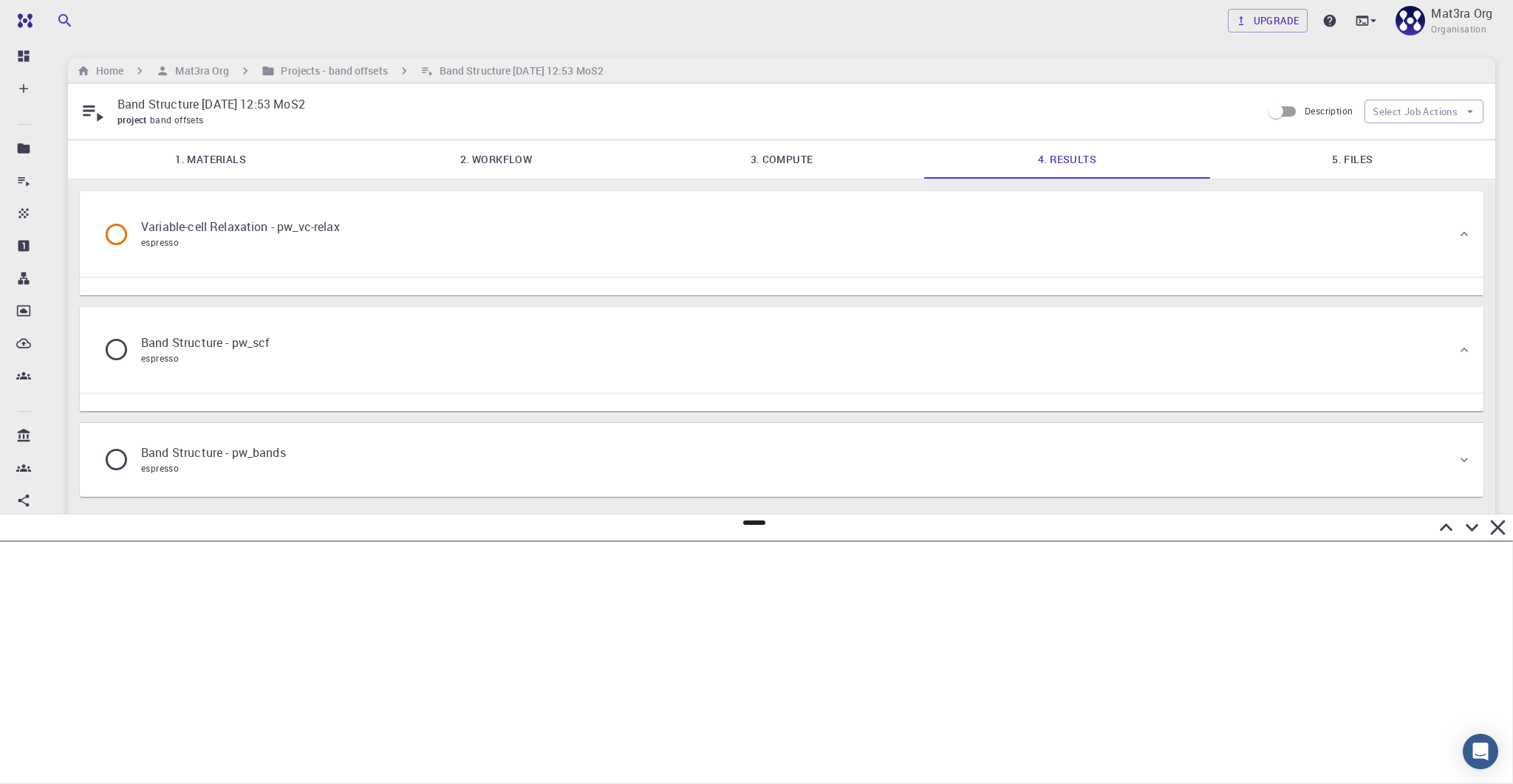
click at [759, 456] on div "Band Structure - pw_bands espresso" at bounding box center [774, 459] width 1365 height 56
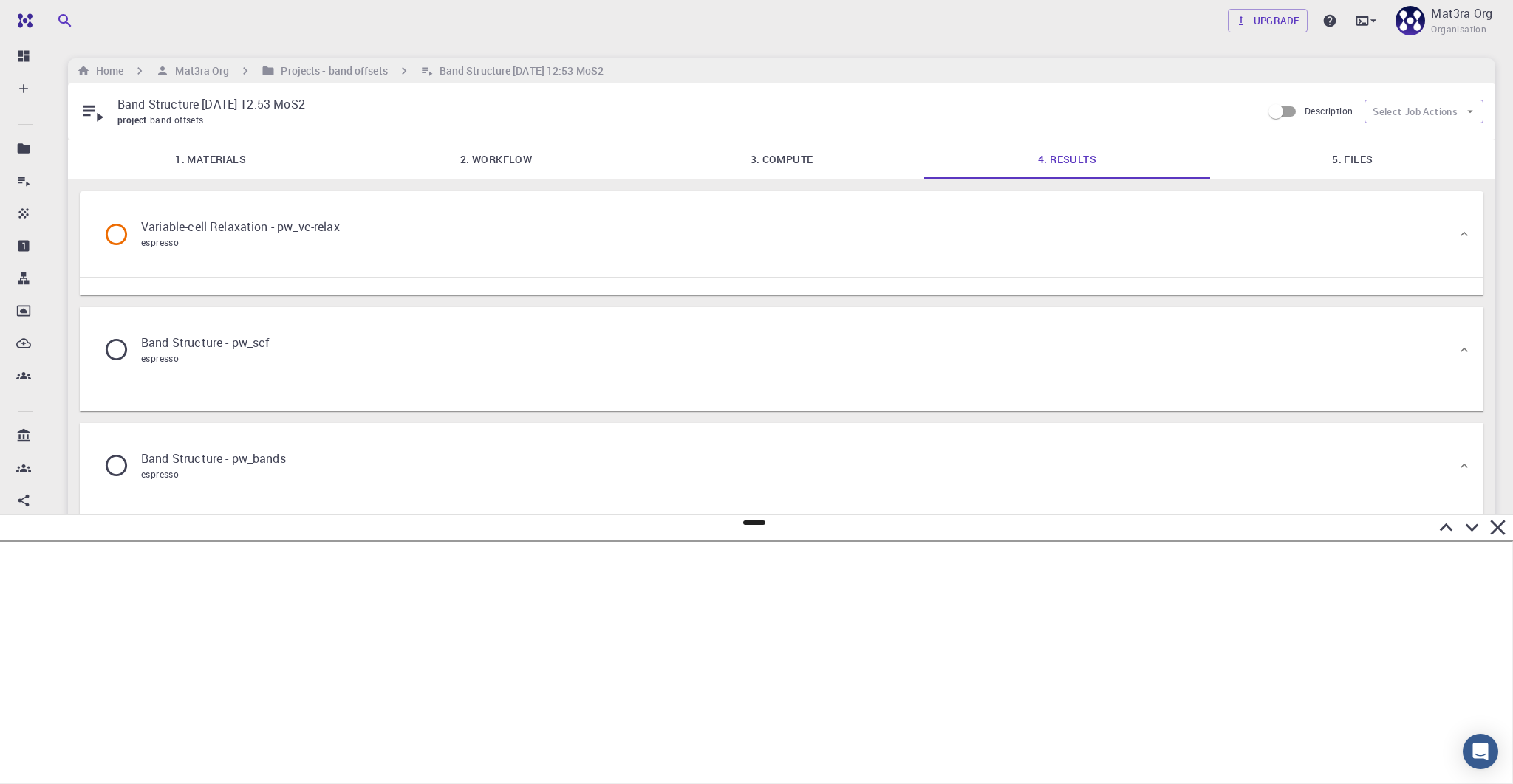
click at [745, 351] on div "Band Structure - pw_scf espresso" at bounding box center [774, 350] width 1365 height 56
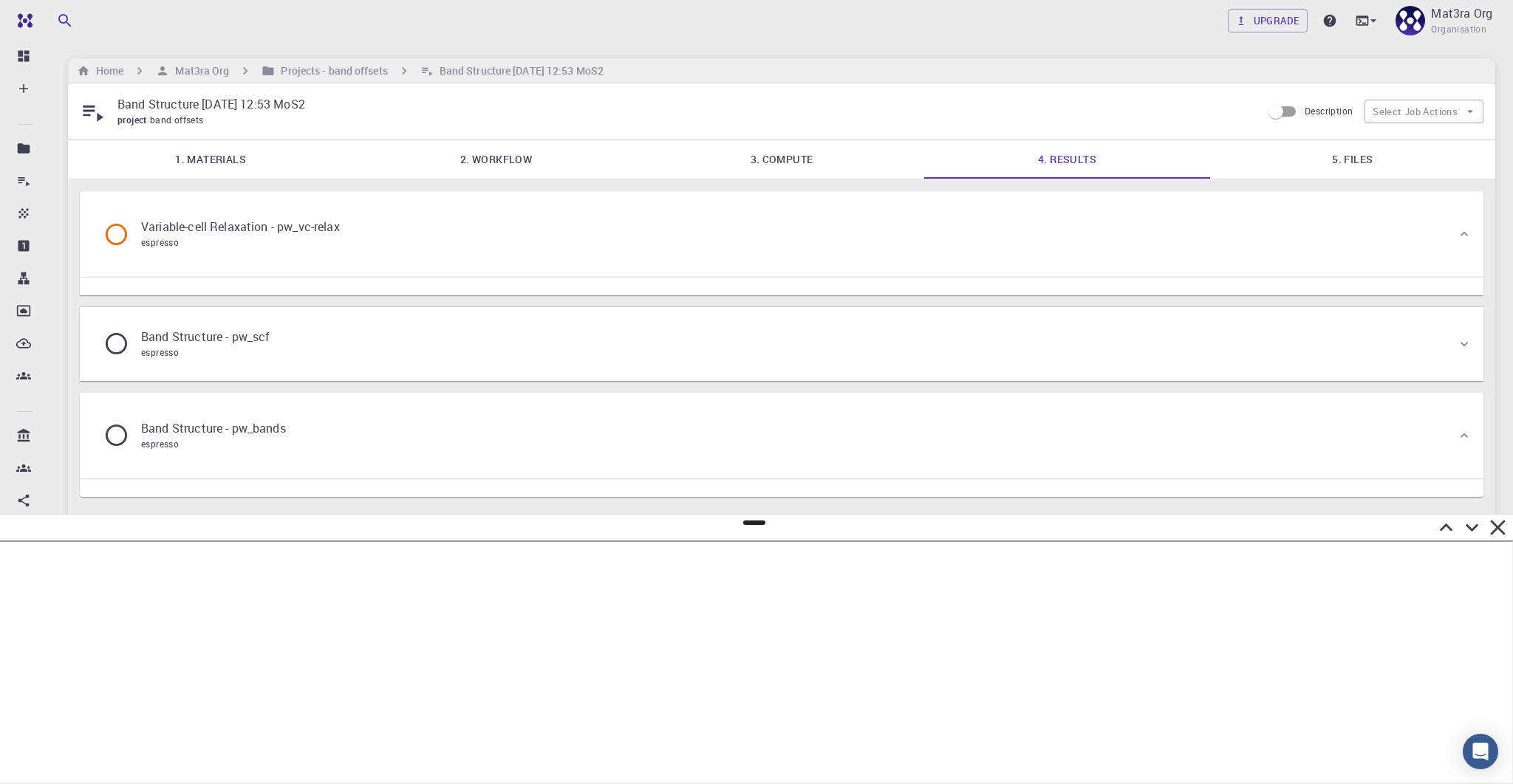
click at [745, 350] on div "Band Structure - pw_scf espresso" at bounding box center [774, 343] width 1365 height 56
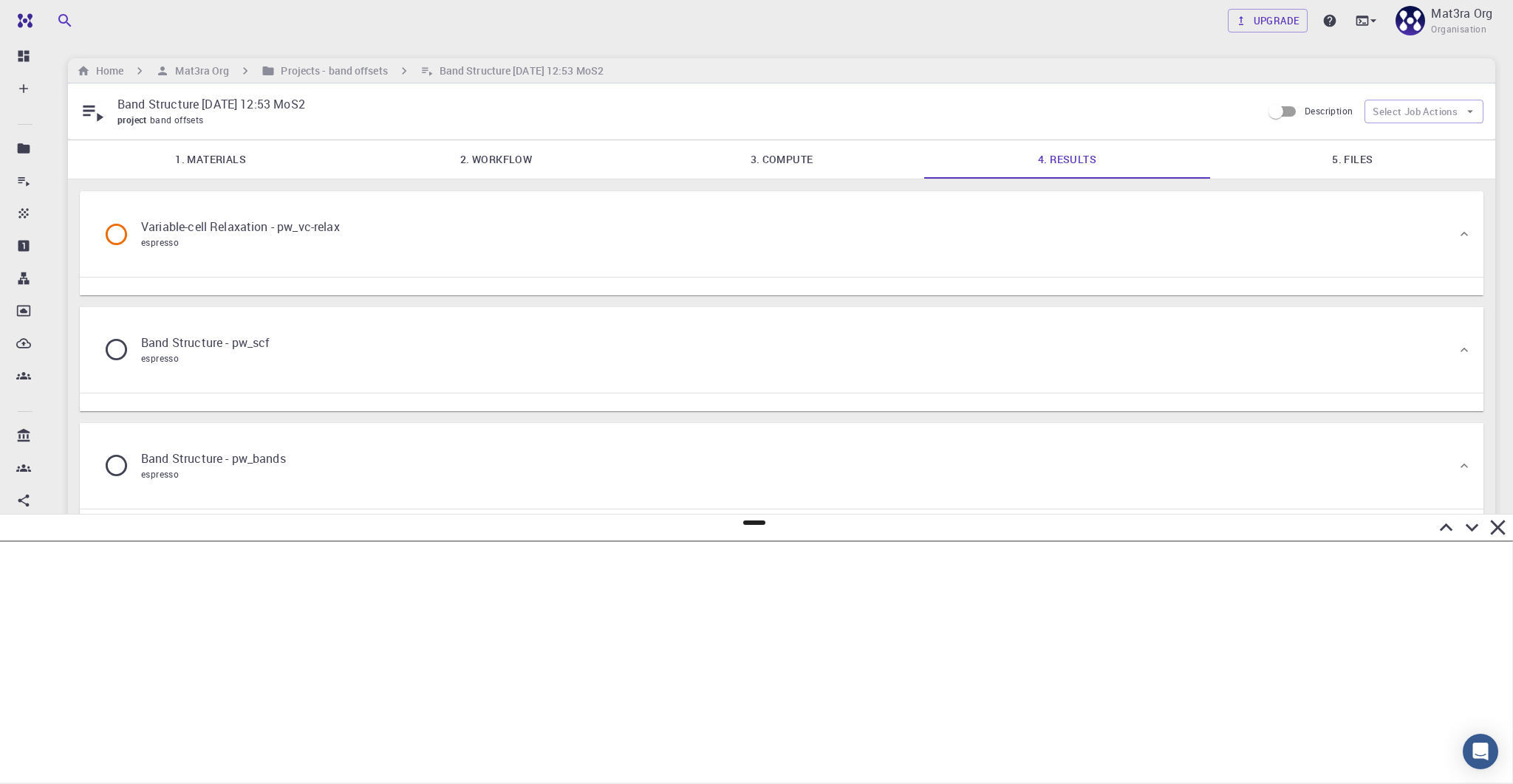
click at [745, 350] on div "Band Structure - pw_scf espresso" at bounding box center [774, 350] width 1365 height 56
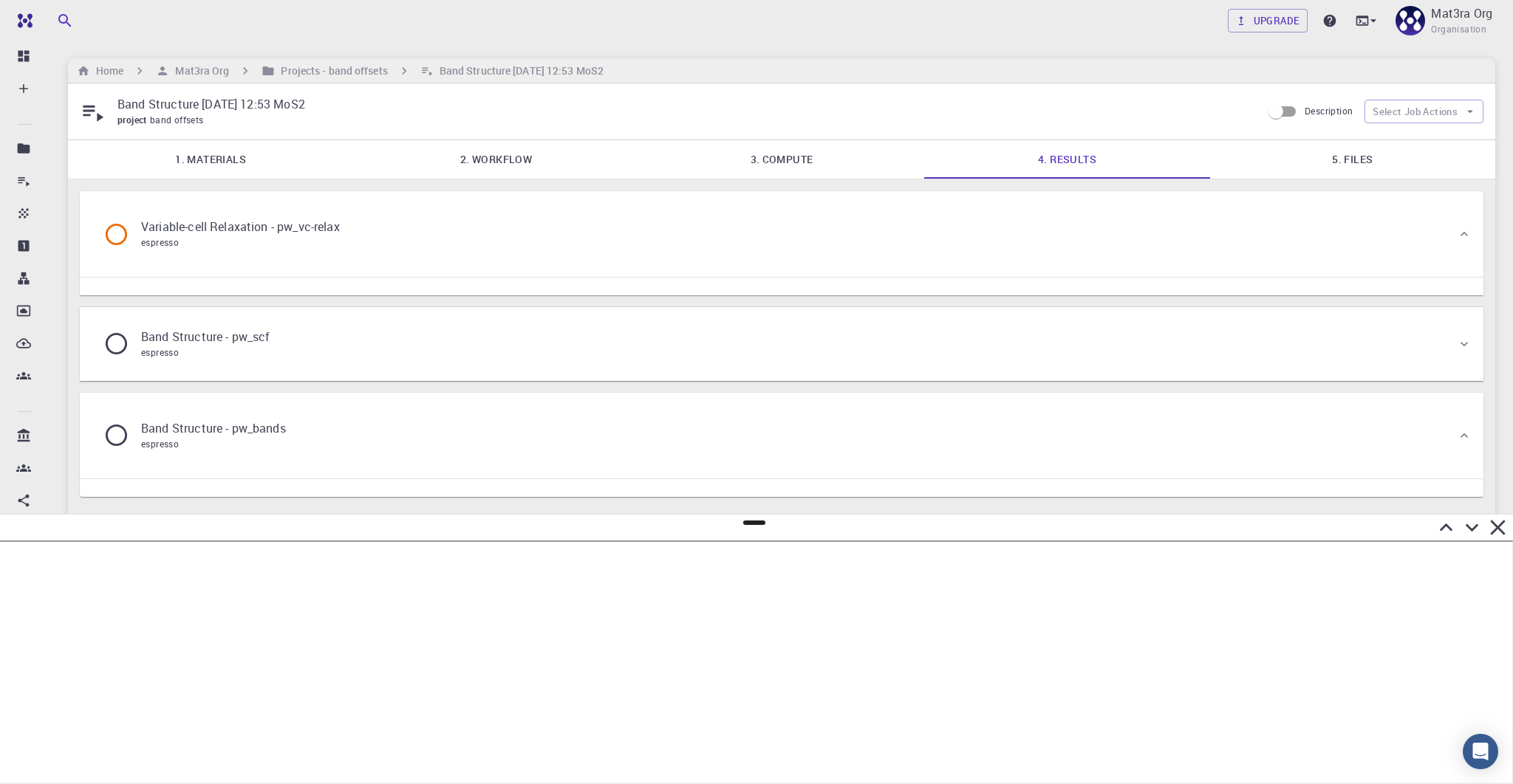
click at [745, 350] on div "Band Structure - pw_scf espresso" at bounding box center [774, 343] width 1365 height 56
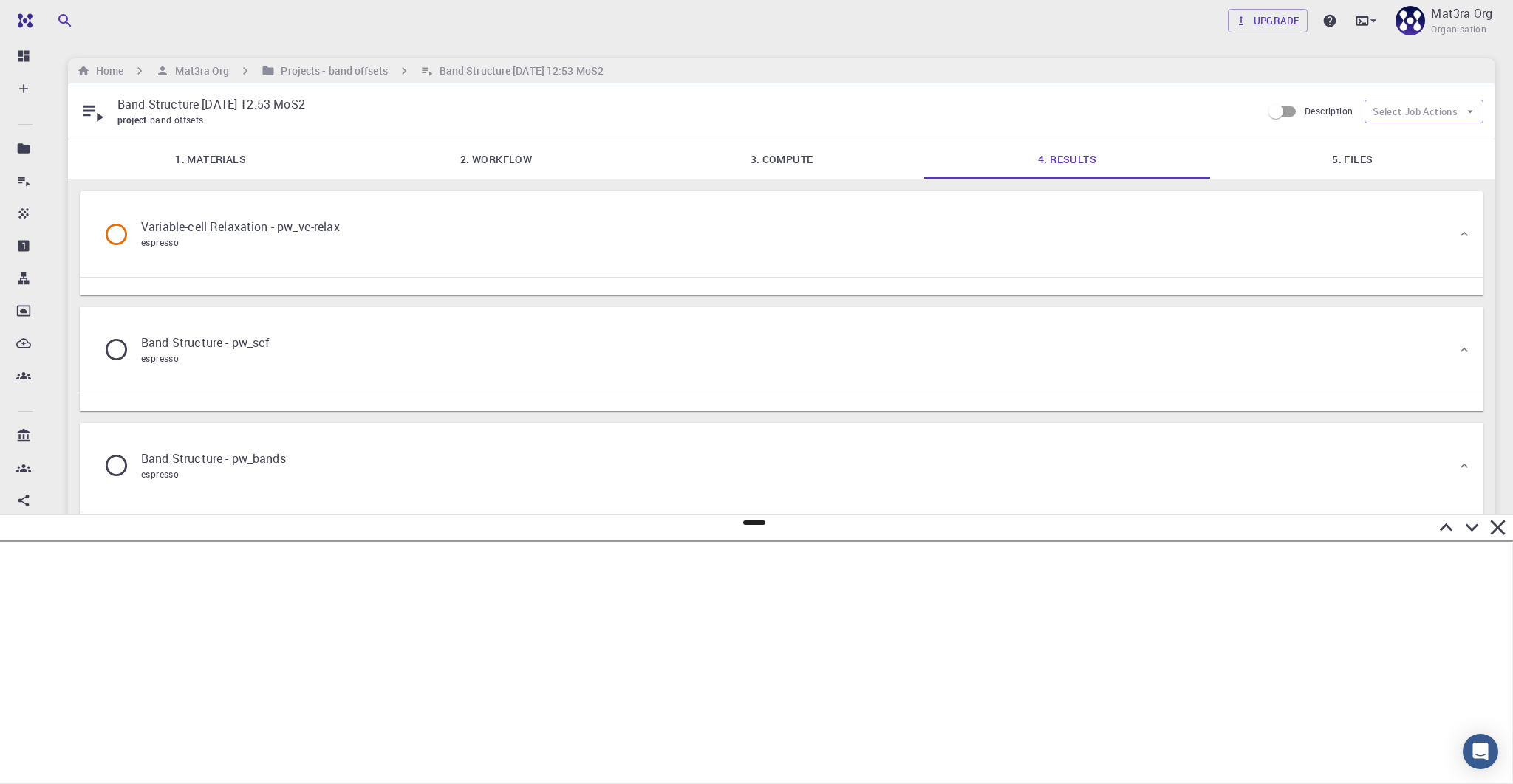
click at [745, 350] on div "Band Structure - pw_scf espresso" at bounding box center [774, 350] width 1365 height 56
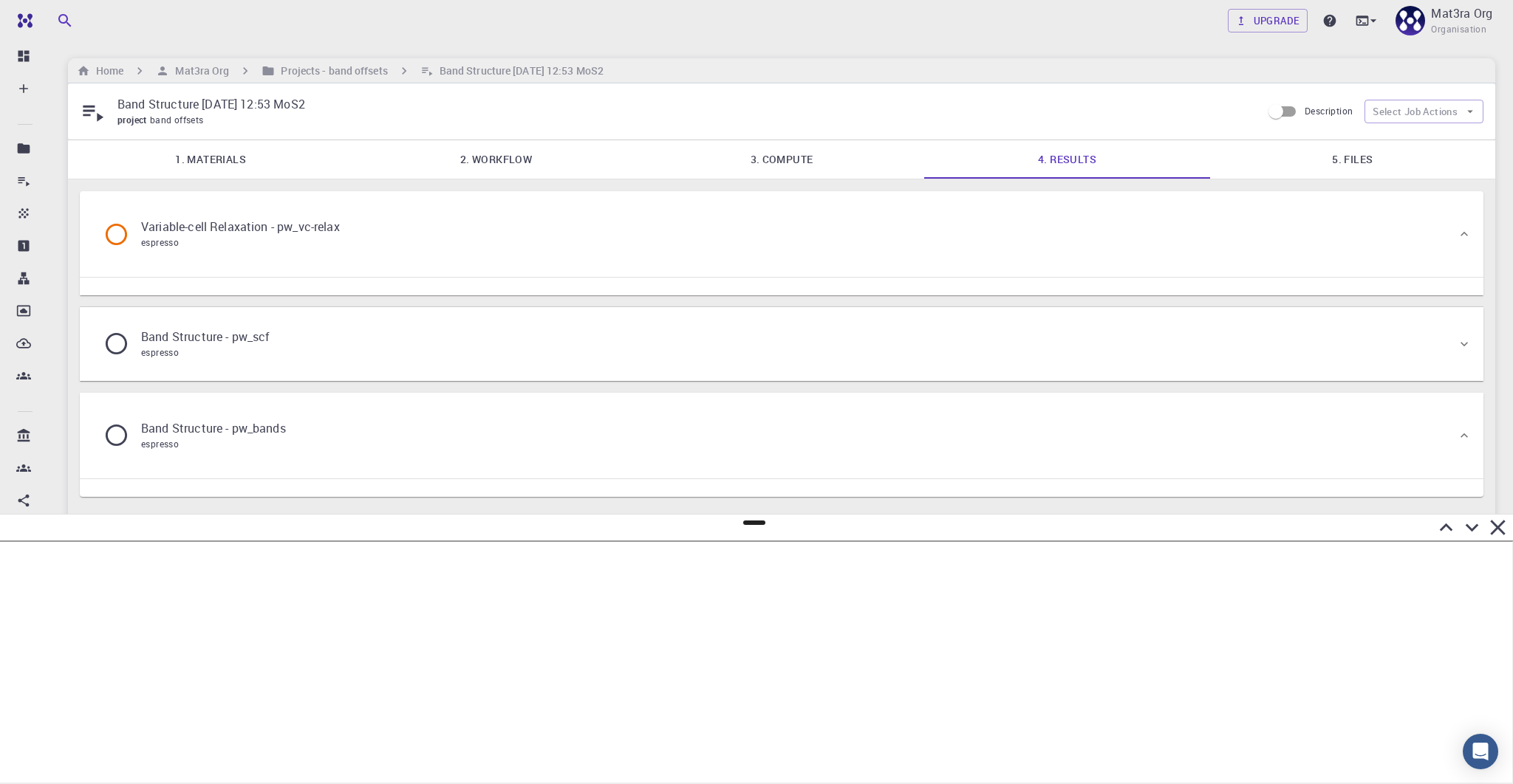
click at [323, 222] on p "Variable-cell Relaxation - pw_vc-relax" at bounding box center [240, 226] width 199 height 18
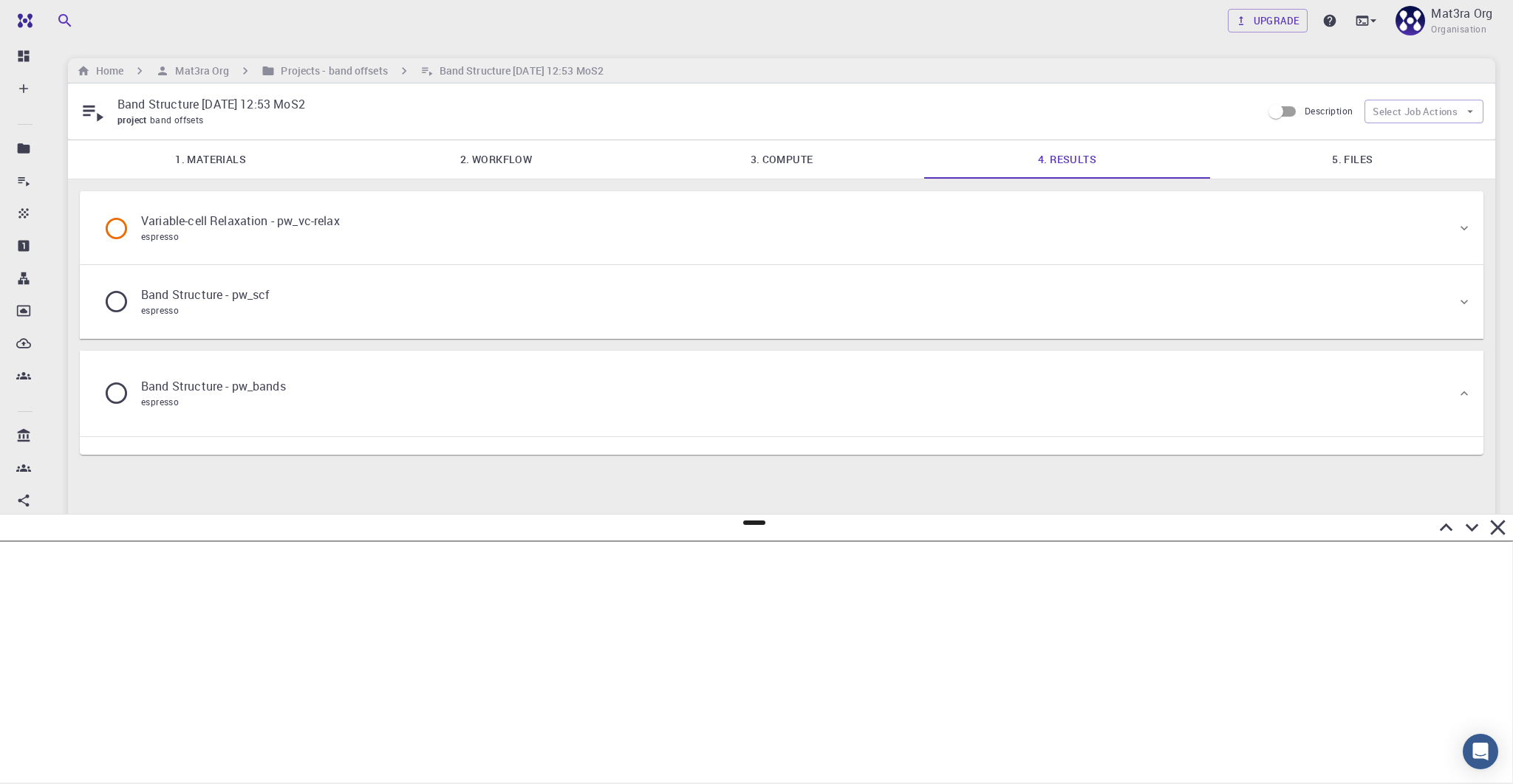
click at [322, 222] on p "Variable-cell Relaxation - pw_vc-relax" at bounding box center [240, 221] width 199 height 18
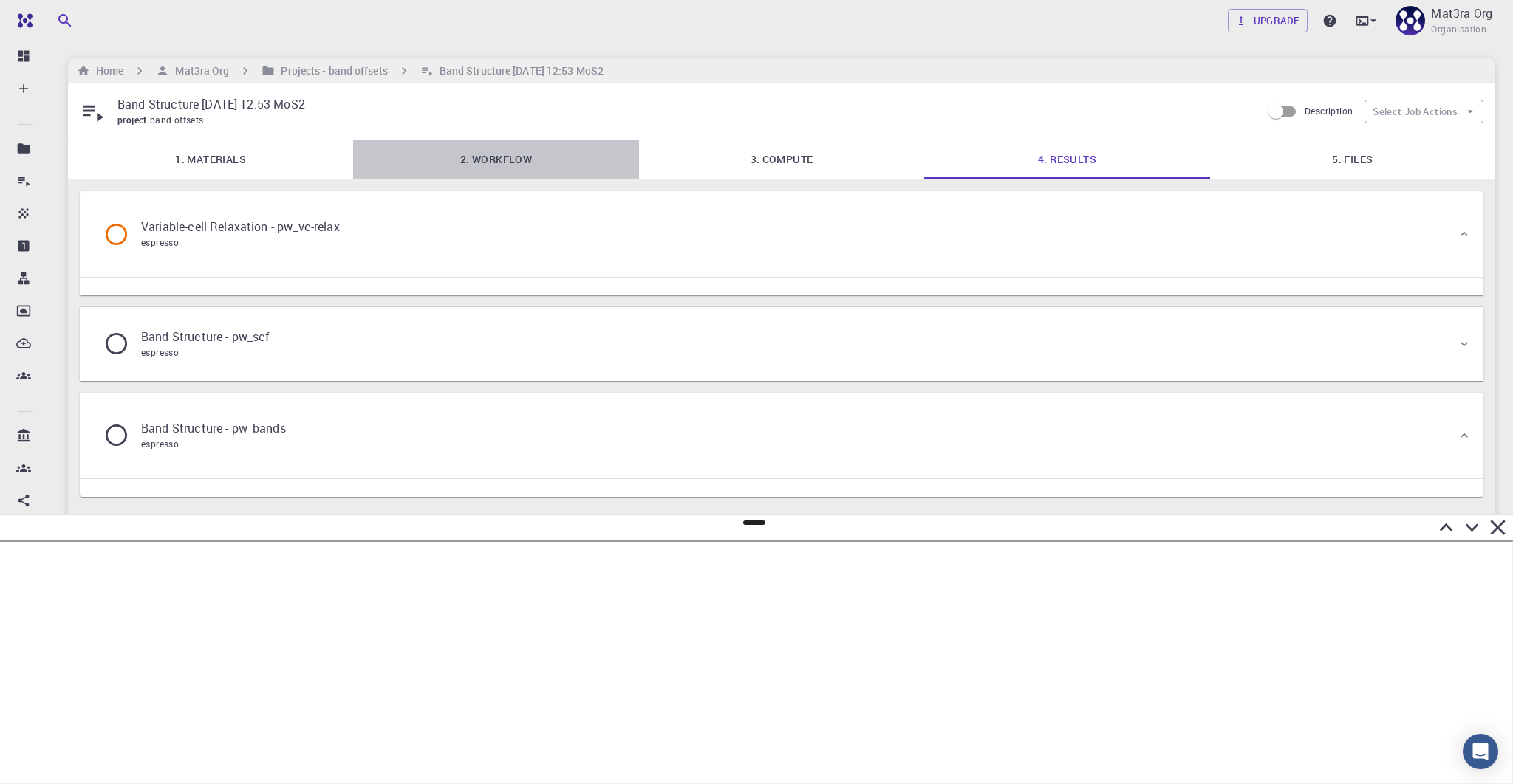
click at [524, 162] on link "2. Workflow" at bounding box center [495, 159] width 285 height 38
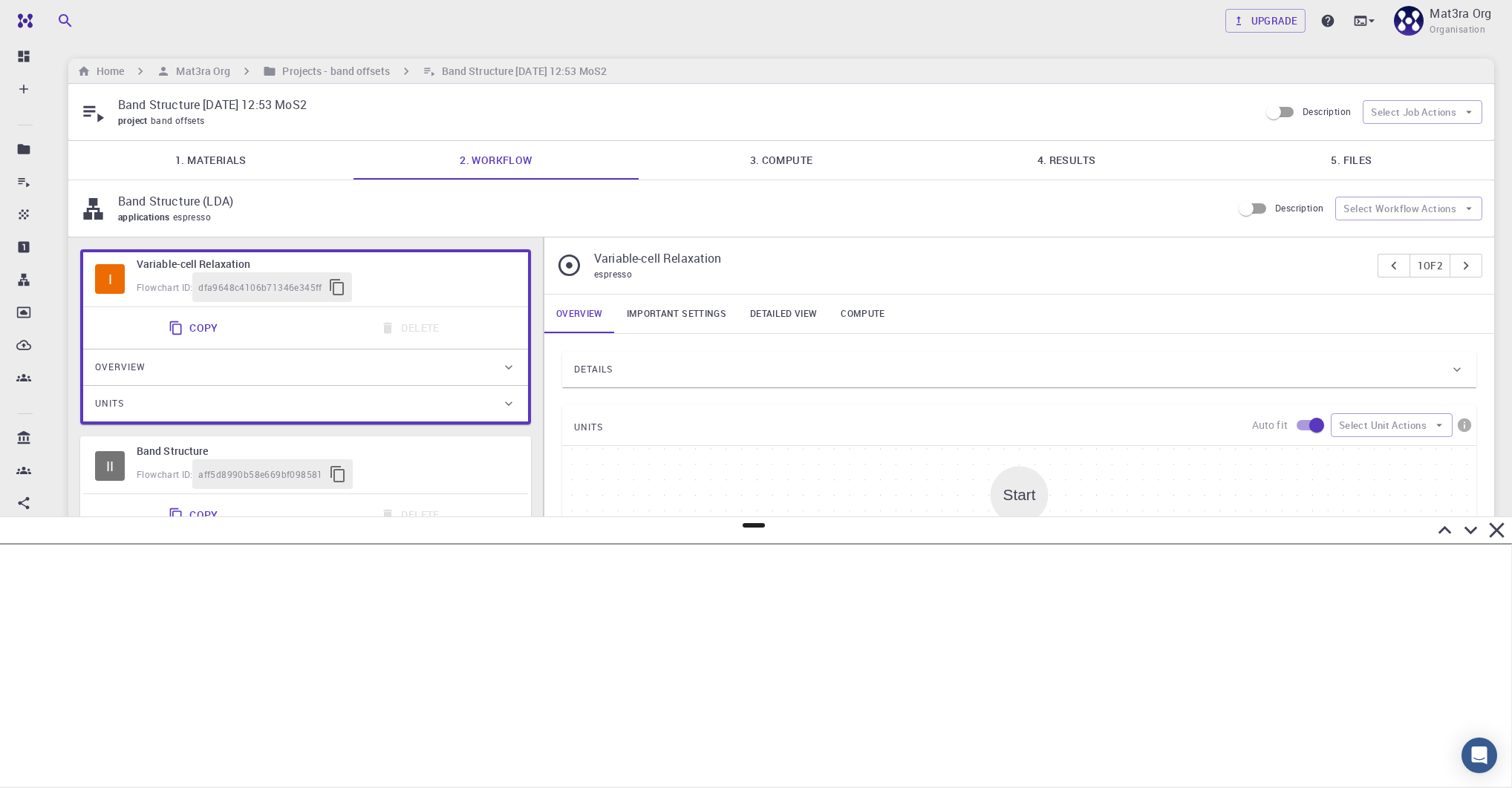
click at [744, 159] on link "3. Compute" at bounding box center [781, 160] width 285 height 38
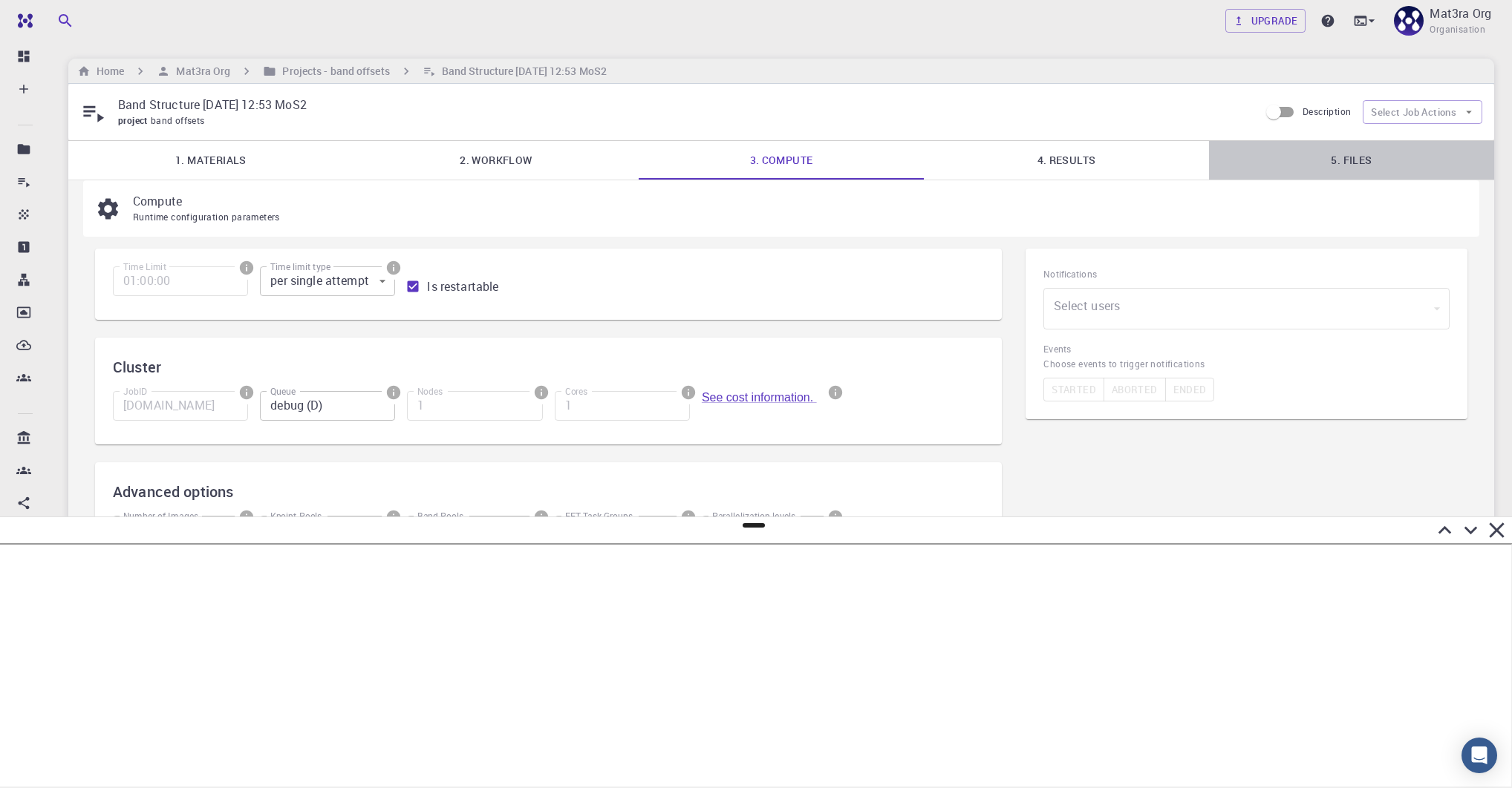
click at [1287, 148] on link "5. Files" at bounding box center [1350, 160] width 285 height 38
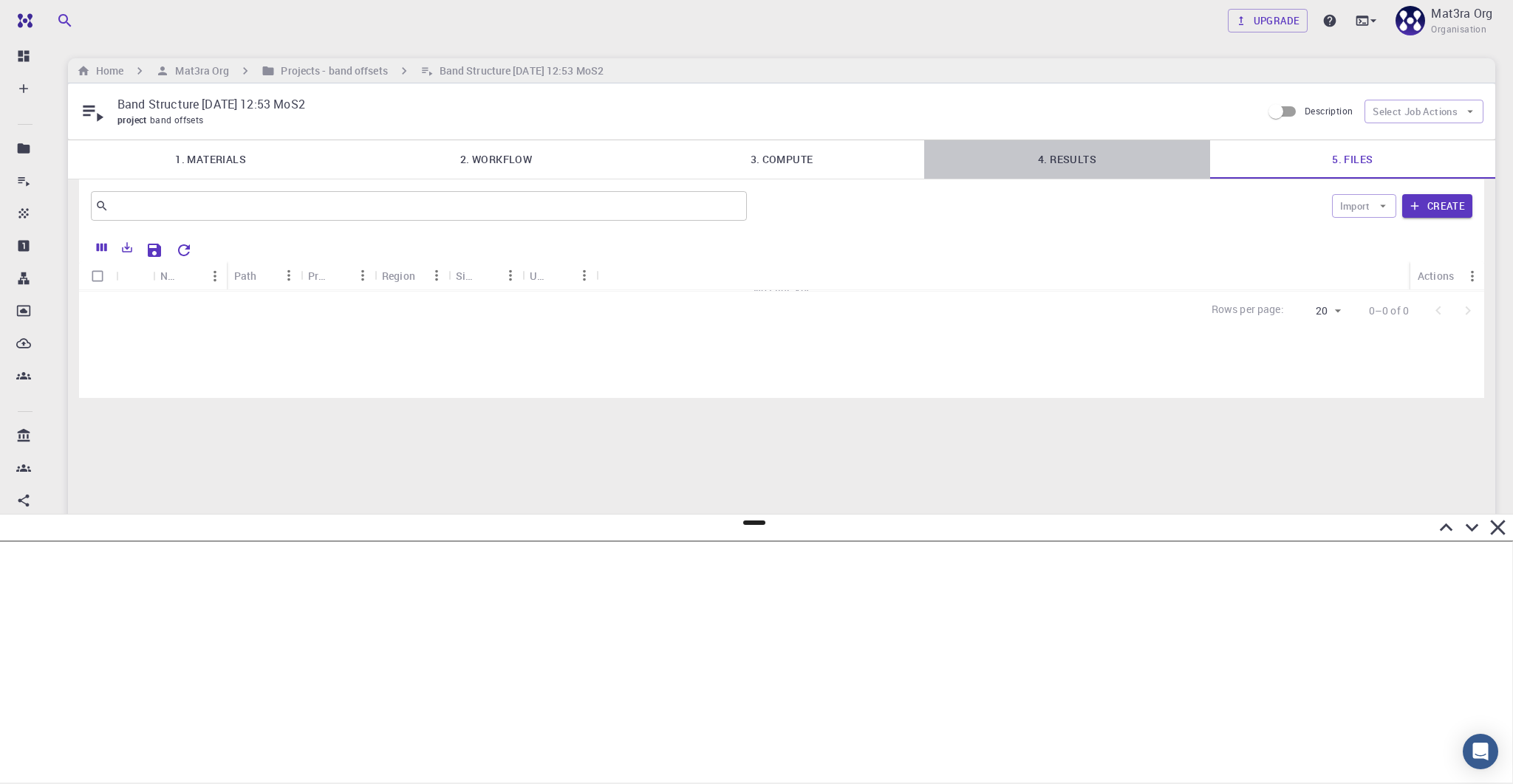
click at [1043, 150] on link "4. Results" at bounding box center [1066, 159] width 285 height 38
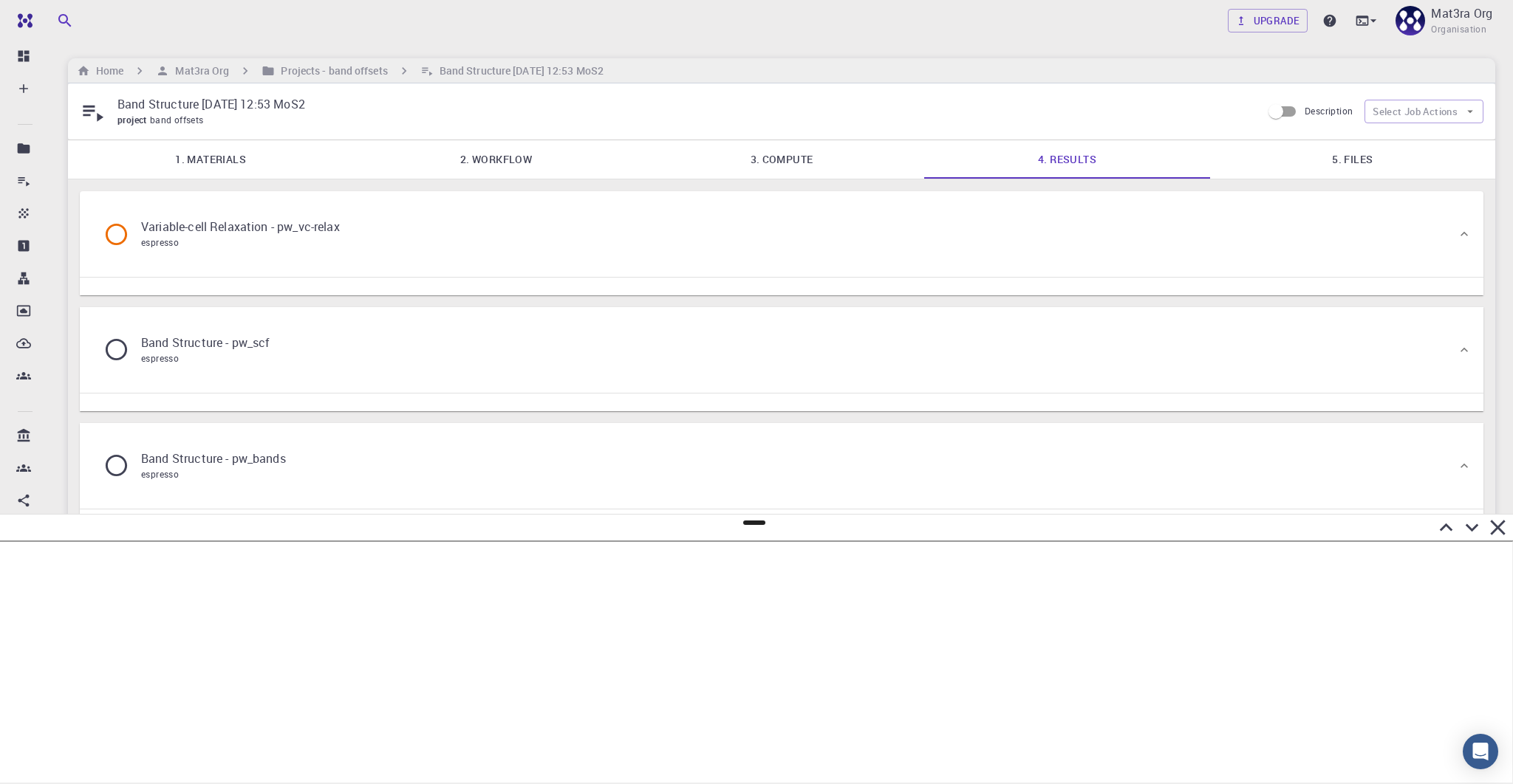
click at [837, 152] on link "3. Compute" at bounding box center [781, 159] width 285 height 38
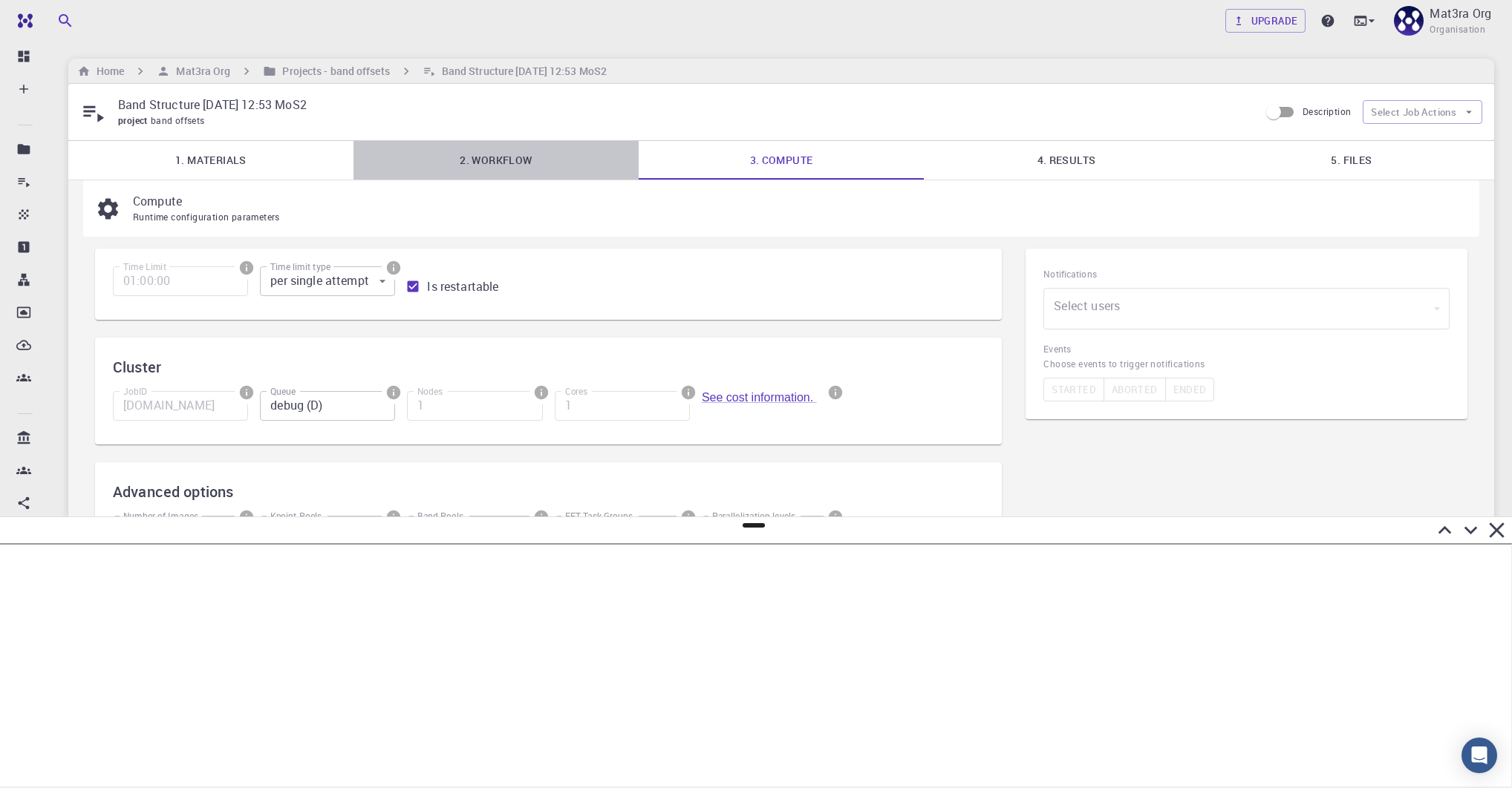
click at [497, 153] on link "2. Workflow" at bounding box center [495, 160] width 285 height 38
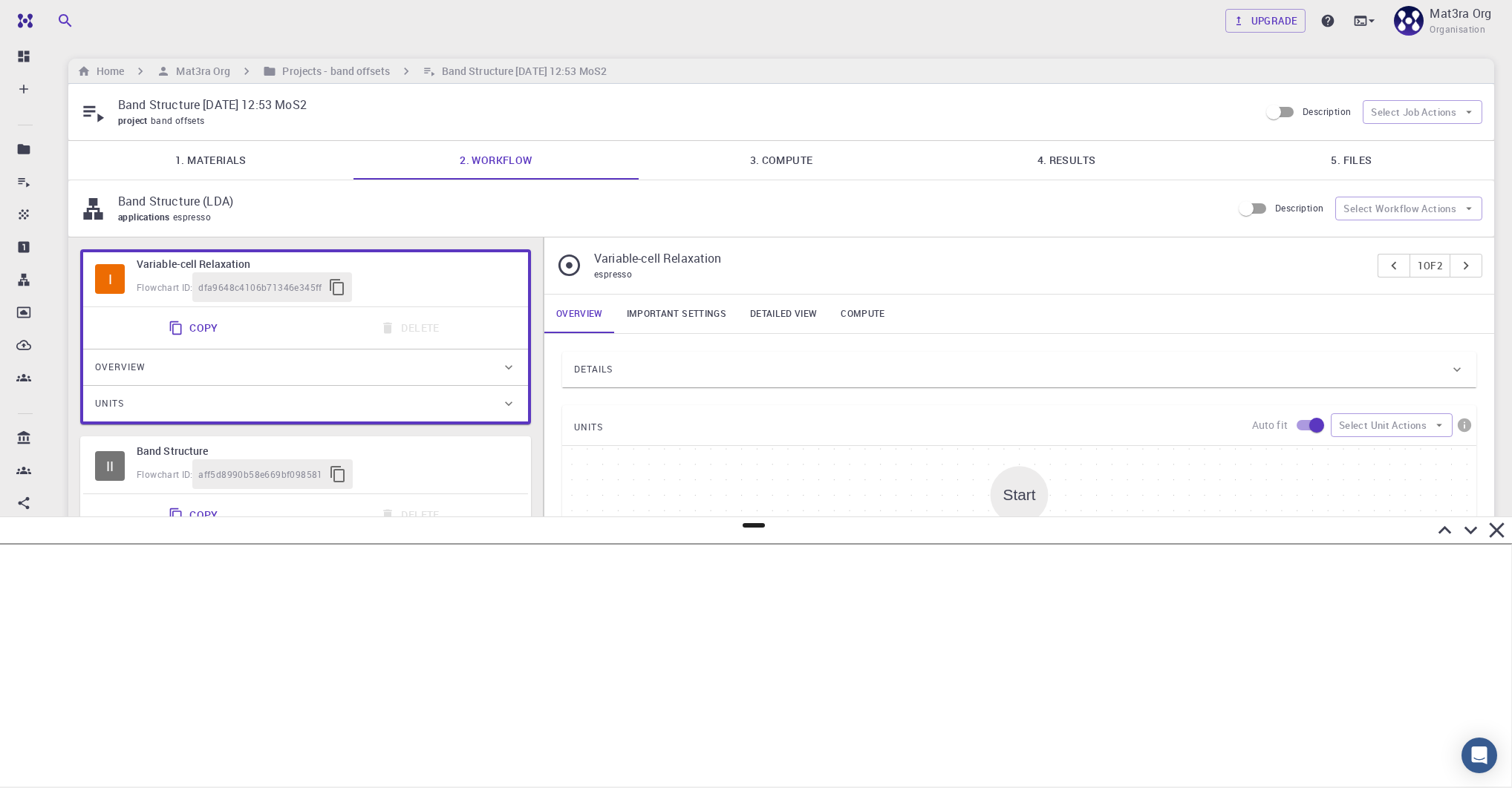
scroll to position [290, 0]
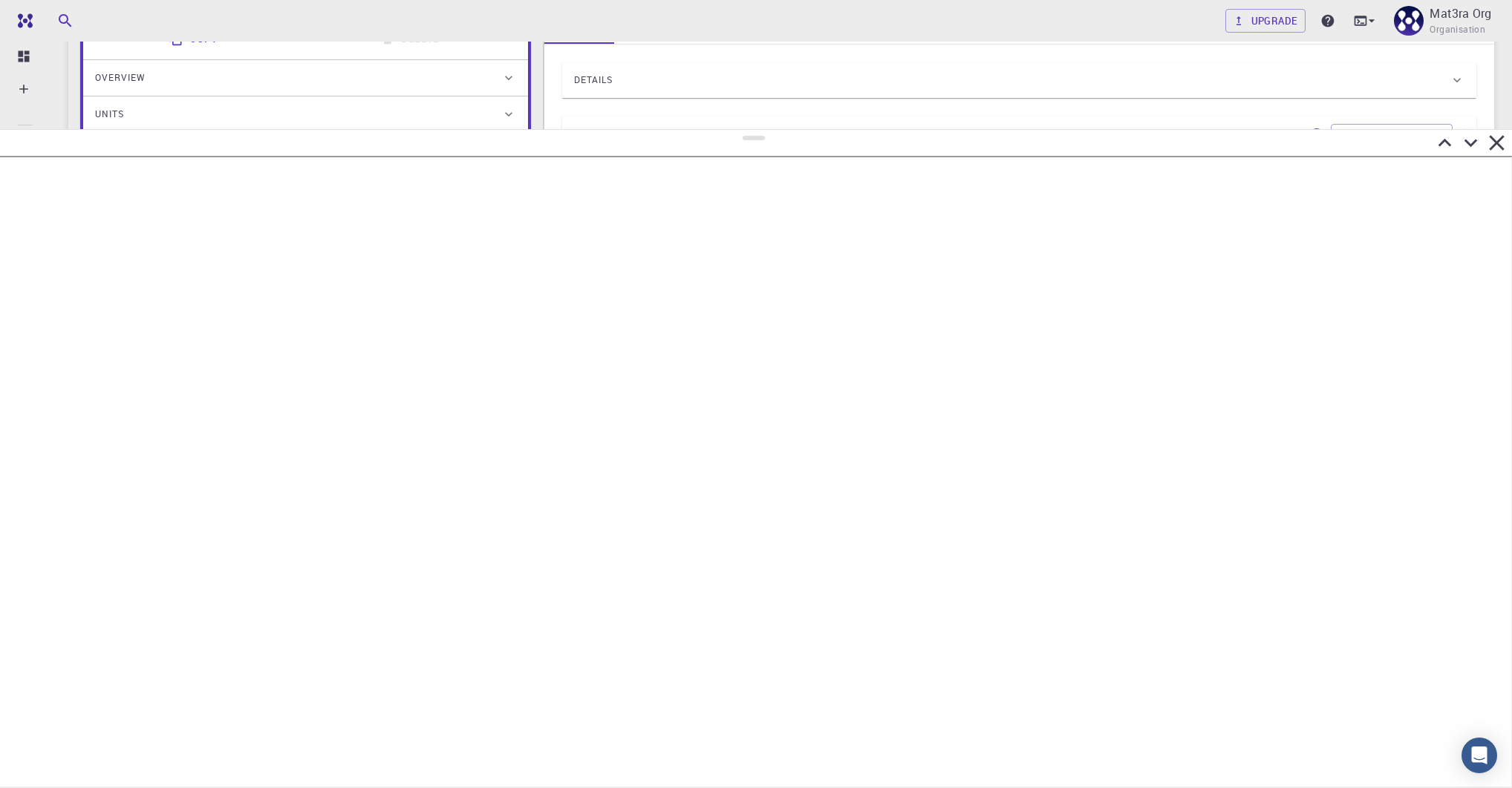
drag, startPoint x: 755, startPoint y: 525, endPoint x: 755, endPoint y: 130, distance: 395.0
click at [755, 130] on div at bounding box center [756, 458] width 1512 height 659
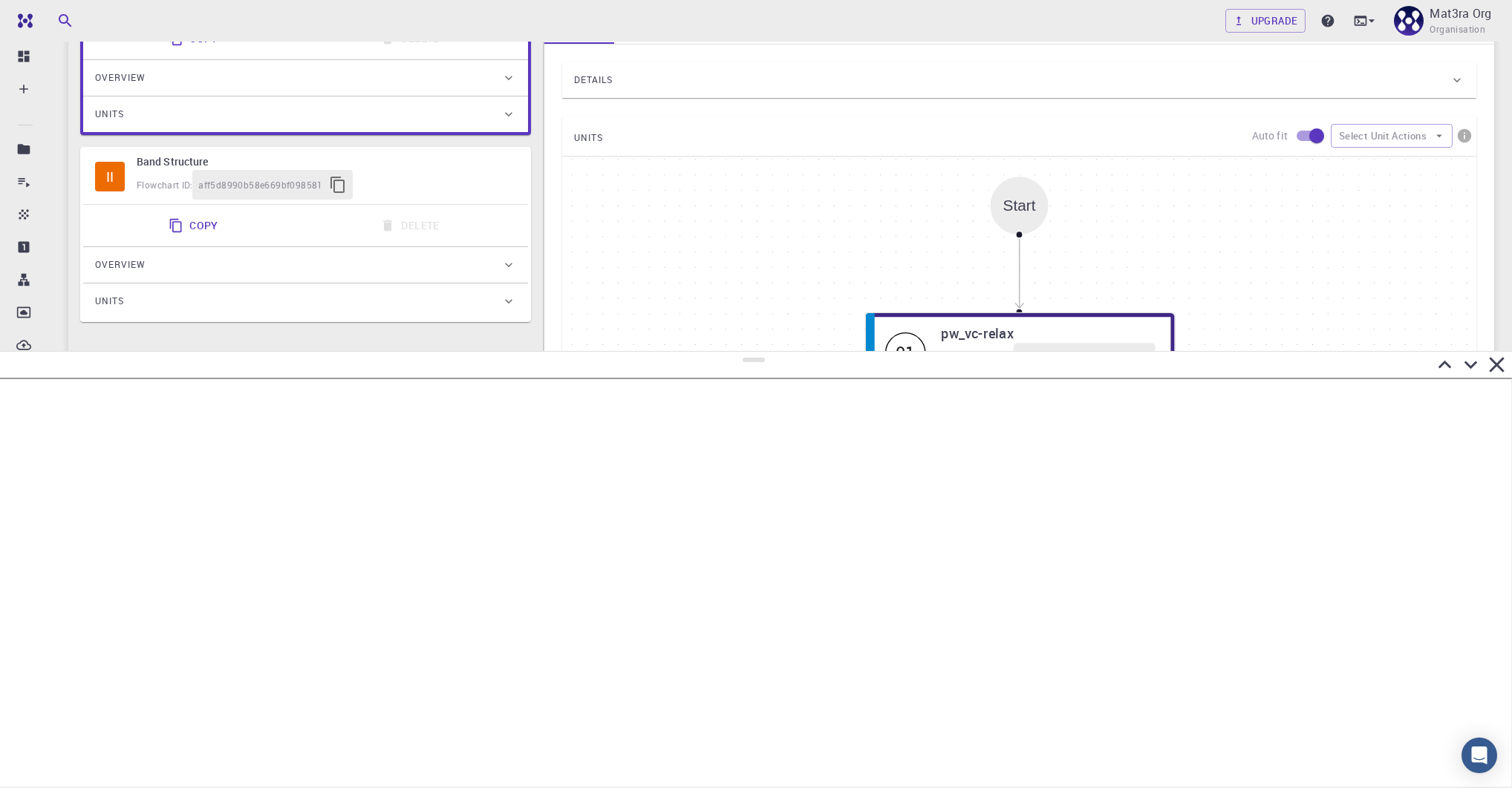
drag, startPoint x: 754, startPoint y: 139, endPoint x: 751, endPoint y: 351, distance: 212.0
click at [752, 352] on div at bounding box center [756, 569] width 1512 height 437
click at [680, 225] on div "Start 01 F pw_vc-relax Flowchart ID: 84c7d9cf-d676-4f01-965f-fef8c71c51bd View …" at bounding box center [1019, 379] width 914 height 445
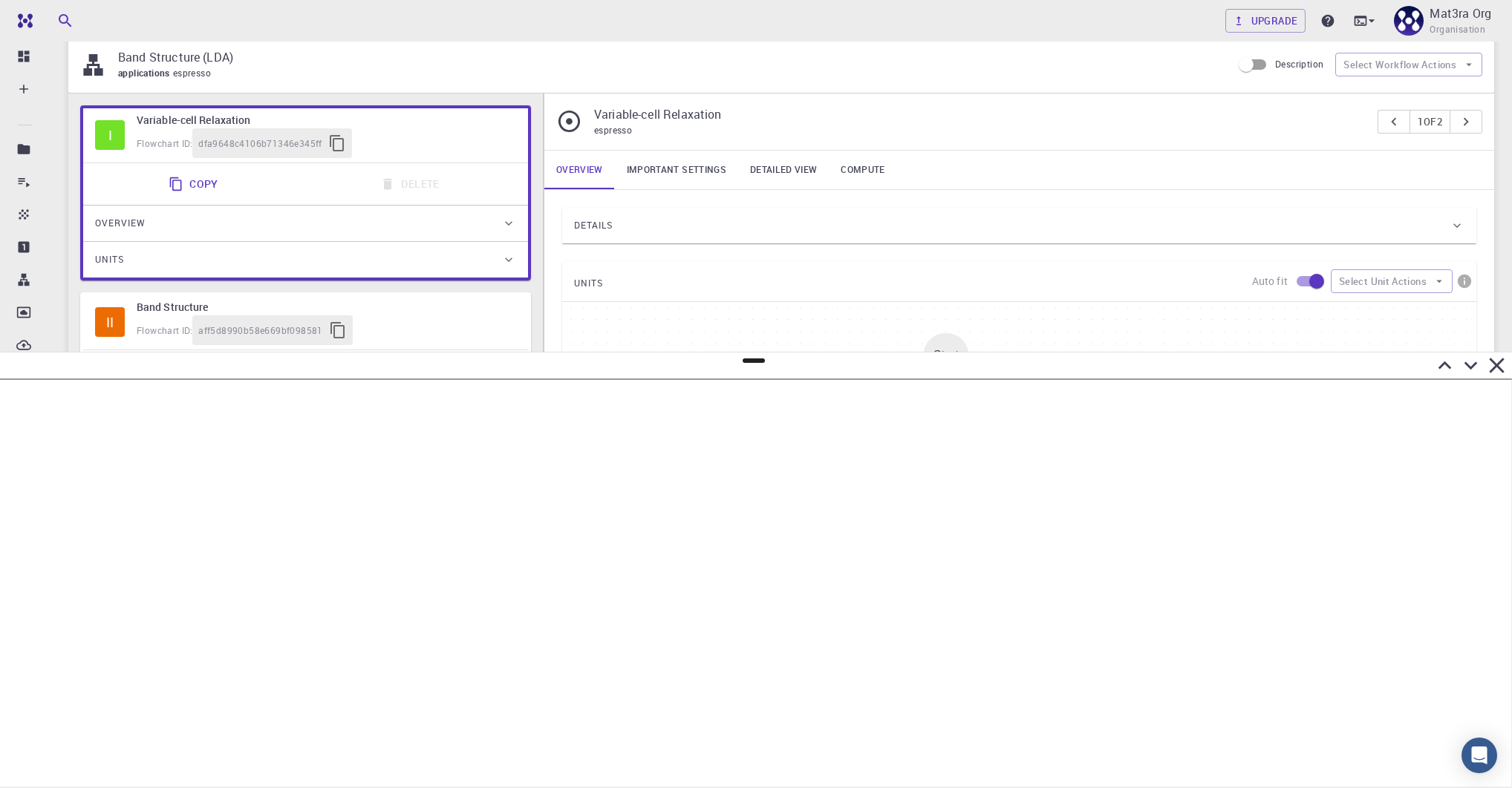
scroll to position [153, 0]
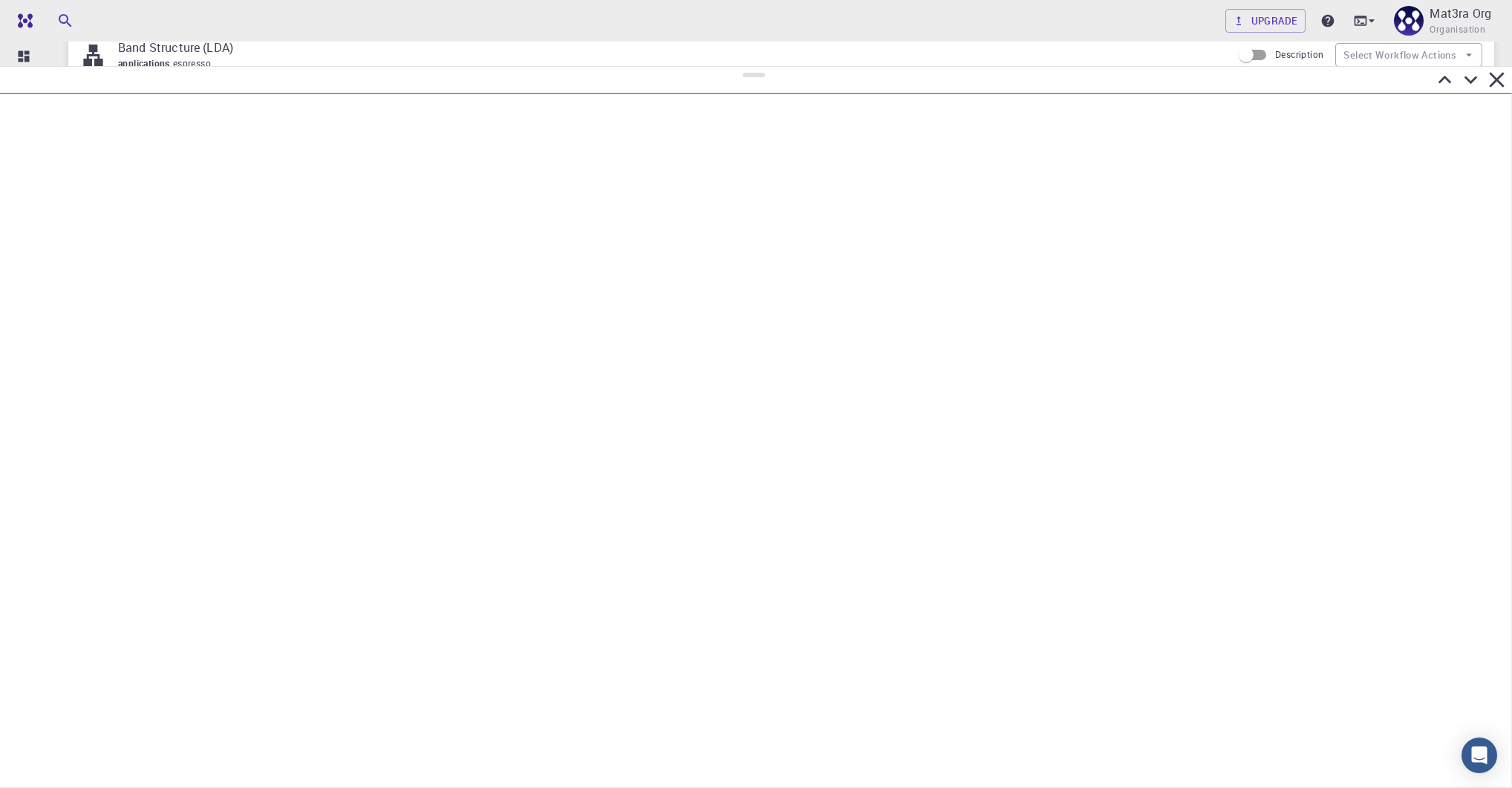
drag, startPoint x: 750, startPoint y: 361, endPoint x: 811, endPoint y: 67, distance: 300.3
click at [811, 67] on div at bounding box center [756, 427] width 1512 height 722
drag, startPoint x: 753, startPoint y: 73, endPoint x: 748, endPoint y: 96, distance: 23.5
click at [748, 96] on div at bounding box center [756, 441] width 1512 height 693
click at [1463, 117] on icon at bounding box center [1470, 109] width 26 height 26
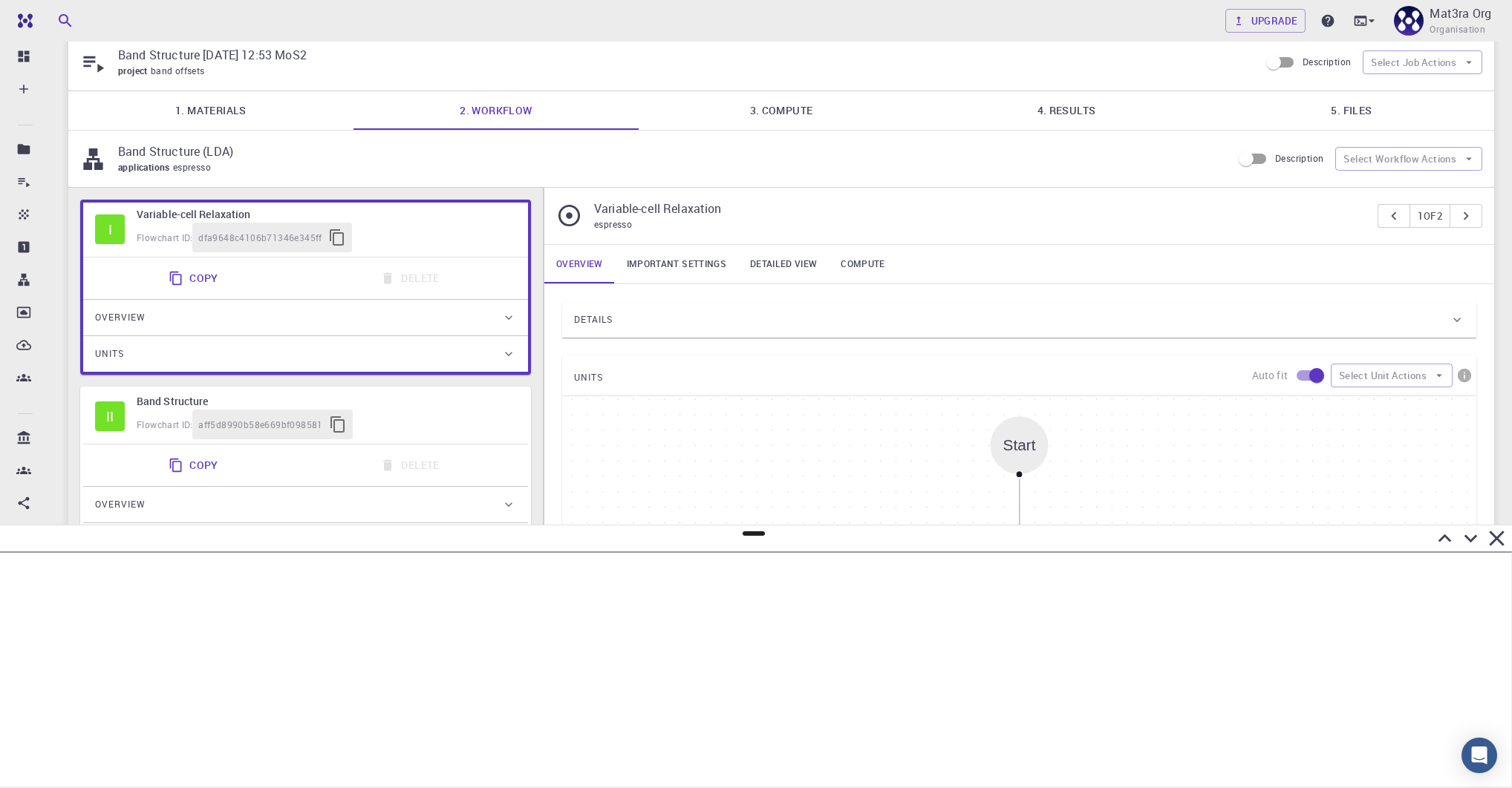
scroll to position [0, 0]
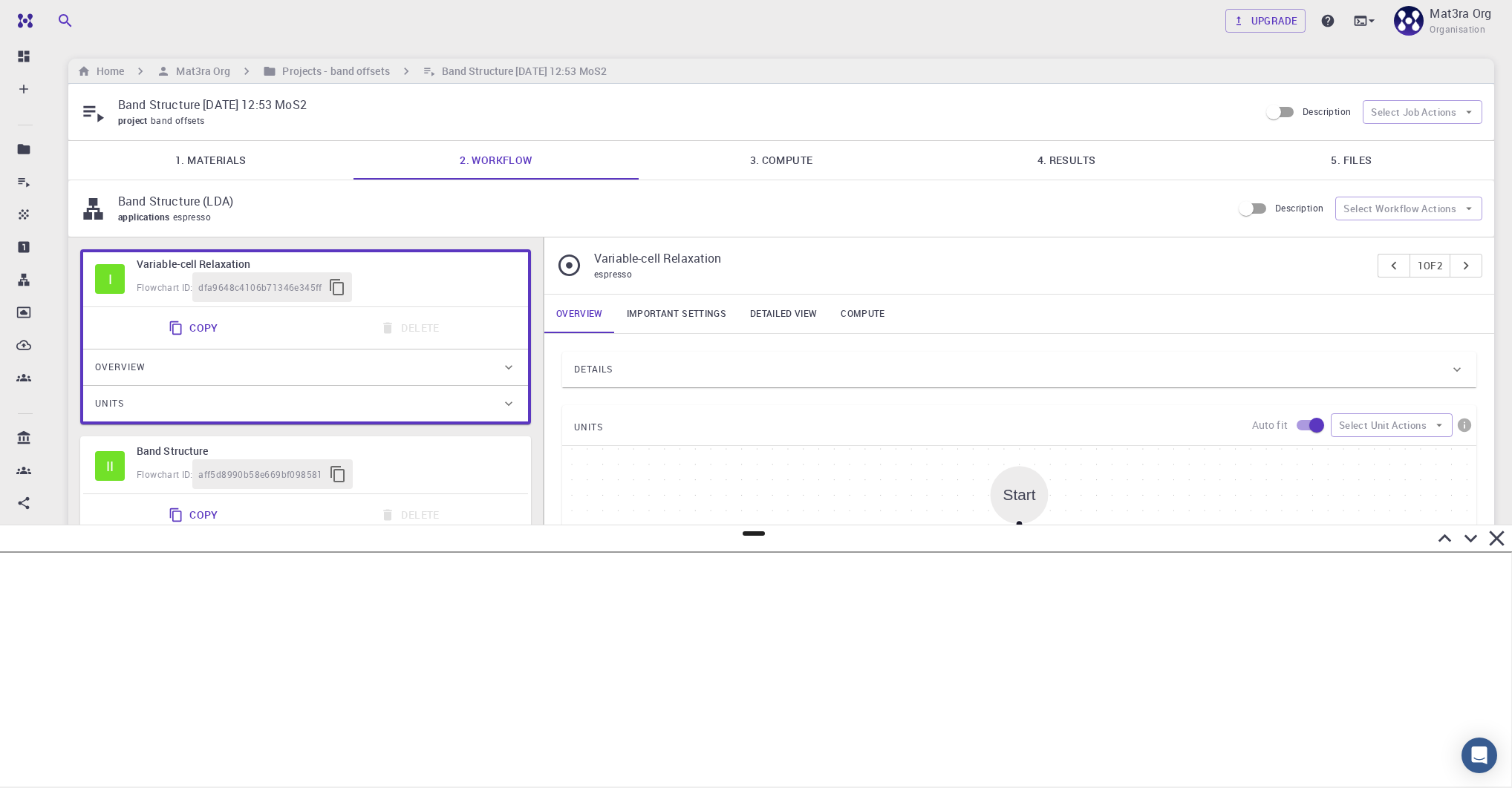
click at [1106, 163] on link "4. Results" at bounding box center [1066, 160] width 285 height 38
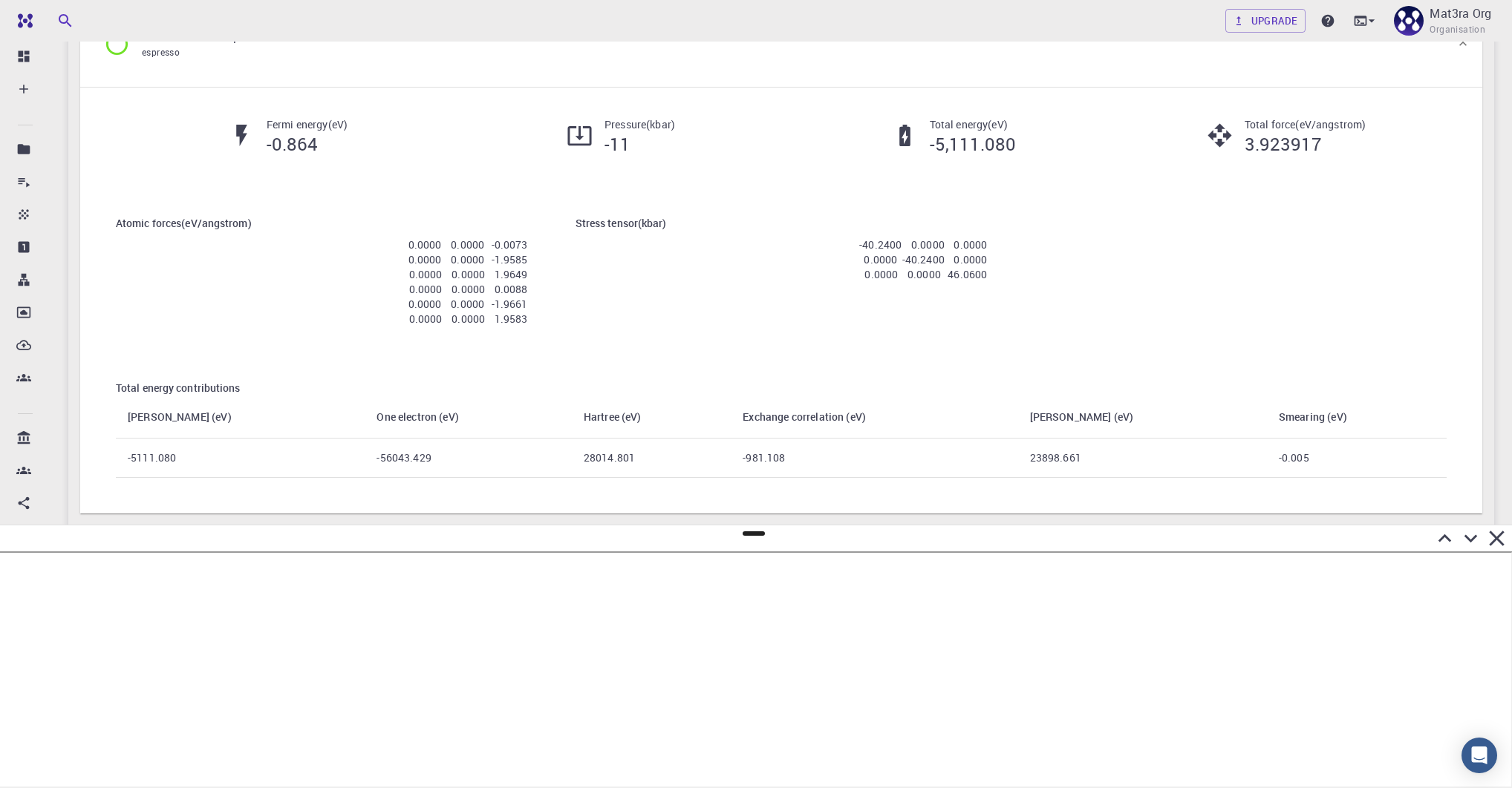
scroll to position [1224, 0]
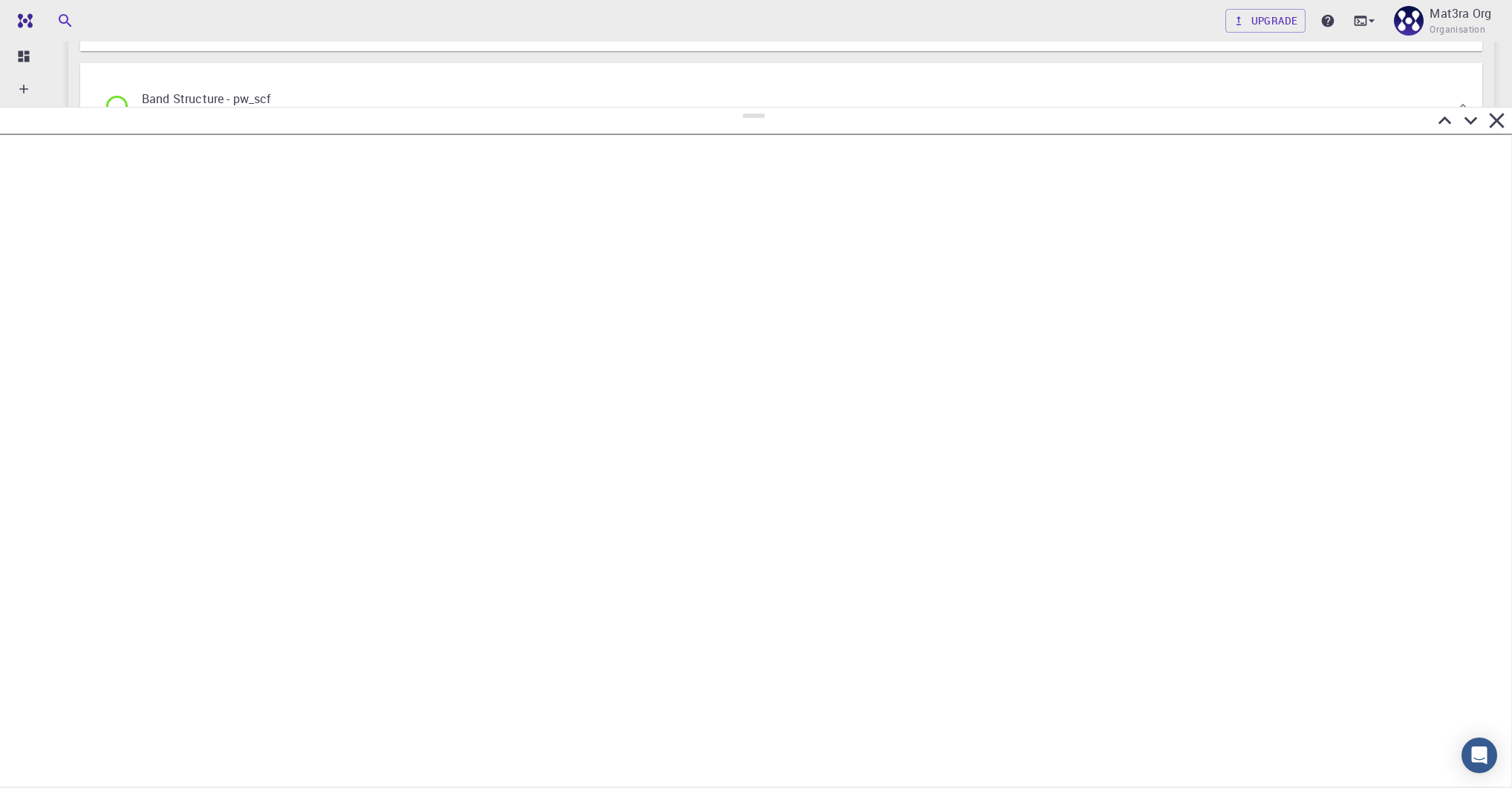
drag, startPoint x: 751, startPoint y: 534, endPoint x: 774, endPoint y: 98, distance: 436.6
click at [776, 107] on div at bounding box center [756, 447] width 1512 height 681
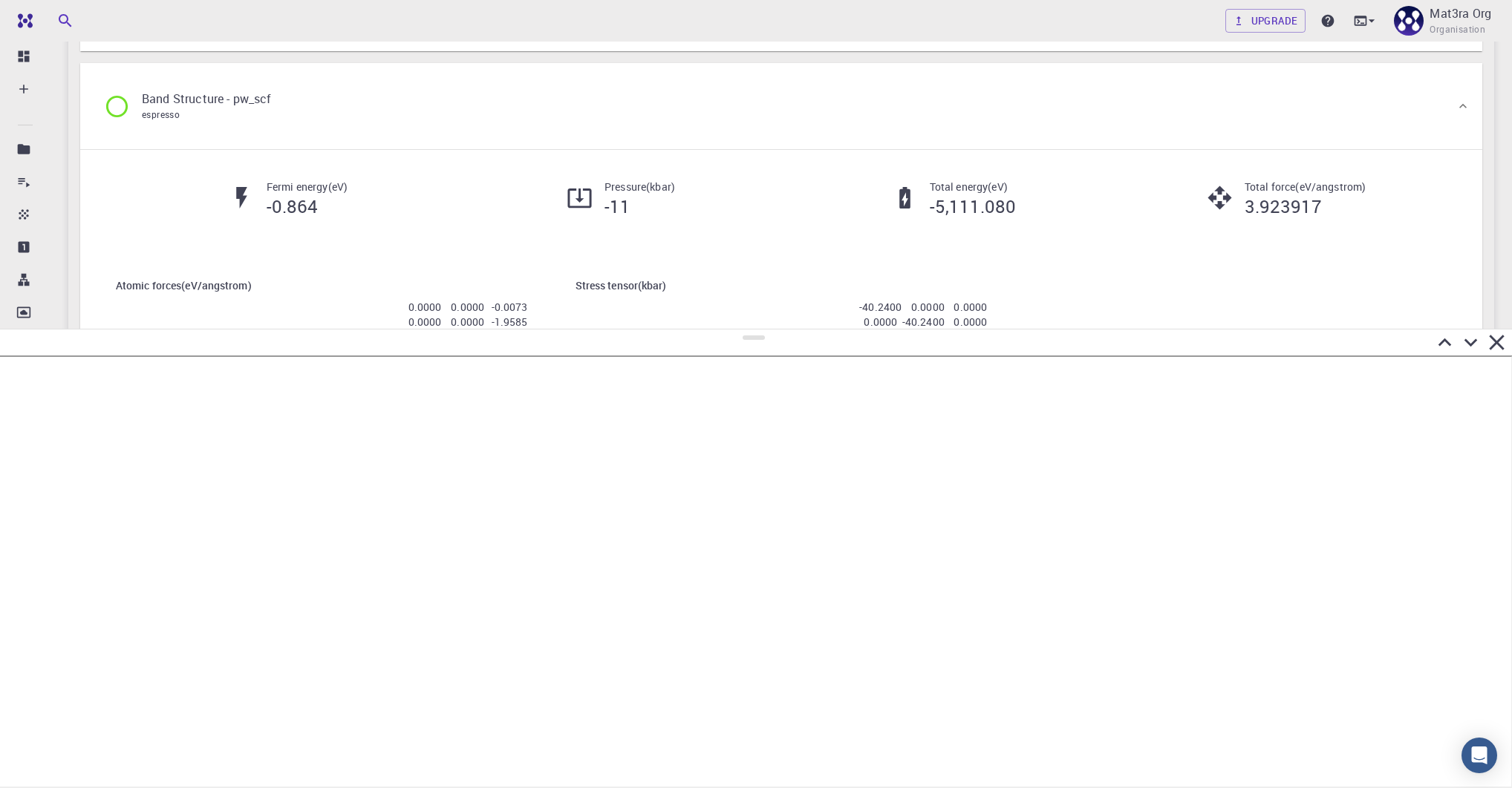
drag, startPoint x: 753, startPoint y: 106, endPoint x: 803, endPoint y: 332, distance: 231.5
click at [803, 333] on div at bounding box center [756, 558] width 1512 height 459
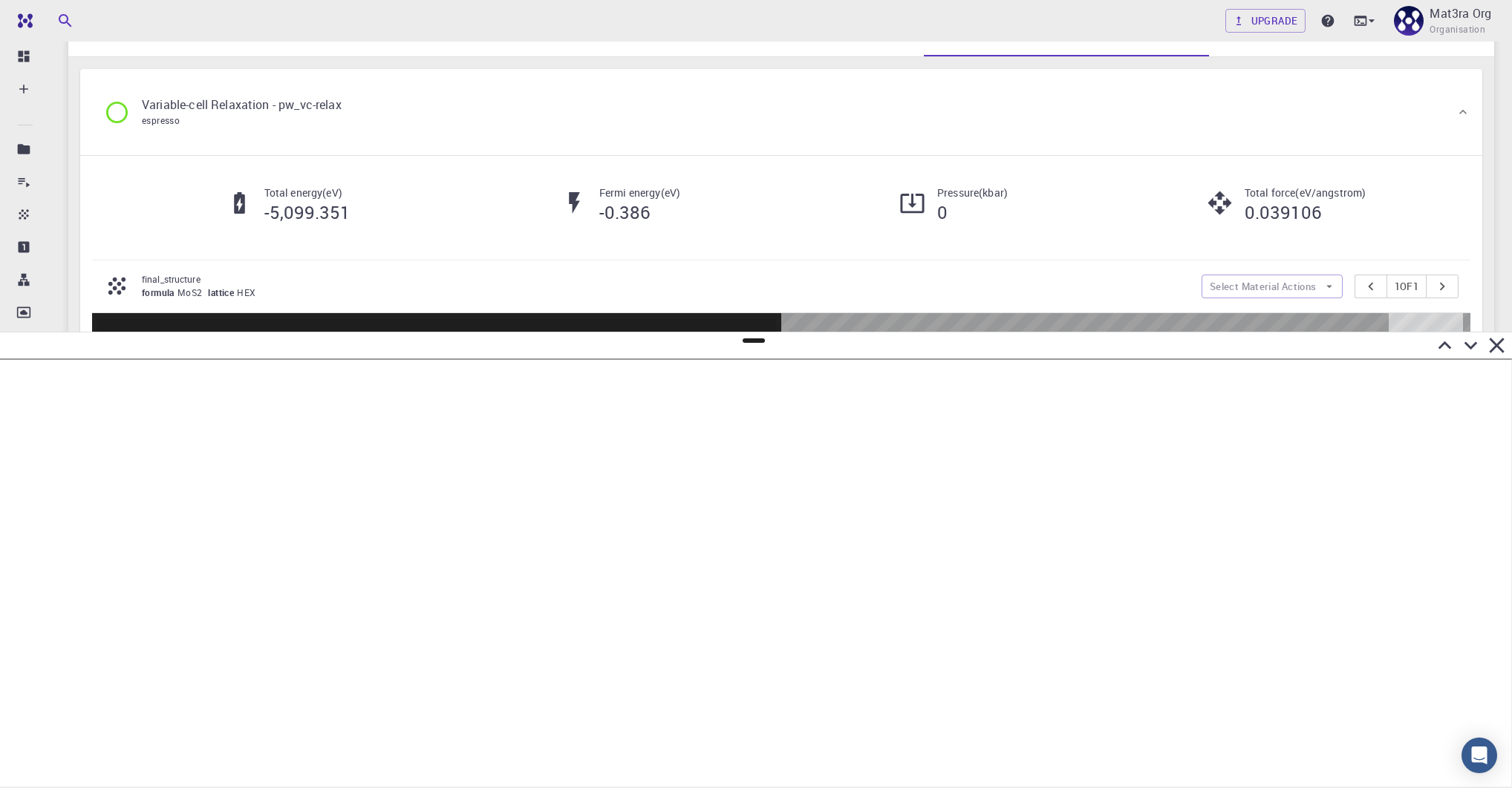
scroll to position [0, 0]
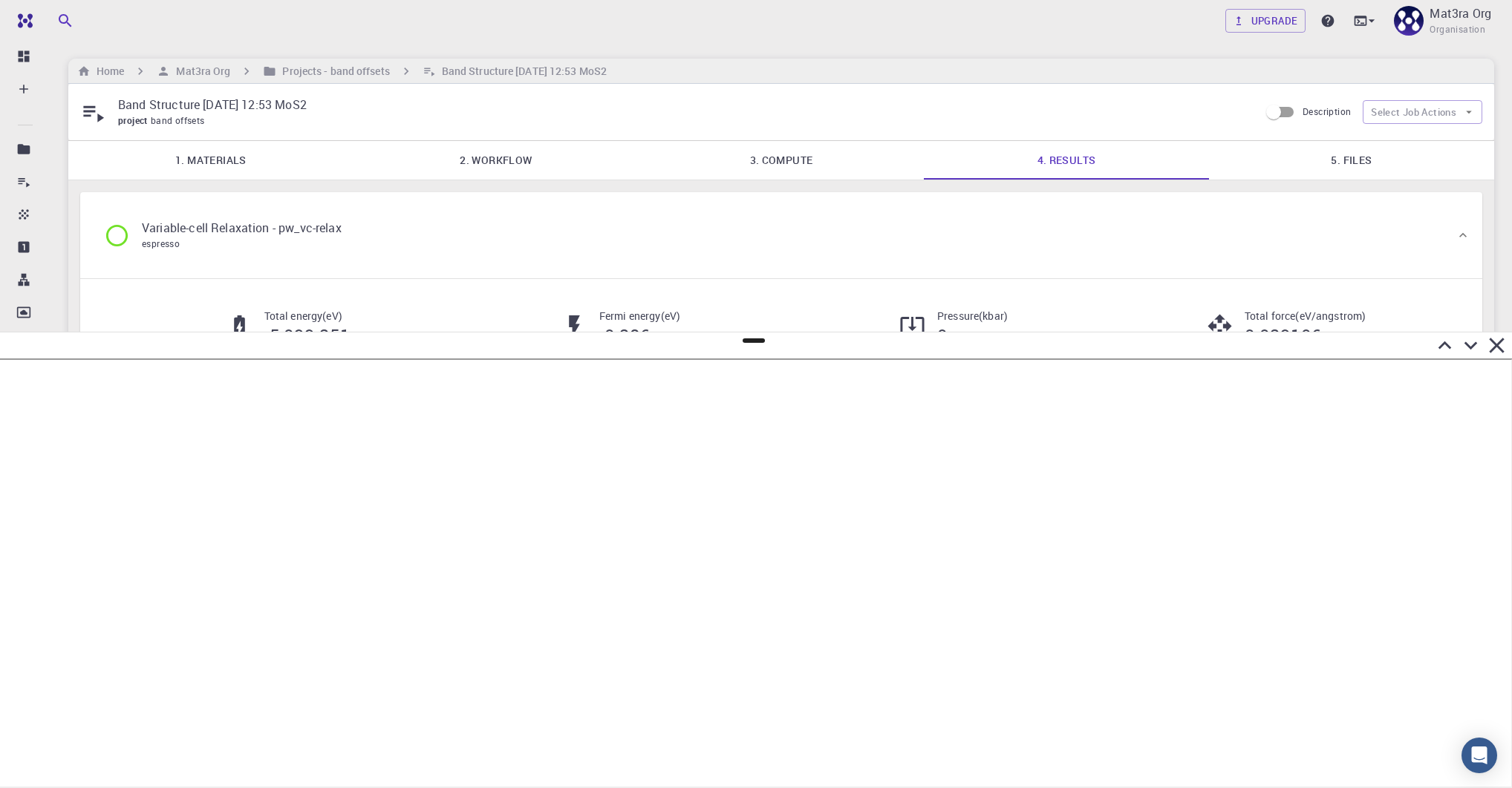
click at [459, 167] on link "2. Workflow" at bounding box center [495, 160] width 285 height 38
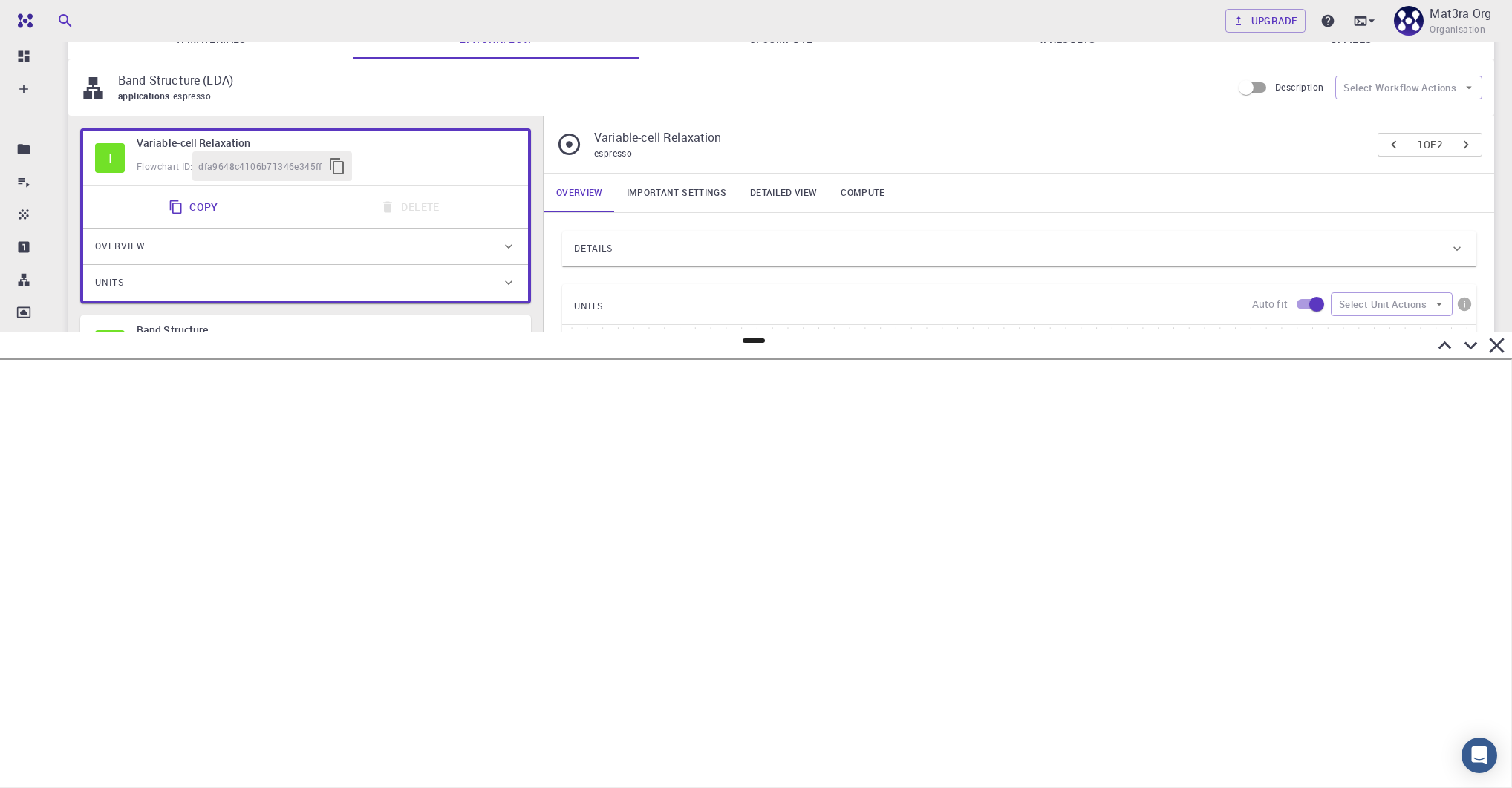
scroll to position [290, 0]
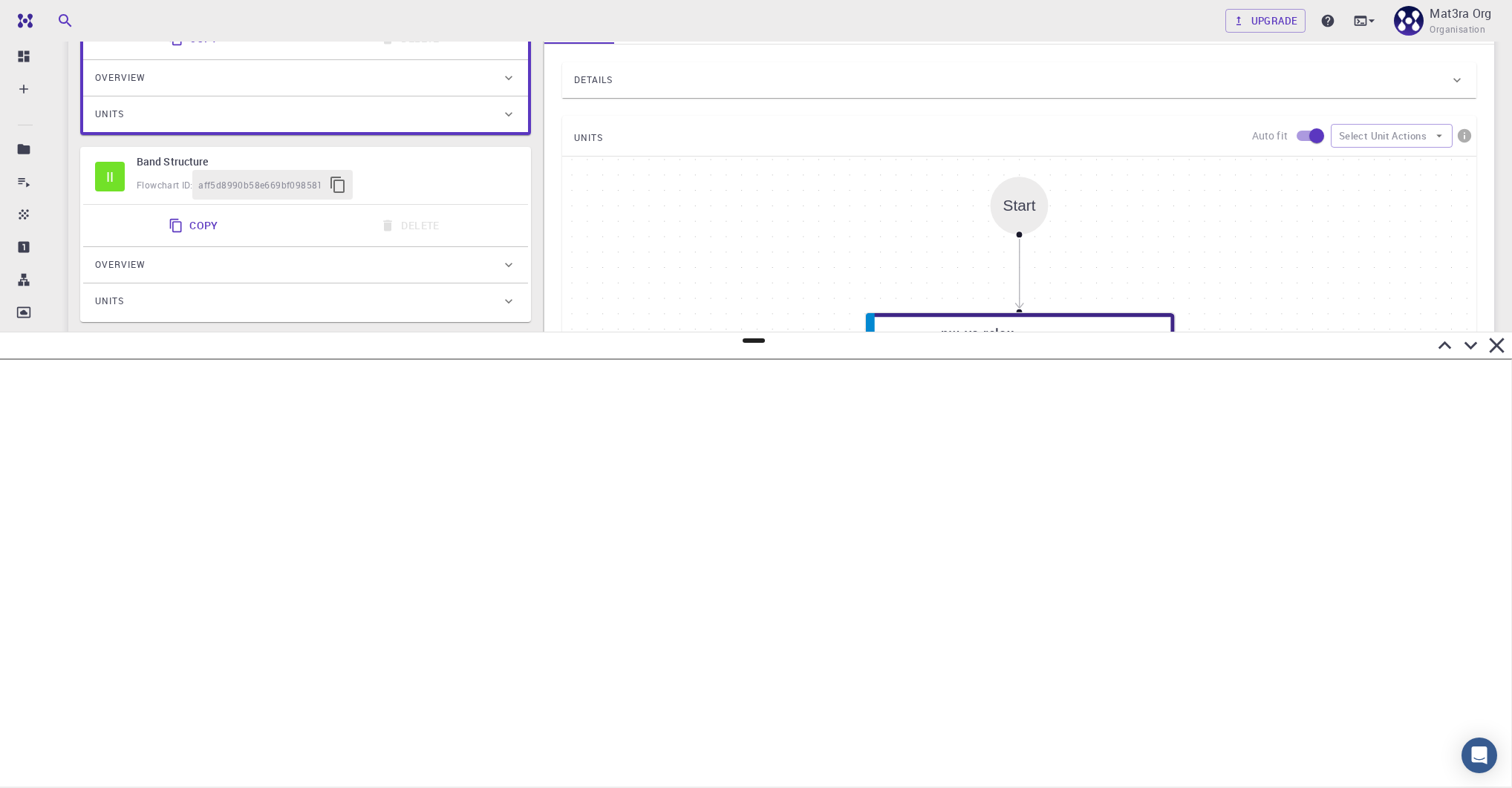
click at [504, 199] on div "II Band Structure Flowchart ID: aff5d8990b58e669bf098581" at bounding box center [305, 177] width 445 height 54
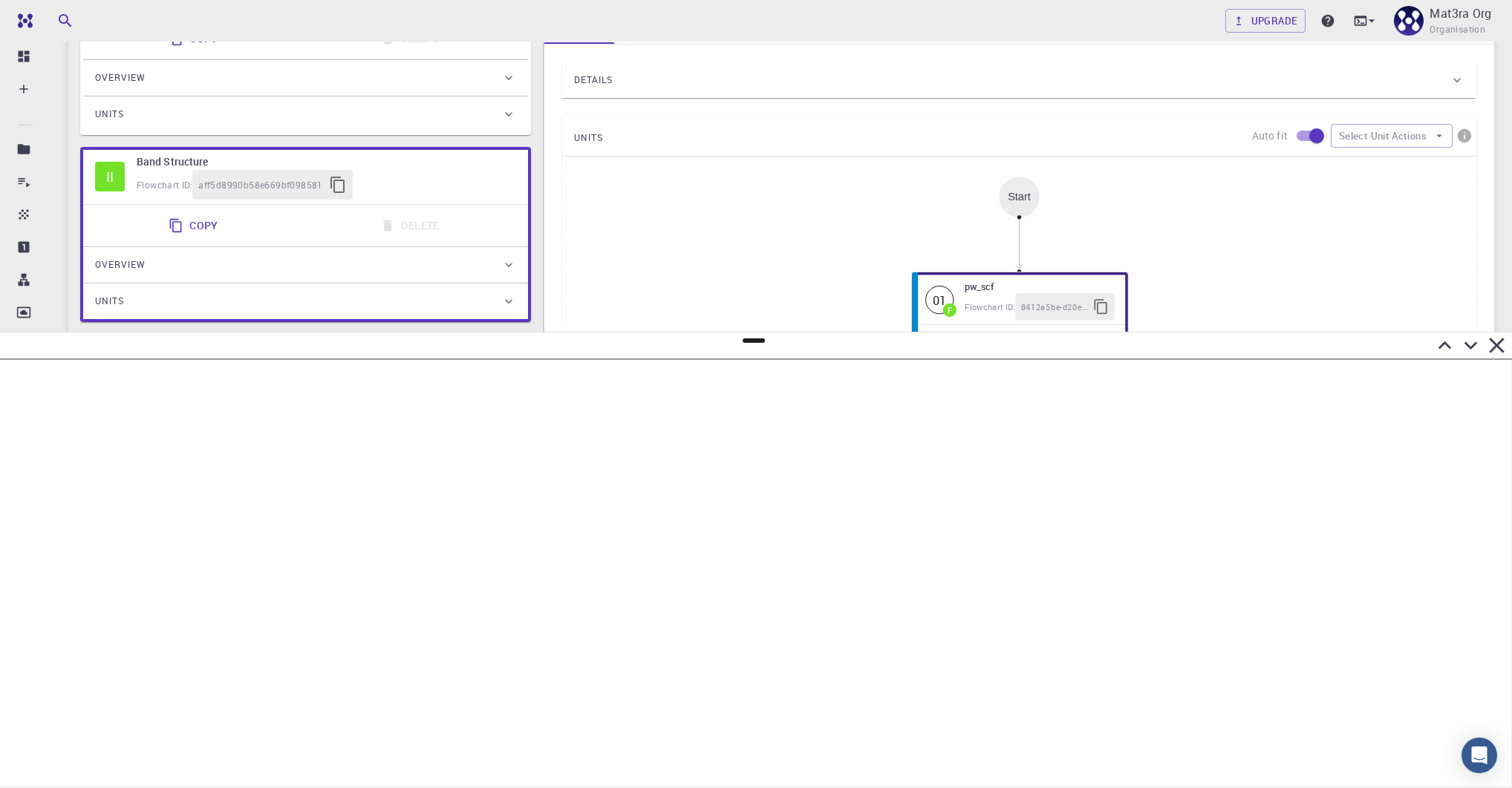
click at [654, 69] on div "Details" at bounding box center [1011, 80] width 876 height 24
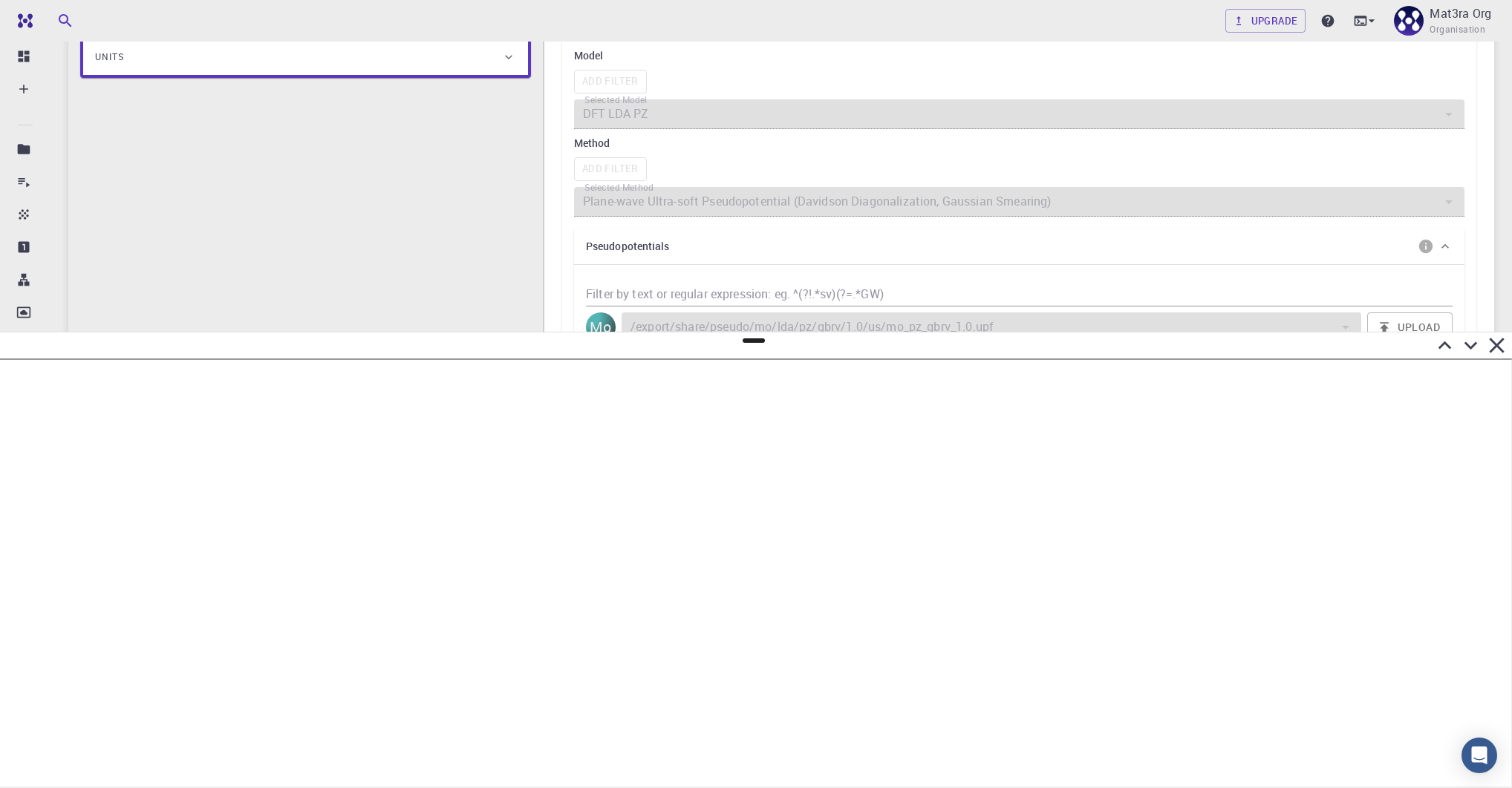
scroll to position [589, 0]
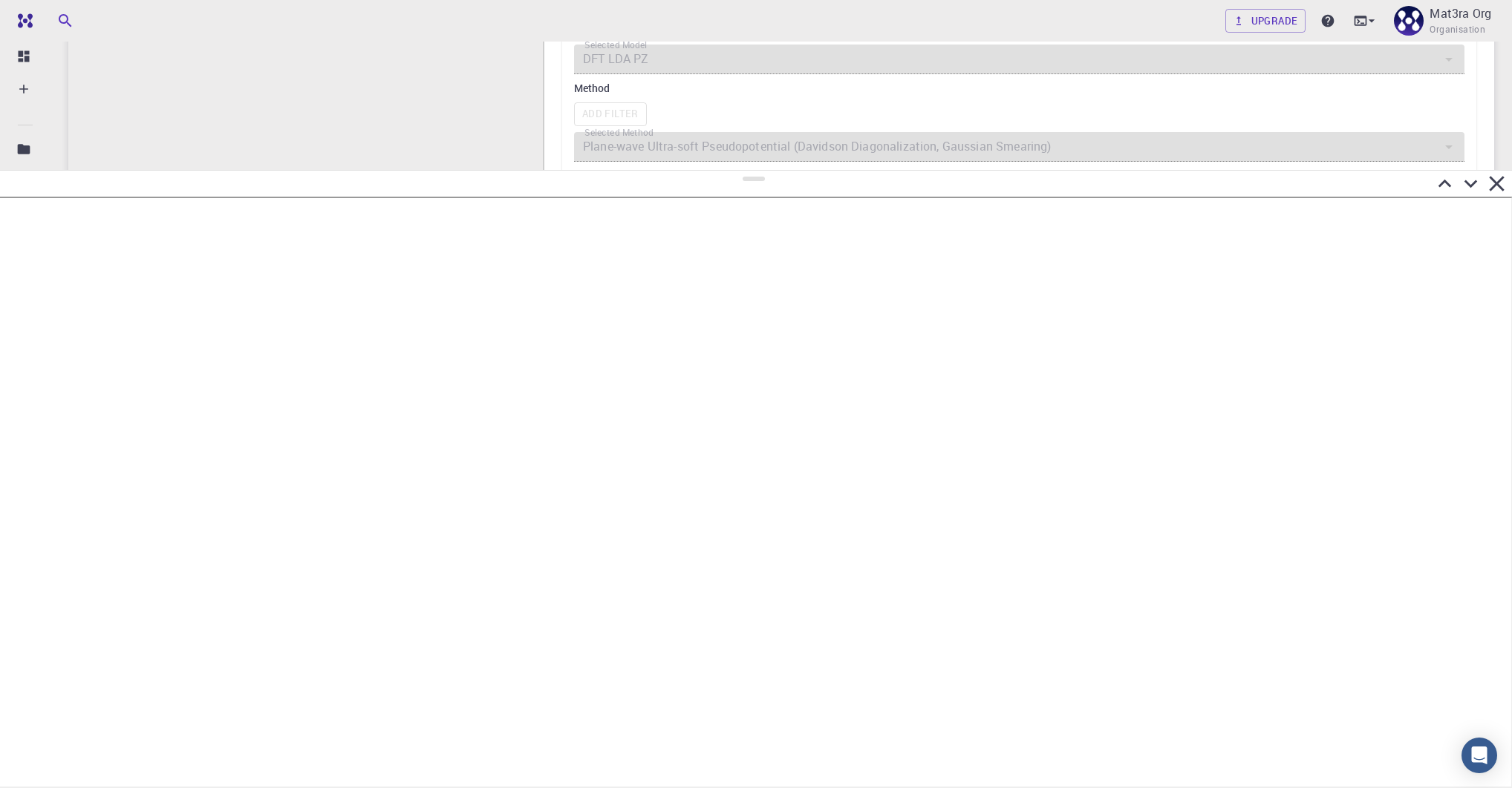
drag, startPoint x: 747, startPoint y: 341, endPoint x: 759, endPoint y: 162, distance: 179.4
click at [759, 170] on div at bounding box center [756, 479] width 1512 height 618
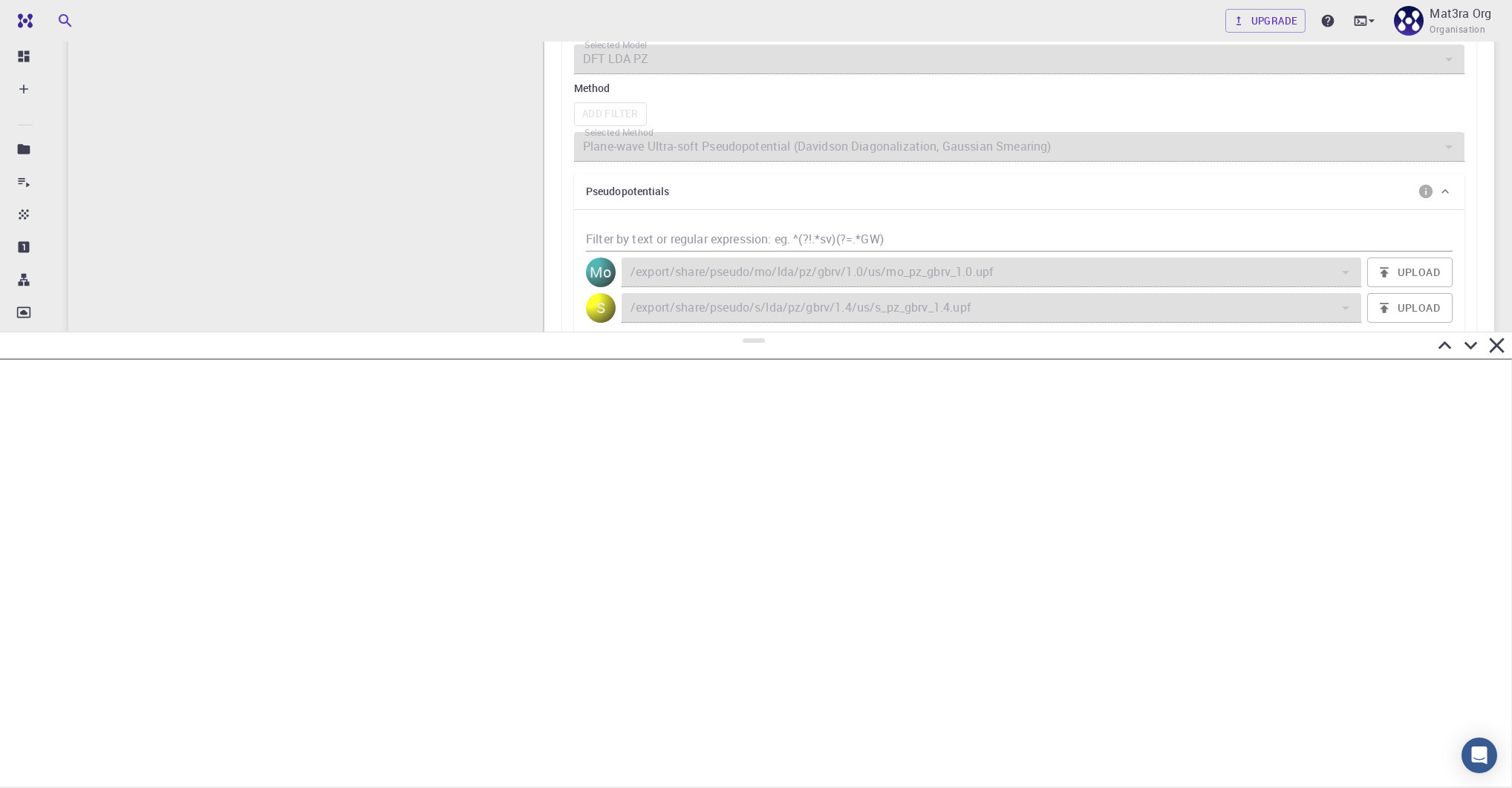
drag, startPoint x: 749, startPoint y: 170, endPoint x: 756, endPoint y: 331, distance: 161.2
click at [756, 334] on div at bounding box center [756, 560] width 1512 height 457
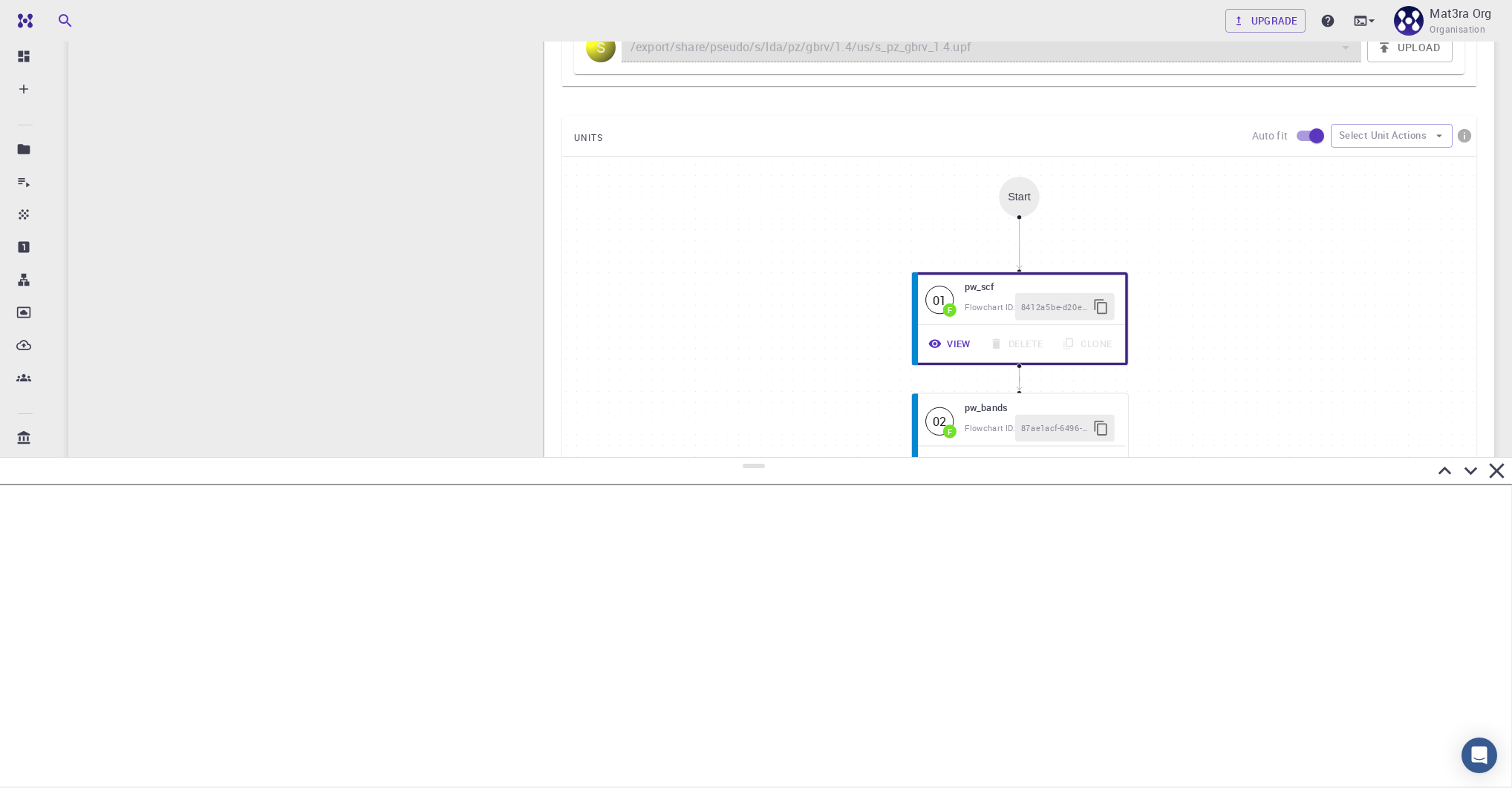
drag, startPoint x: 751, startPoint y: 339, endPoint x: 810, endPoint y: 458, distance: 132.8
click at [810, 458] on div at bounding box center [756, 623] width 1512 height 331
click at [984, 420] on div "Flowchart ID:" at bounding box center [988, 427] width 54 height 15
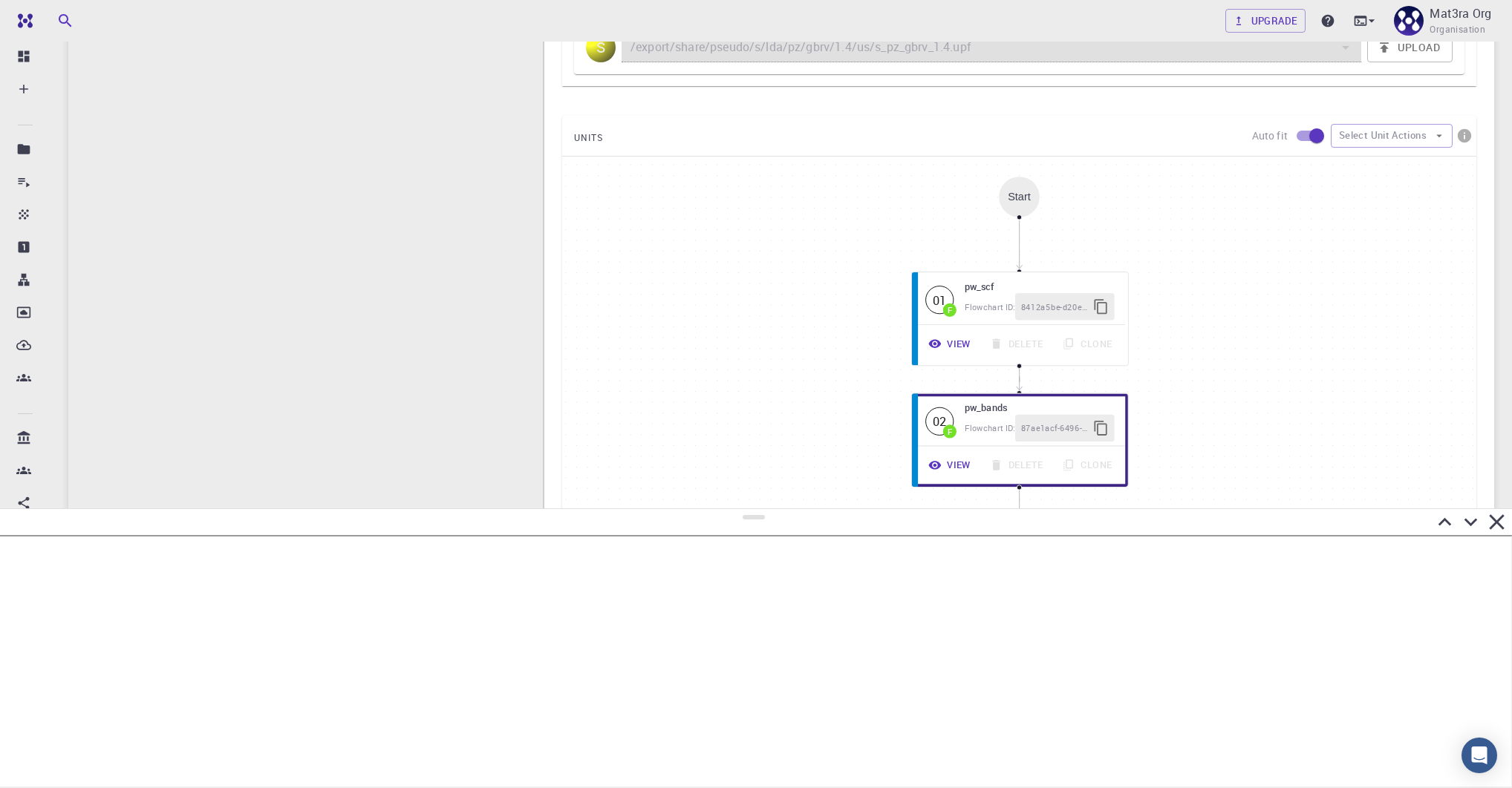
drag, startPoint x: 756, startPoint y: 467, endPoint x: 762, endPoint y: 507, distance: 40.4
click at [762, 508] on div at bounding box center [756, 648] width 1512 height 280
click at [950, 459] on button "View" at bounding box center [947, 466] width 64 height 29
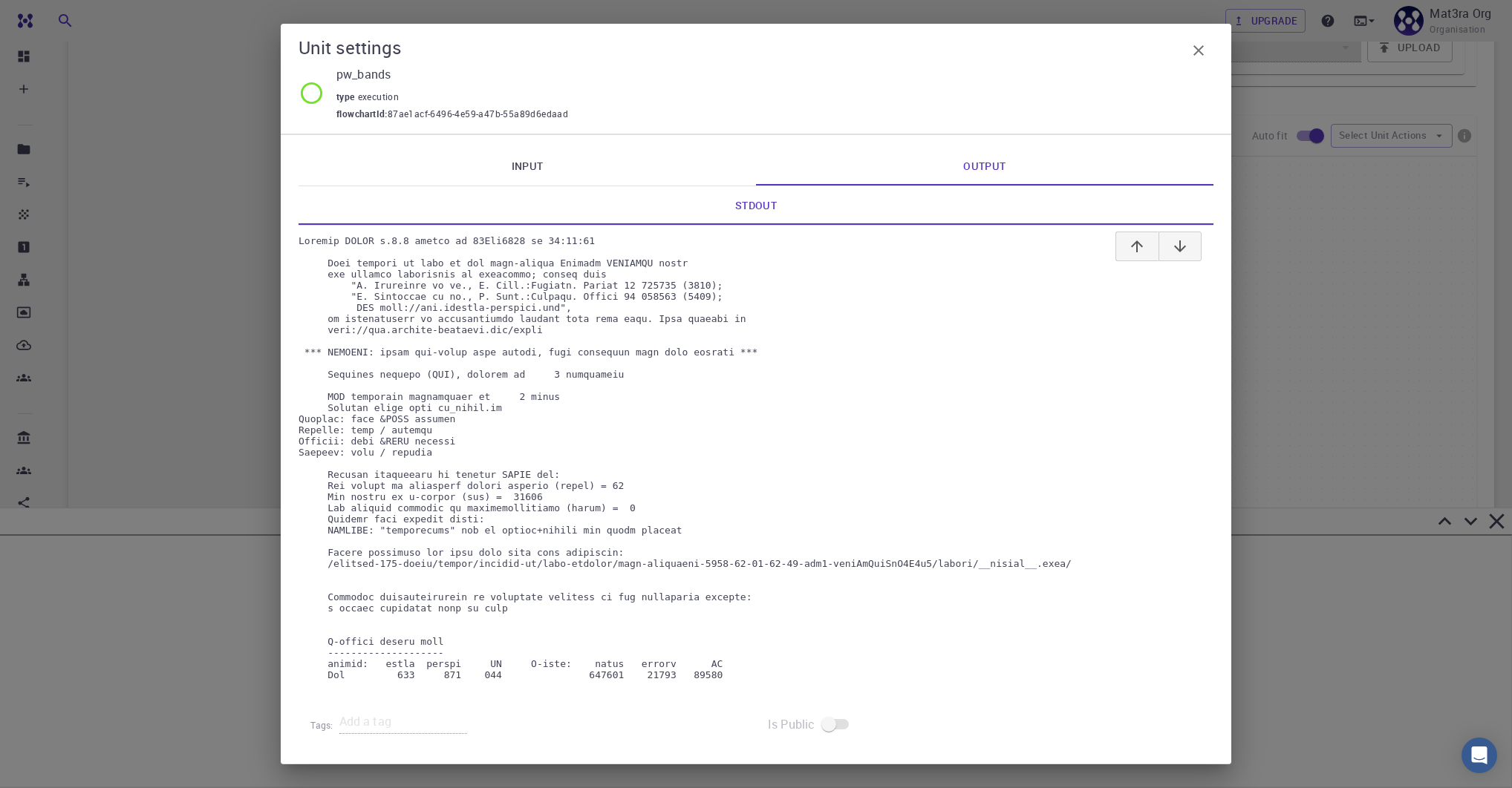
scroll to position [1768, 0]
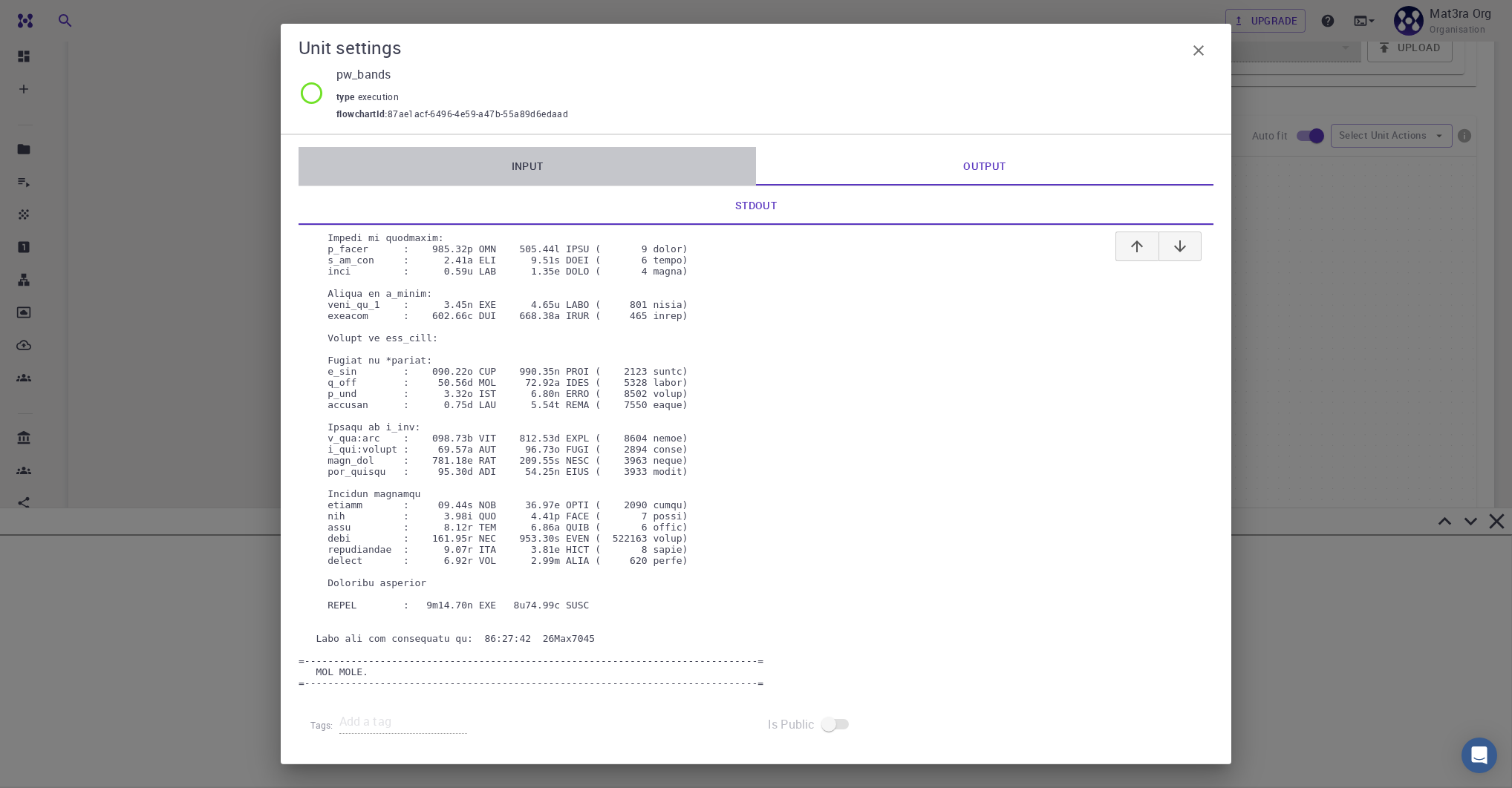
click at [532, 157] on link "Input" at bounding box center [527, 166] width 458 height 38
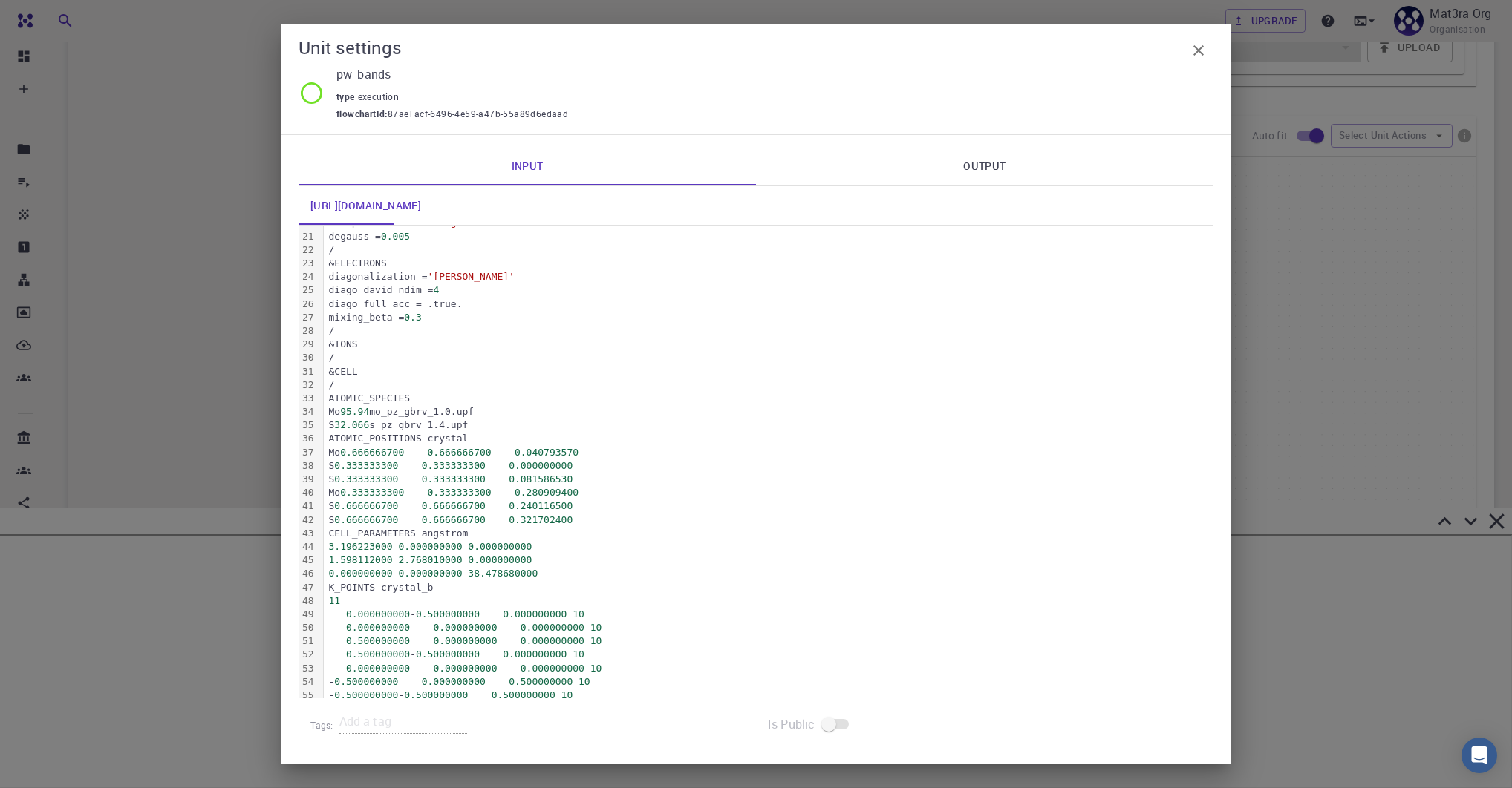
scroll to position [342, 0]
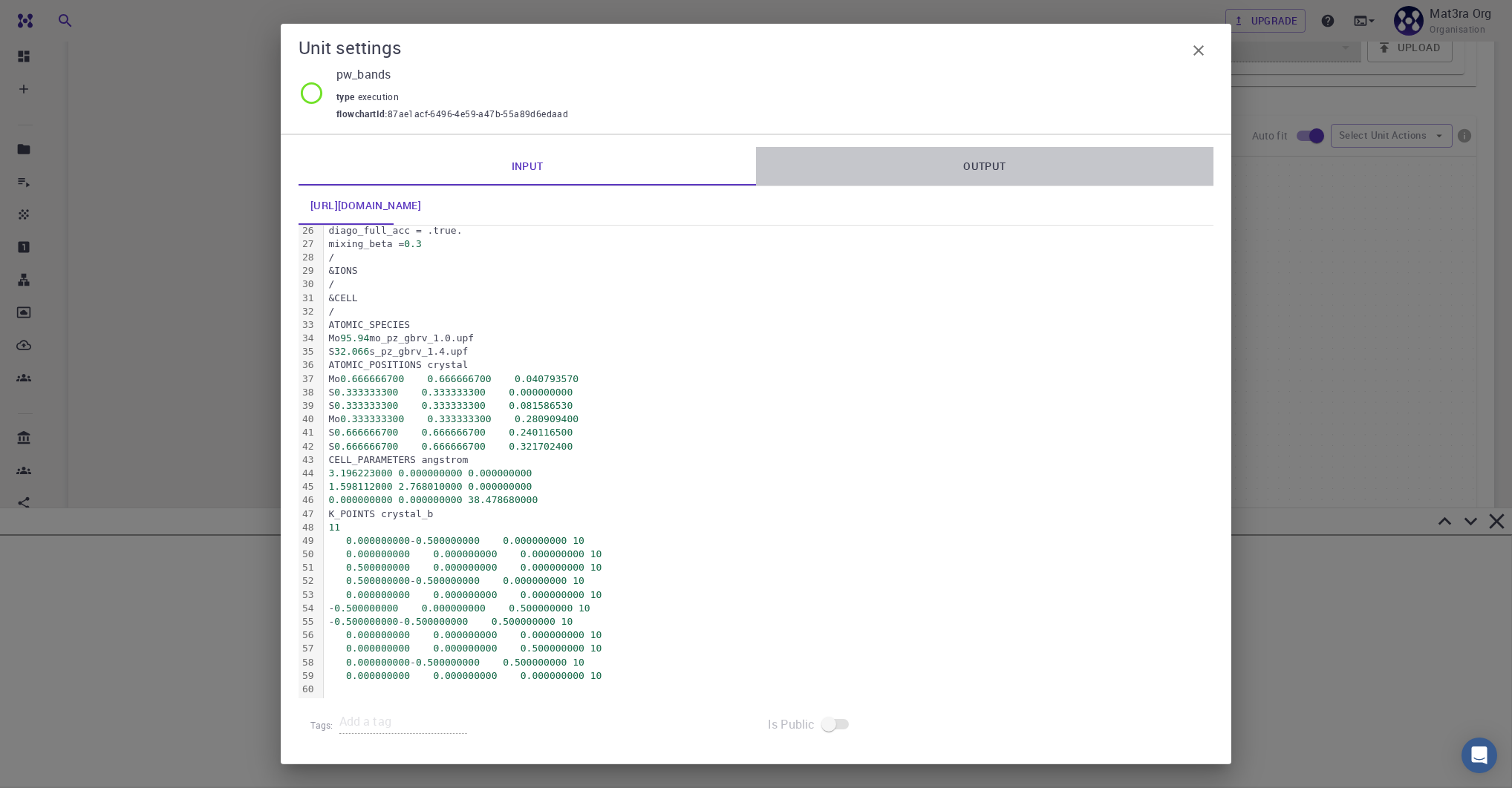
click at [976, 155] on link "Output" at bounding box center [984, 166] width 458 height 38
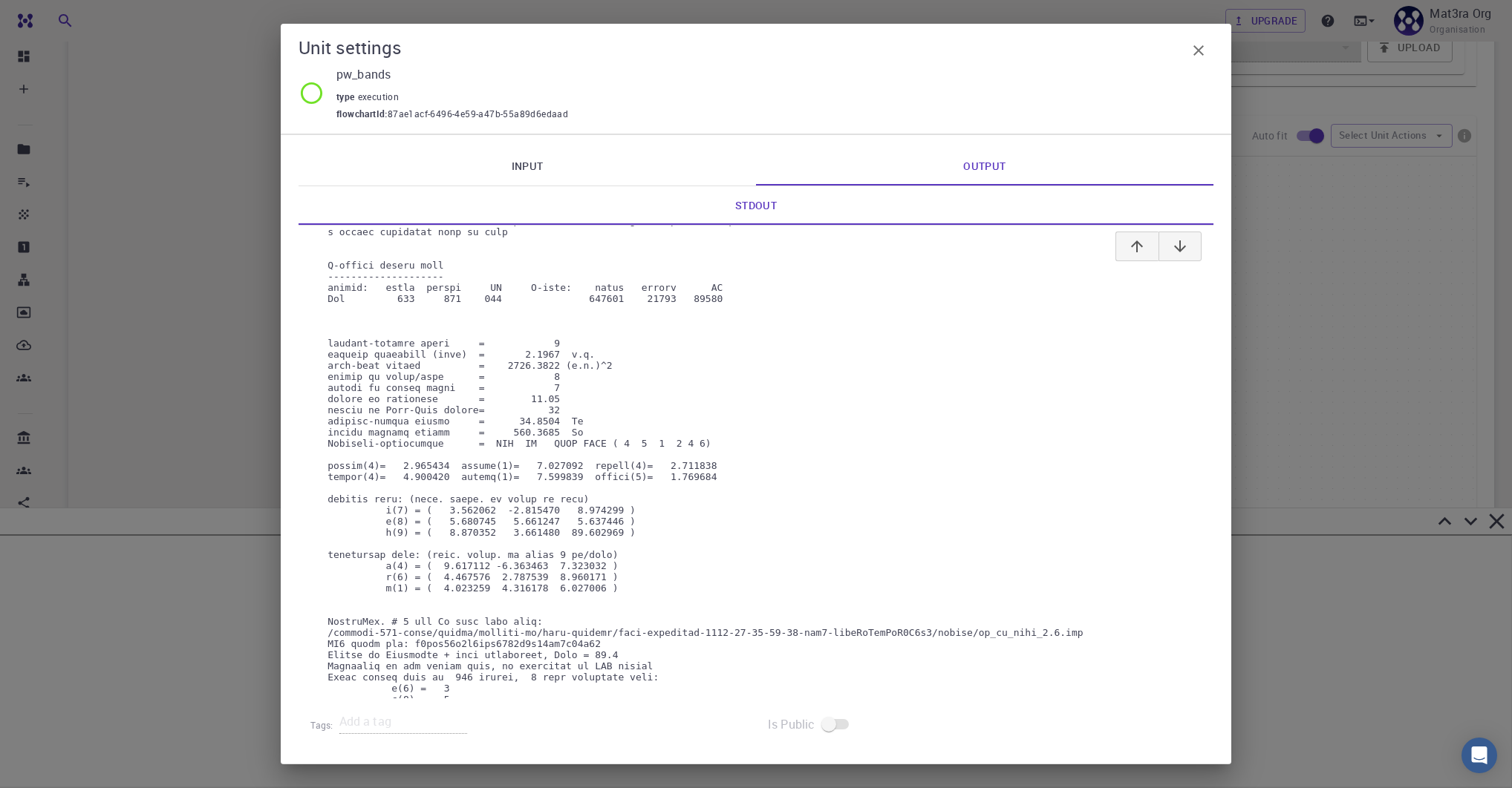
scroll to position [0, 0]
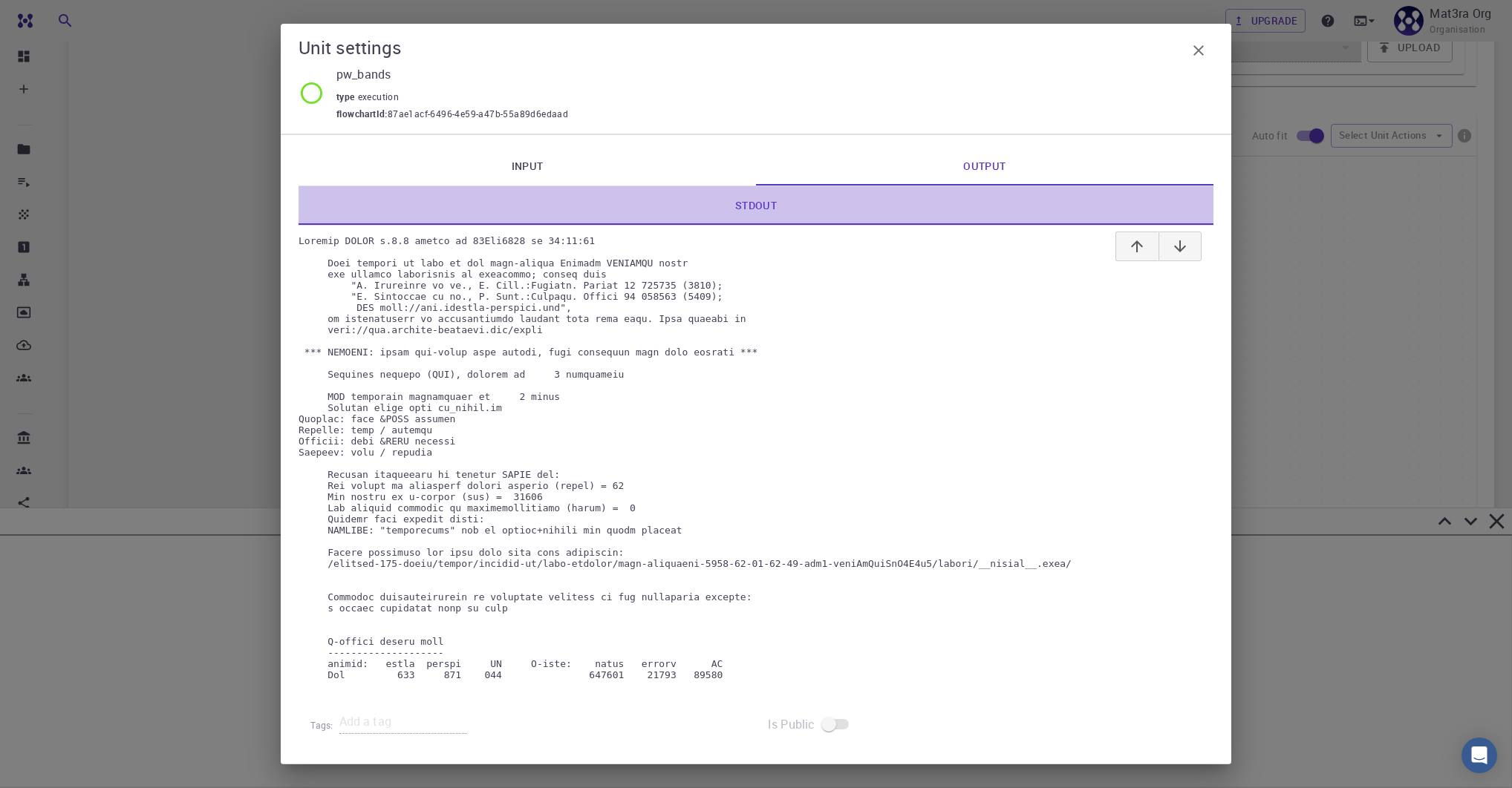
click at [779, 194] on link "Stdout" at bounding box center [756, 205] width 915 height 38
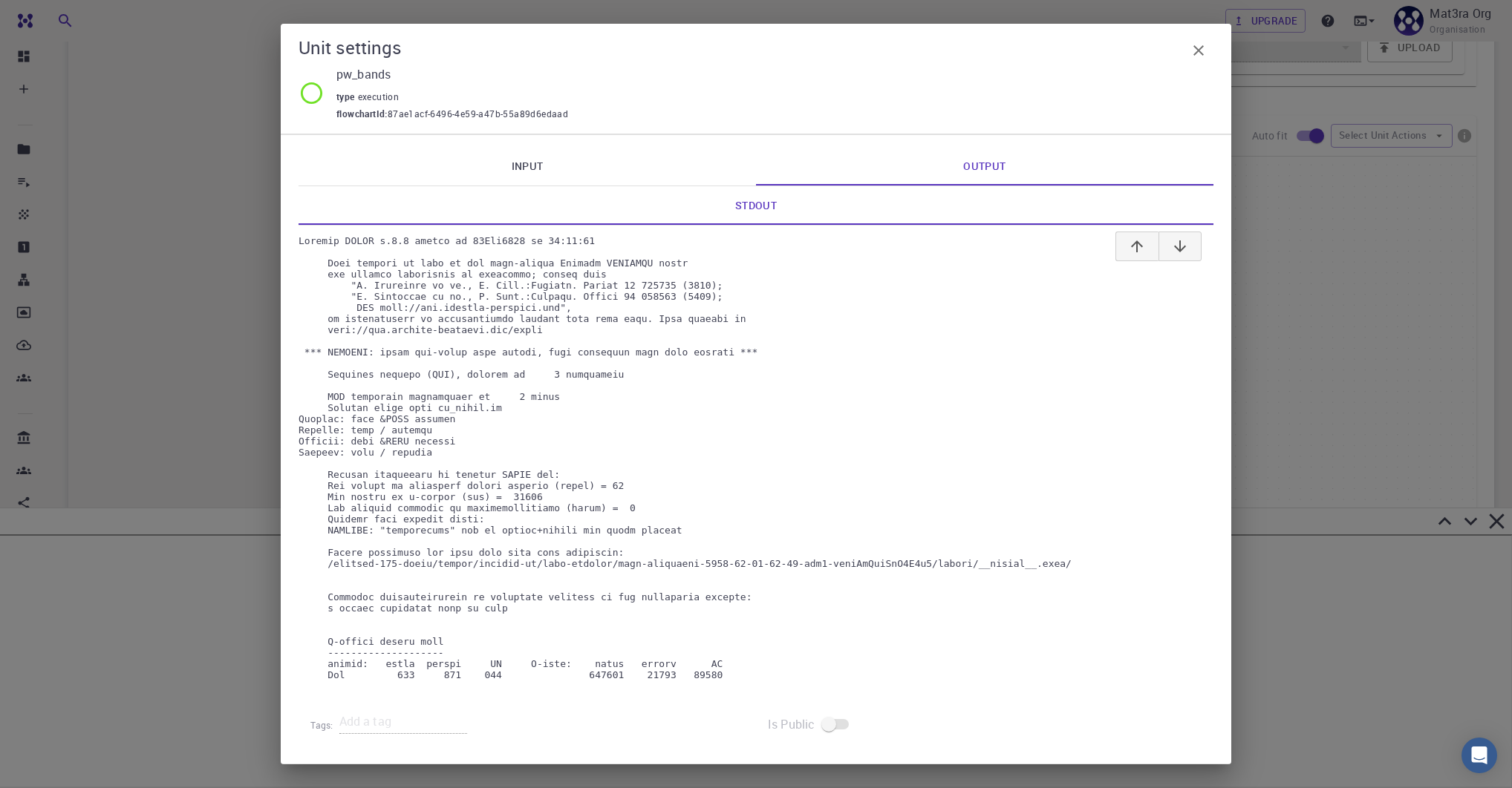
click at [775, 201] on link "Stdout" at bounding box center [756, 205] width 915 height 38
click at [1200, 54] on icon "button" at bounding box center [1198, 51] width 11 height 11
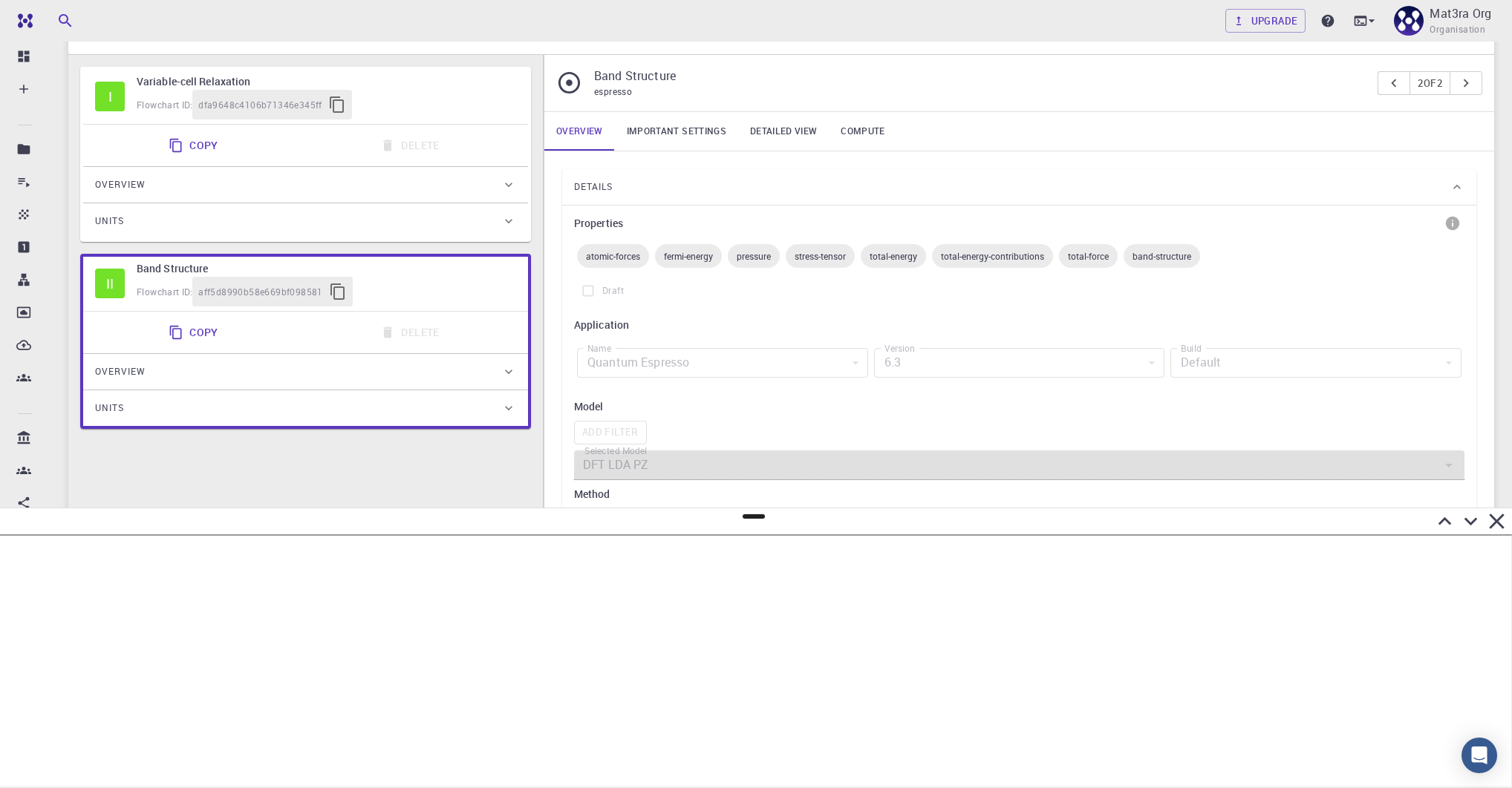
scroll to position [187, 0]
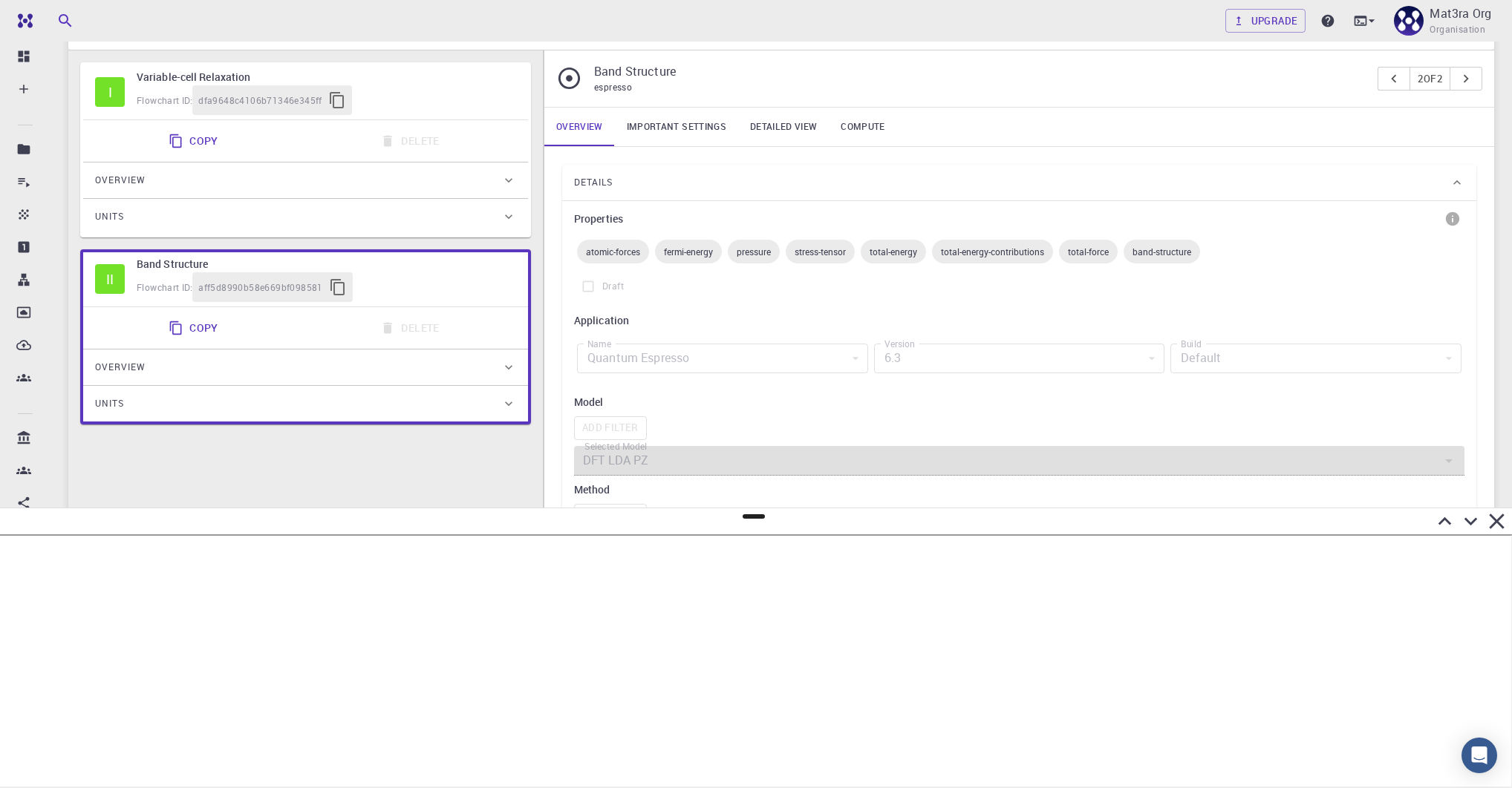
click at [776, 125] on link "Detailed view" at bounding box center [783, 126] width 91 height 38
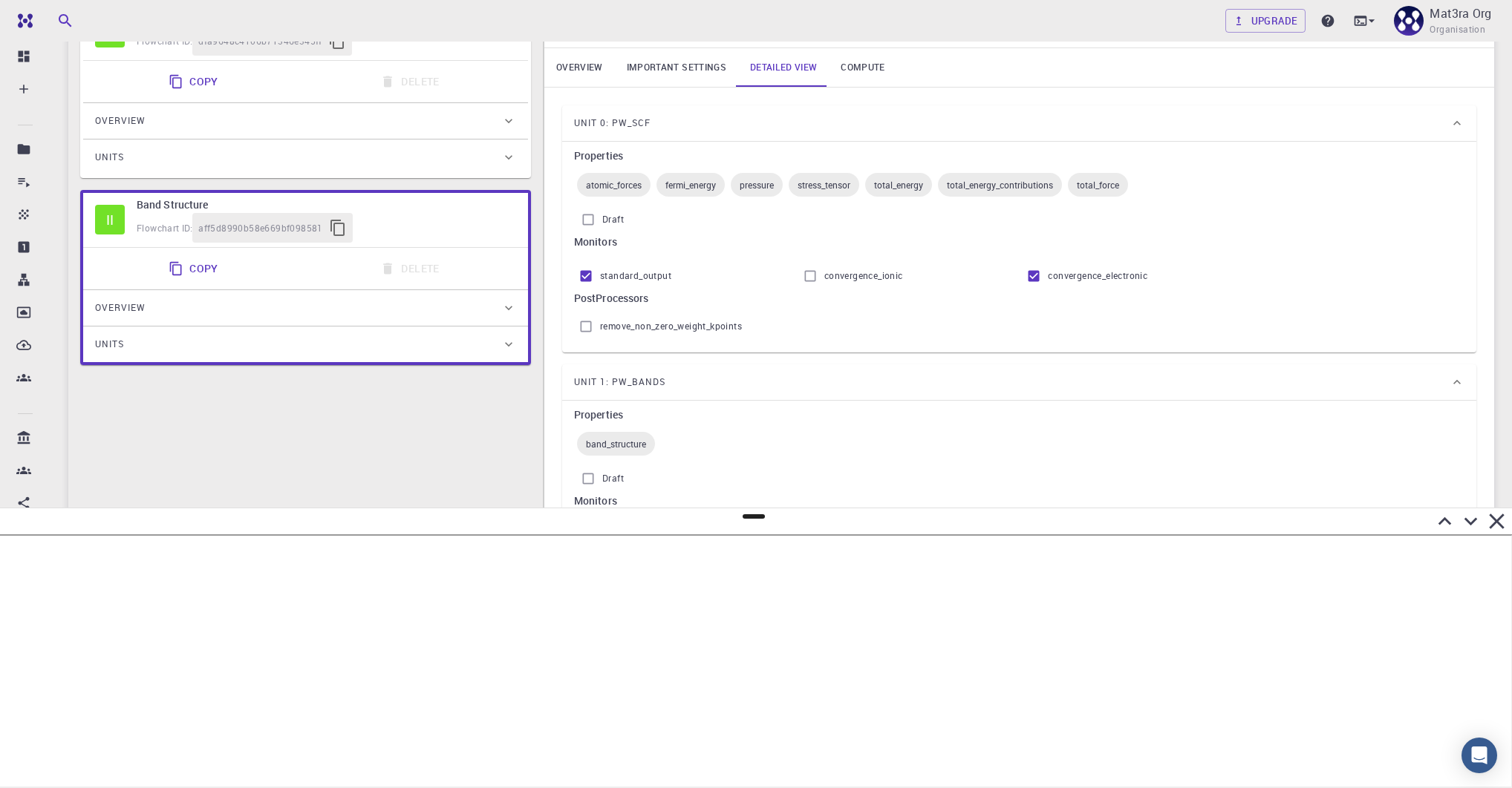
scroll to position [255, 0]
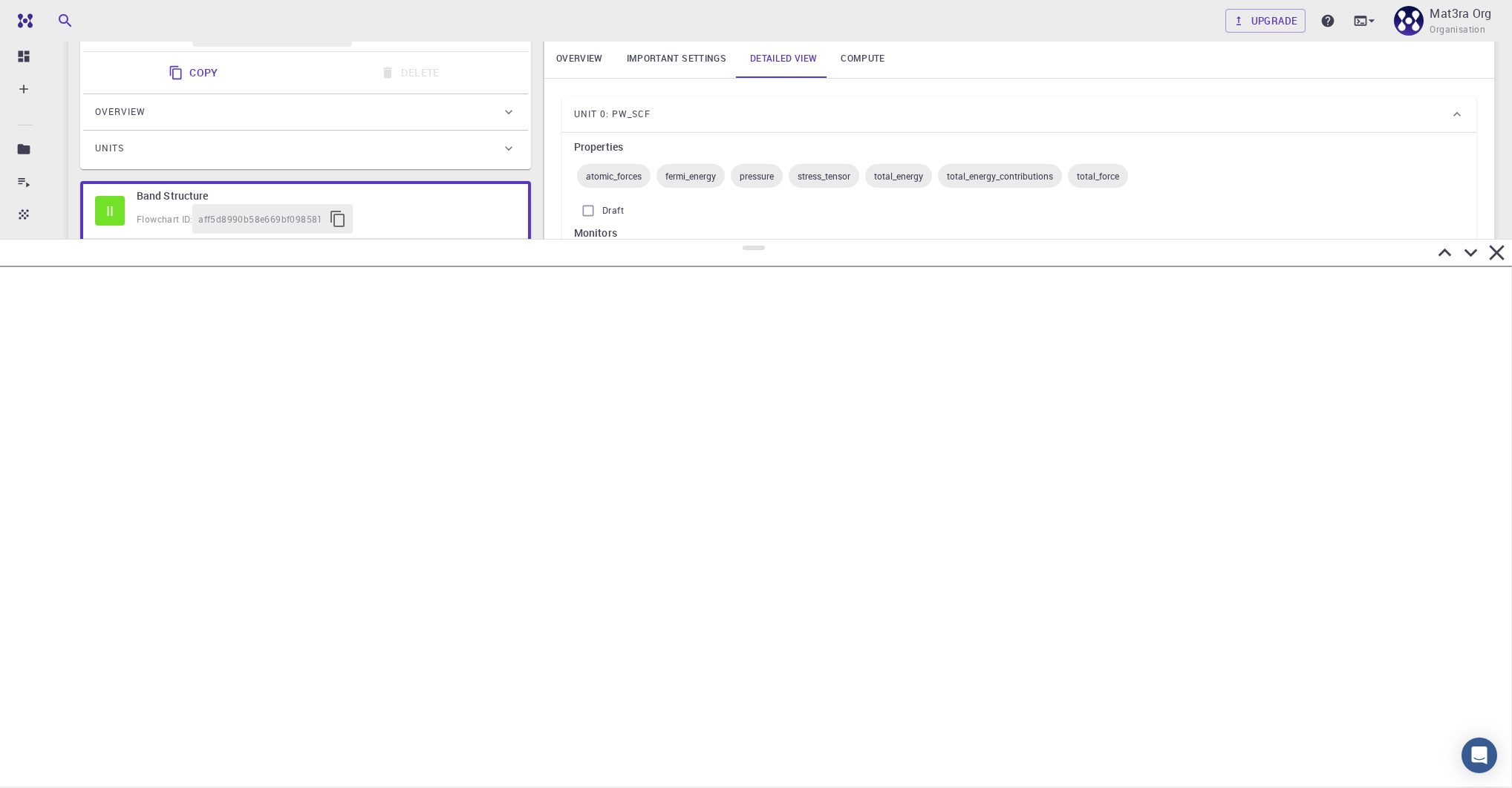
drag, startPoint x: 756, startPoint y: 516, endPoint x: 778, endPoint y: 240, distance: 276.9
click at [778, 240] on div at bounding box center [756, 513] width 1512 height 549
click at [1446, 253] on icon at bounding box center [1444, 253] width 26 height 26
